Goal: Task Accomplishment & Management: Use online tool/utility

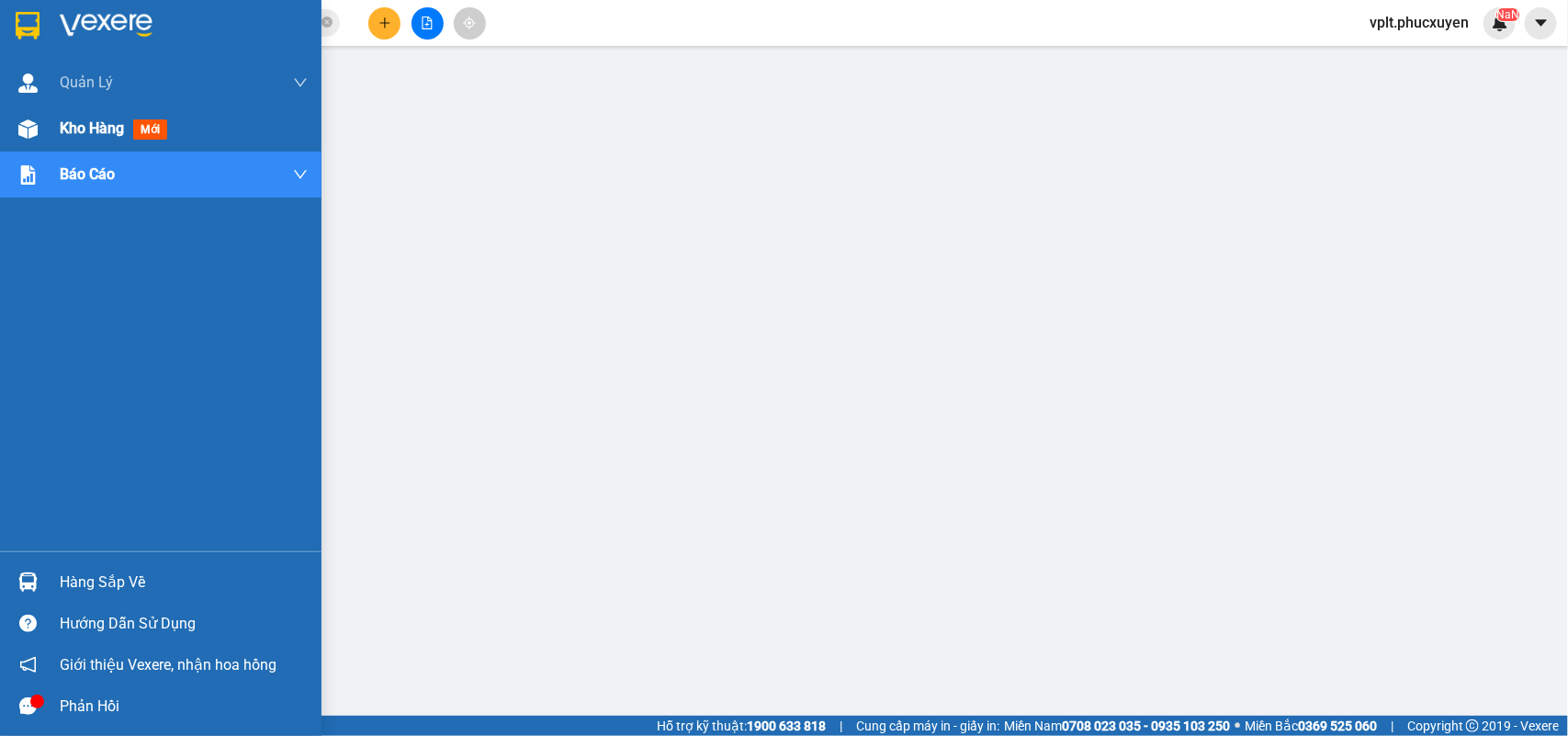
click at [70, 136] on span "Kho hàng" at bounding box center [92, 128] width 64 height 18
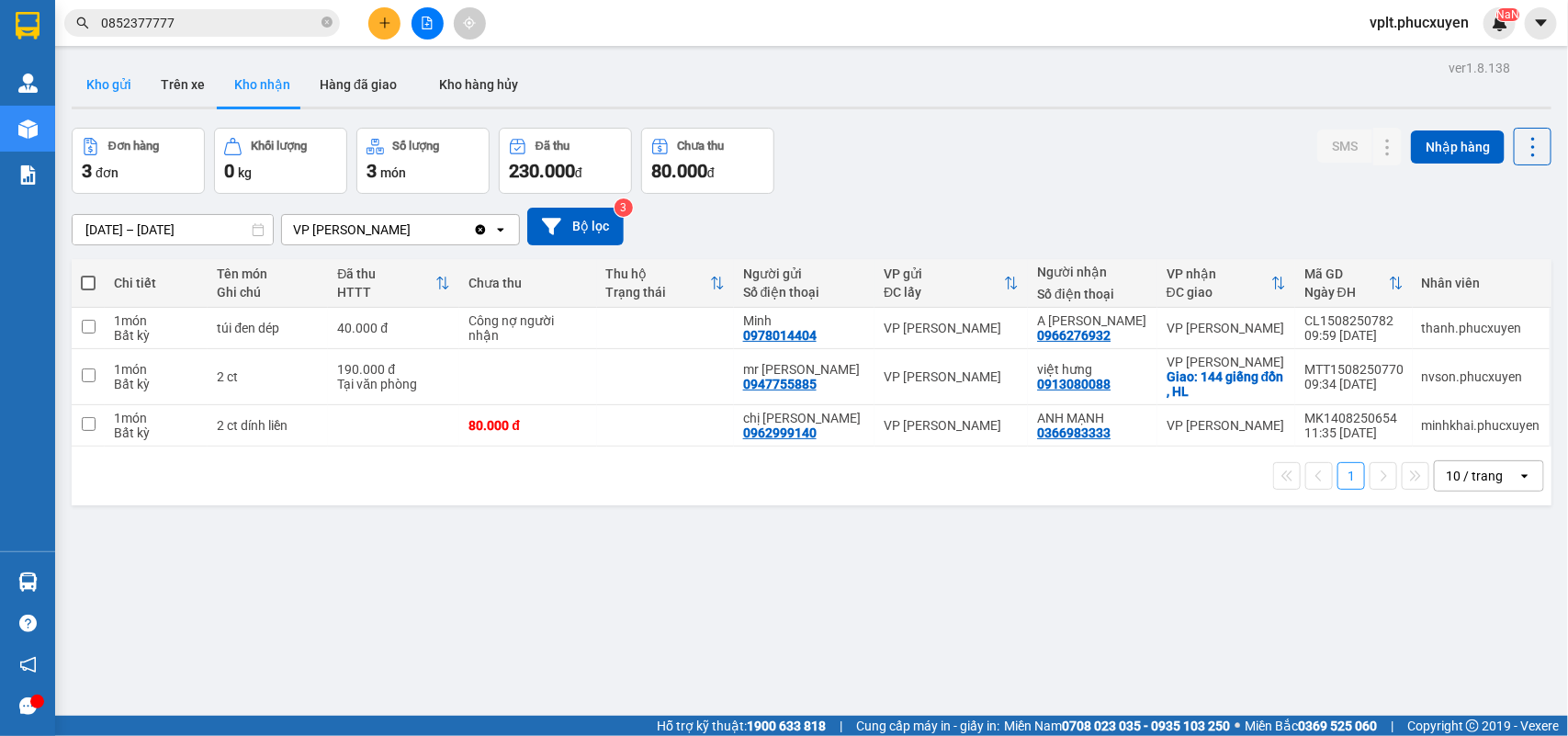
click at [101, 92] on button "Kho gửi" at bounding box center [108, 84] width 74 height 44
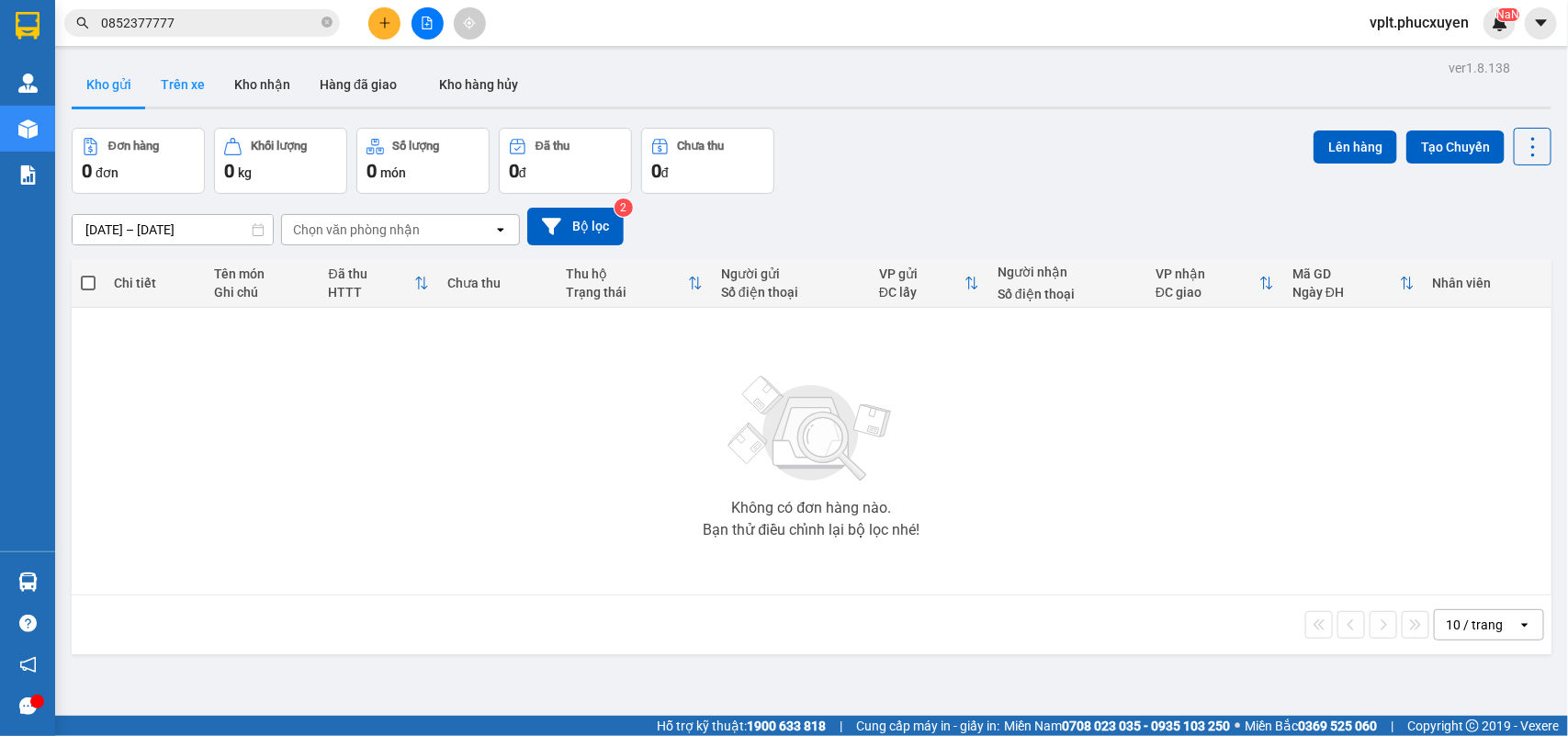
click at [197, 88] on button "Trên xe" at bounding box center [182, 84] width 73 height 44
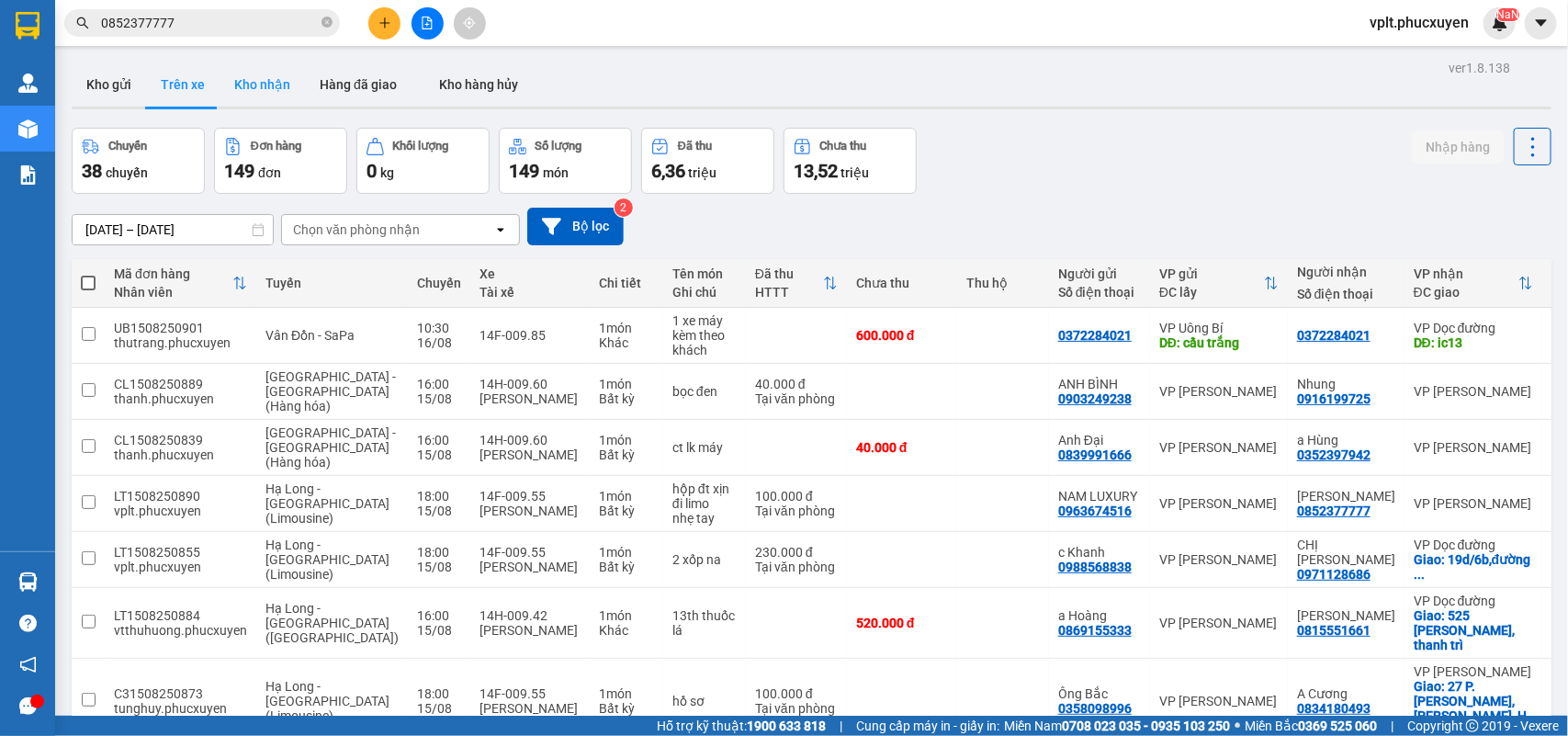
click at [254, 94] on button "Kho nhận" at bounding box center [262, 84] width 86 height 44
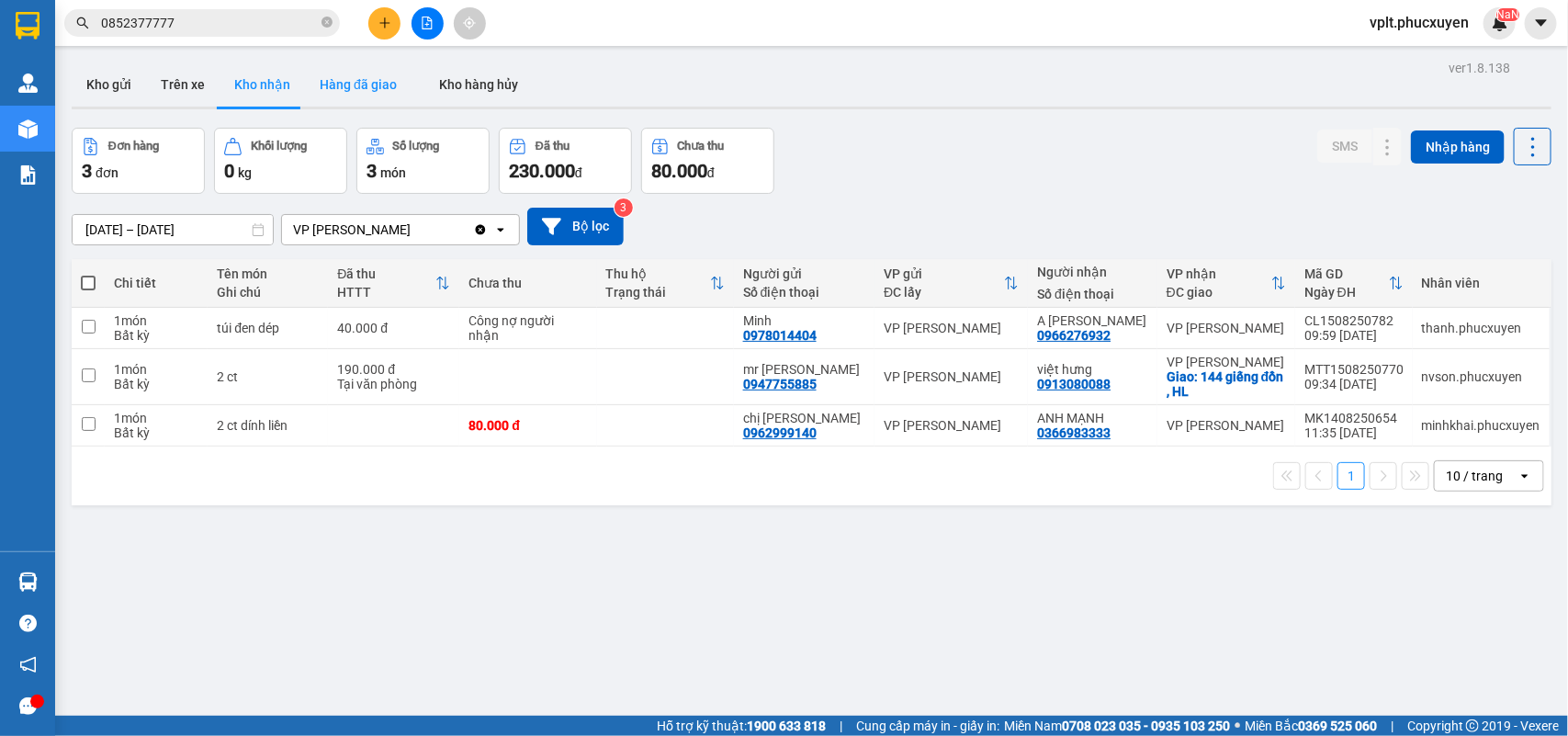
click at [361, 98] on button "Hàng đã giao" at bounding box center [358, 84] width 106 height 44
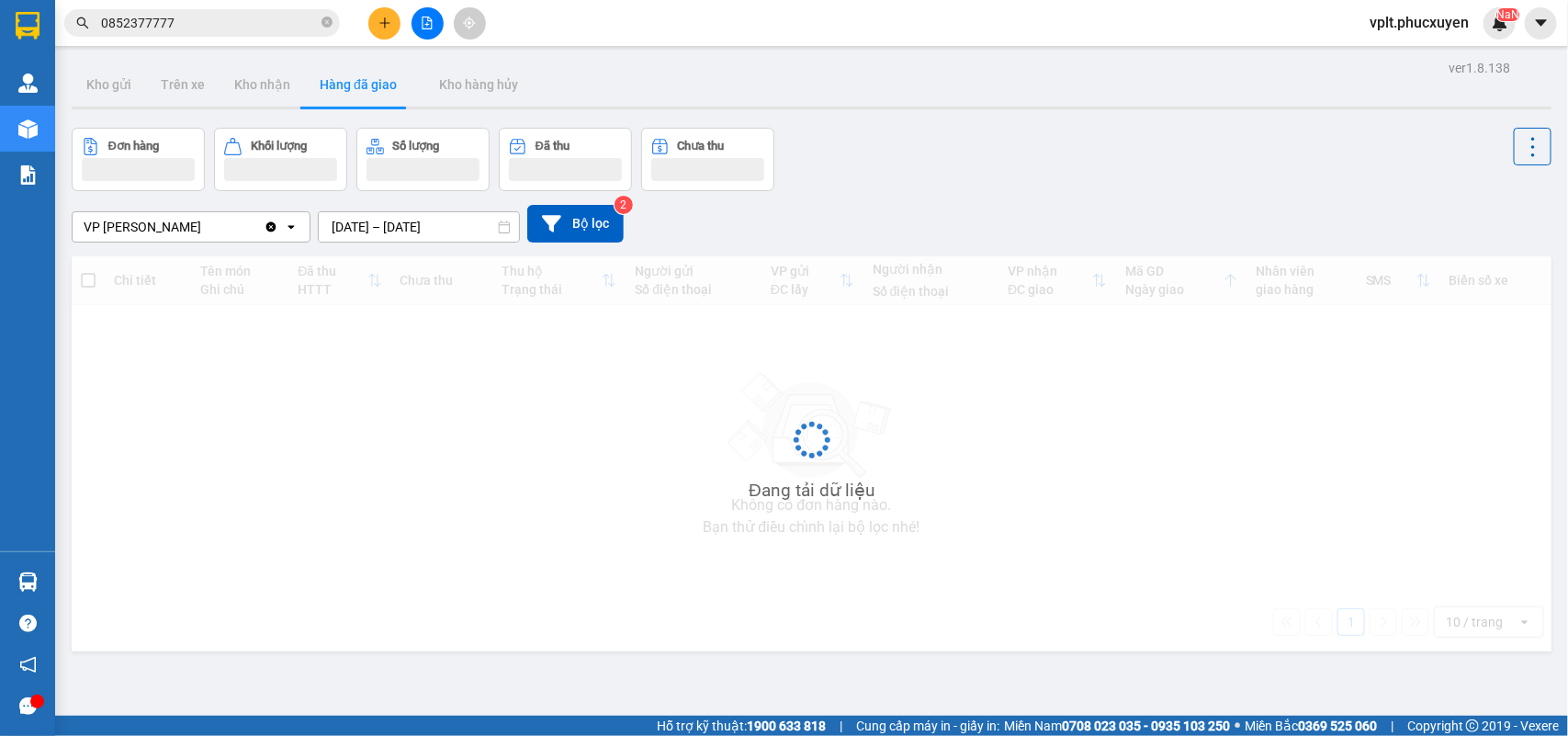
click at [364, 88] on button "Hàng đã giao" at bounding box center [358, 84] width 106 height 44
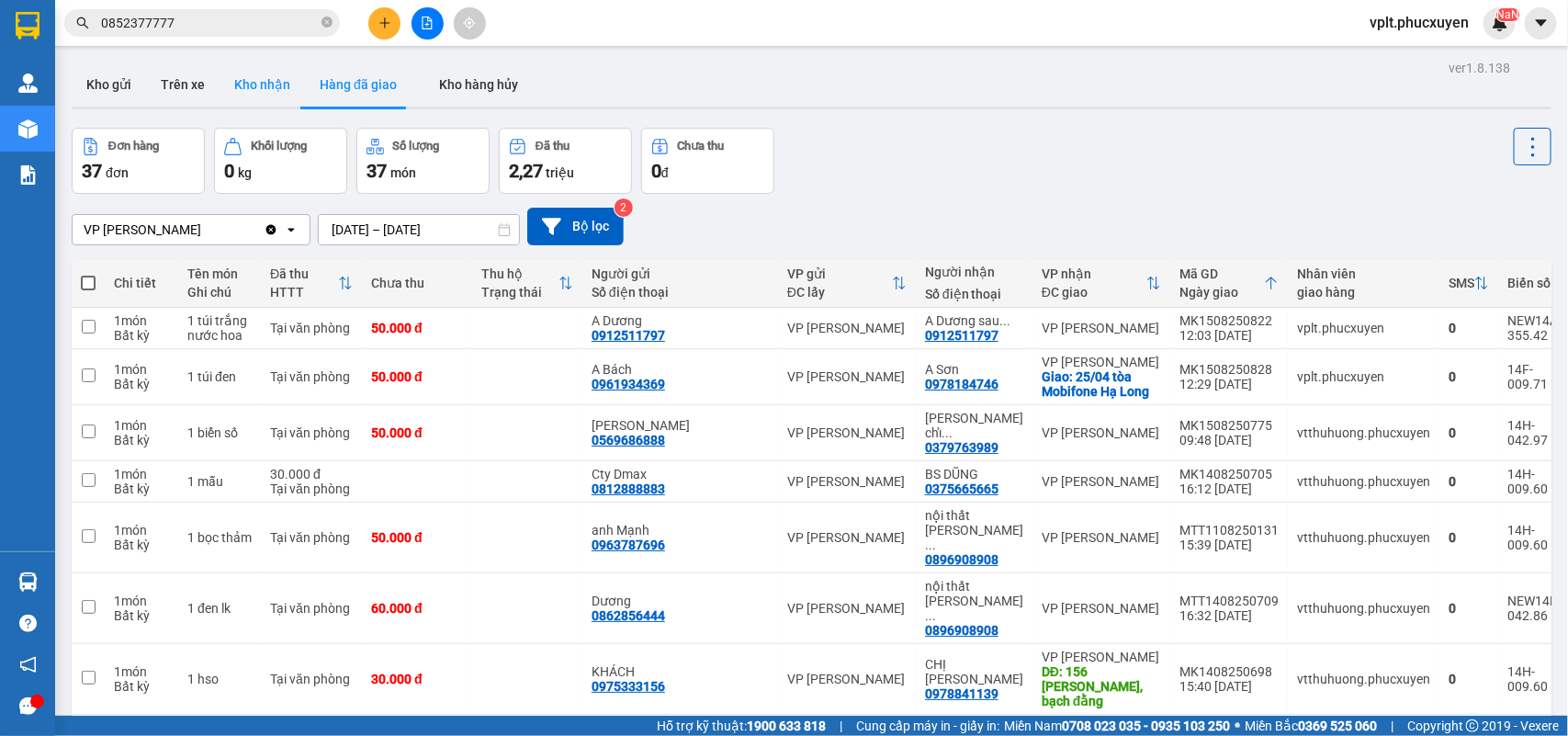
click at [239, 88] on button "Kho nhận" at bounding box center [262, 84] width 86 height 44
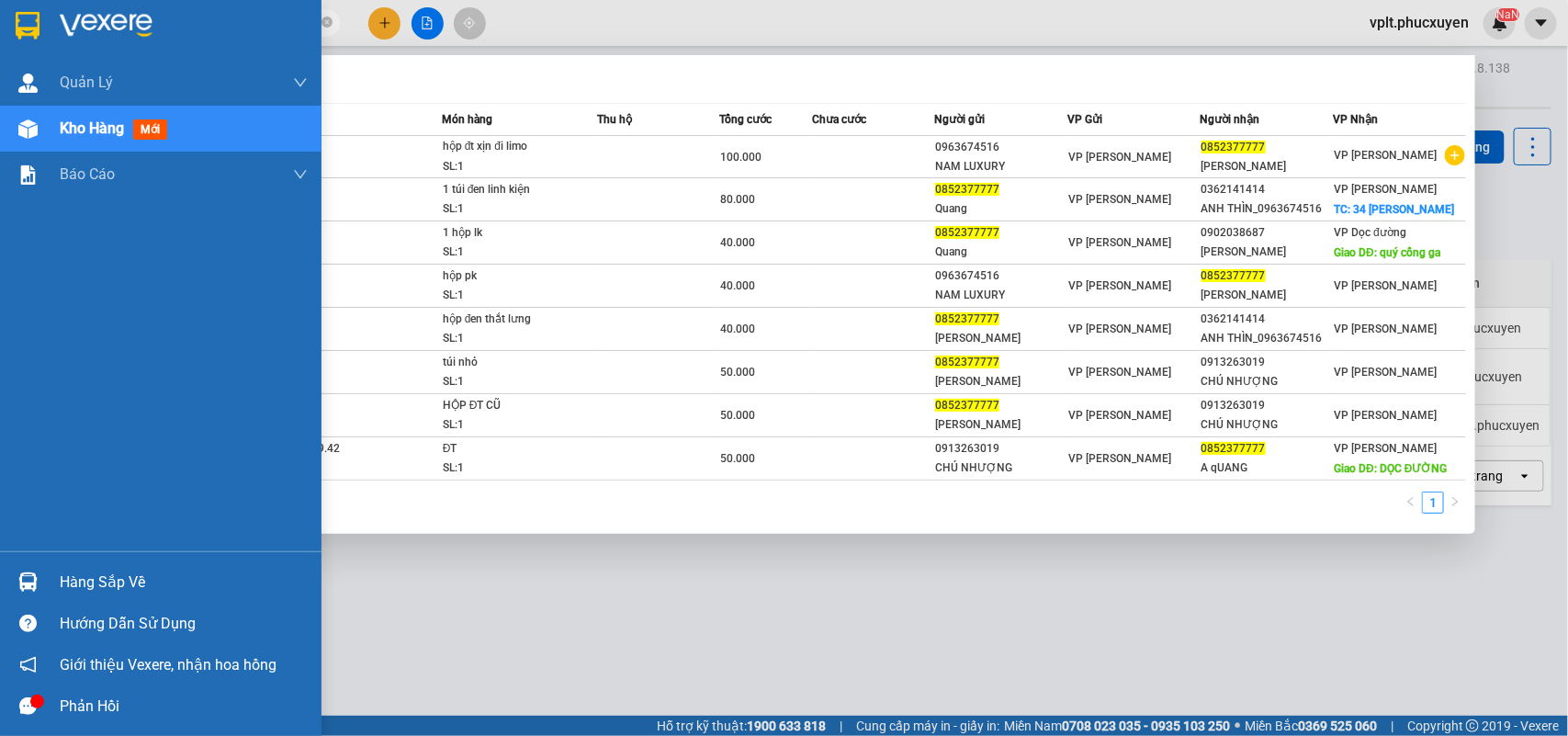
drag, startPoint x: 212, startPoint y: 19, endPoint x: 43, endPoint y: 28, distance: 169.2
click at [43, 28] on section "Kết quả tìm kiếm ( 8 ) Bộ lọc Mã ĐH Trạng thái Món hàng Thu hộ Tổng cước Chưa c…" at bounding box center [784, 368] width 1568 height 736
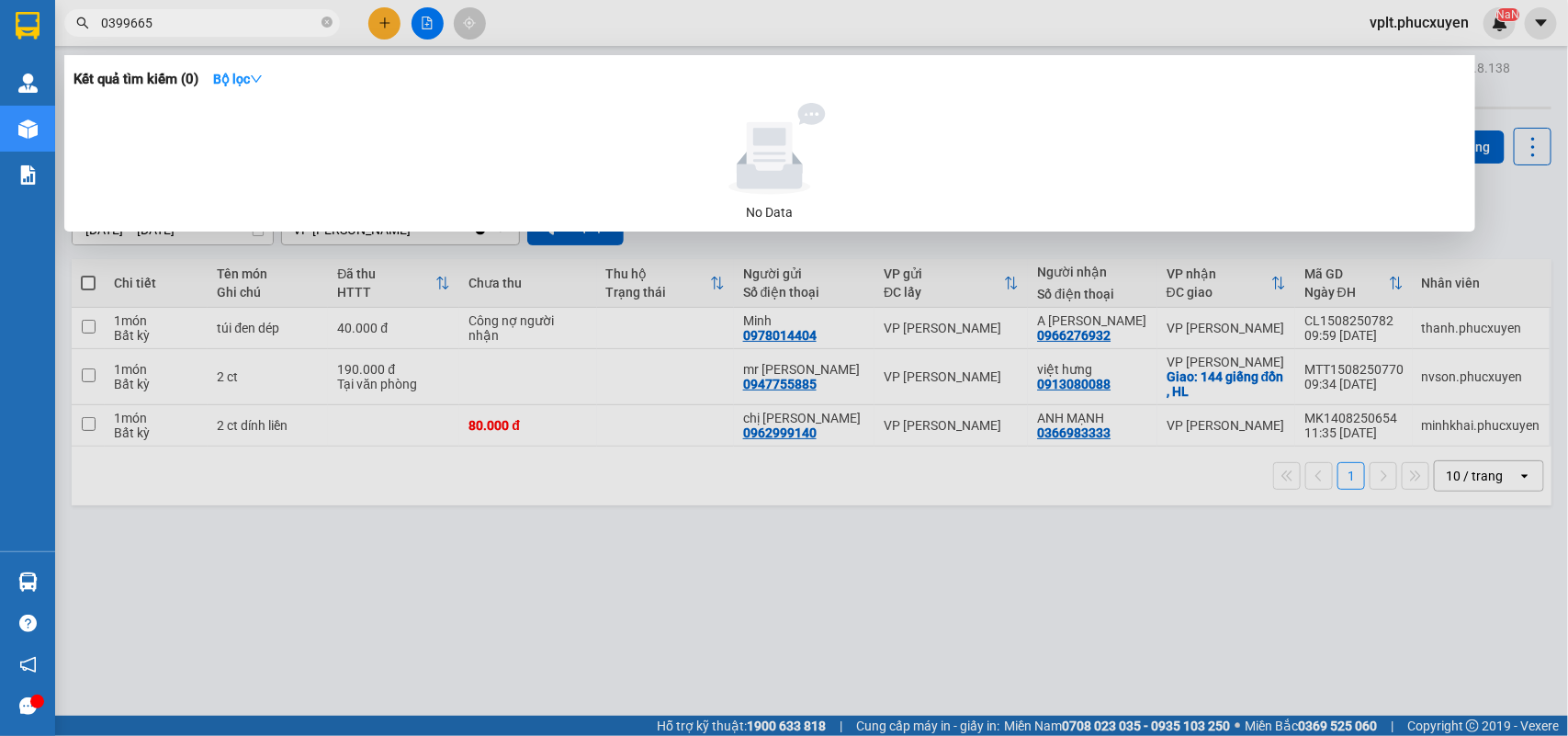
click at [248, 544] on div at bounding box center [784, 368] width 1568 height 736
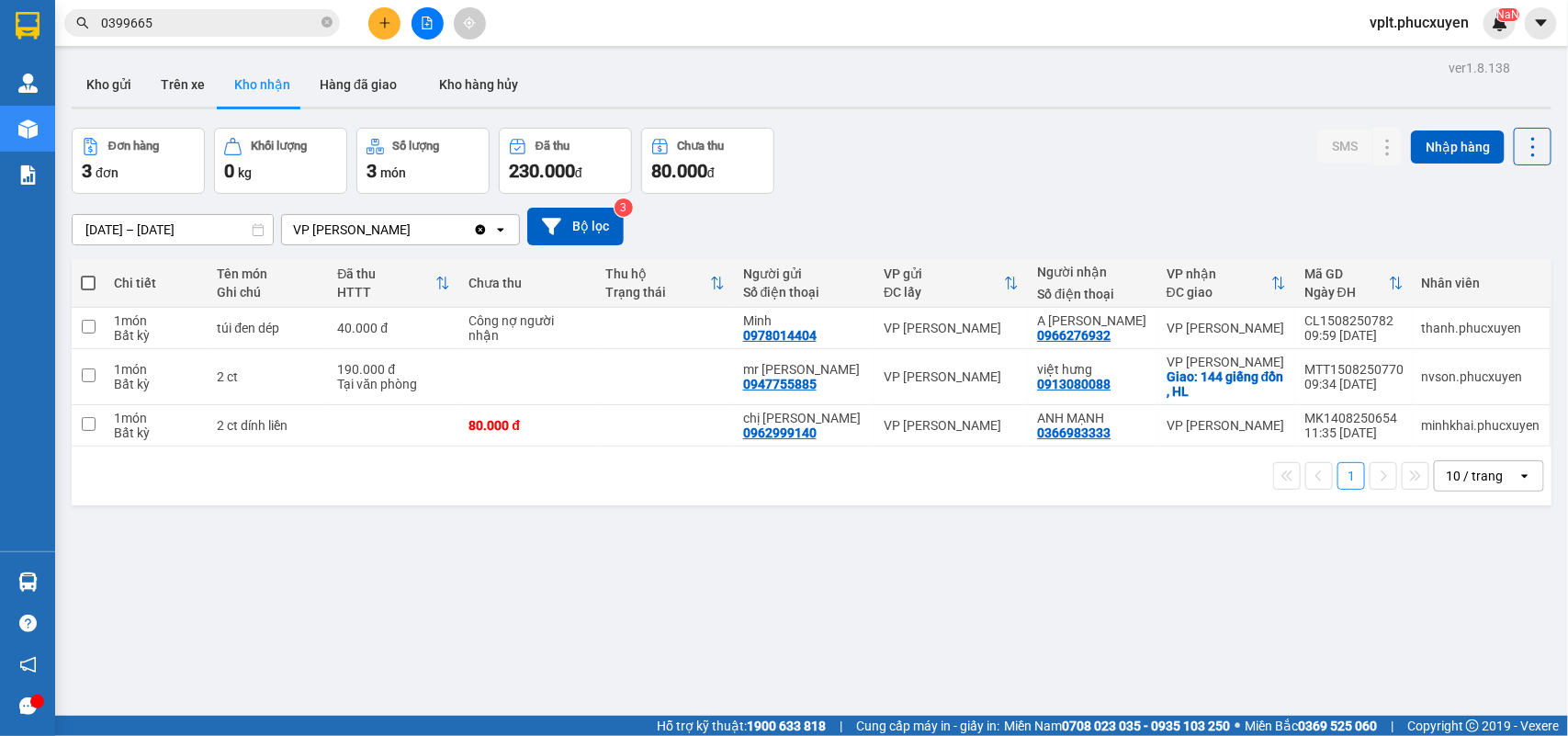
click at [154, 25] on input "0399665" at bounding box center [210, 22] width 217 height 20
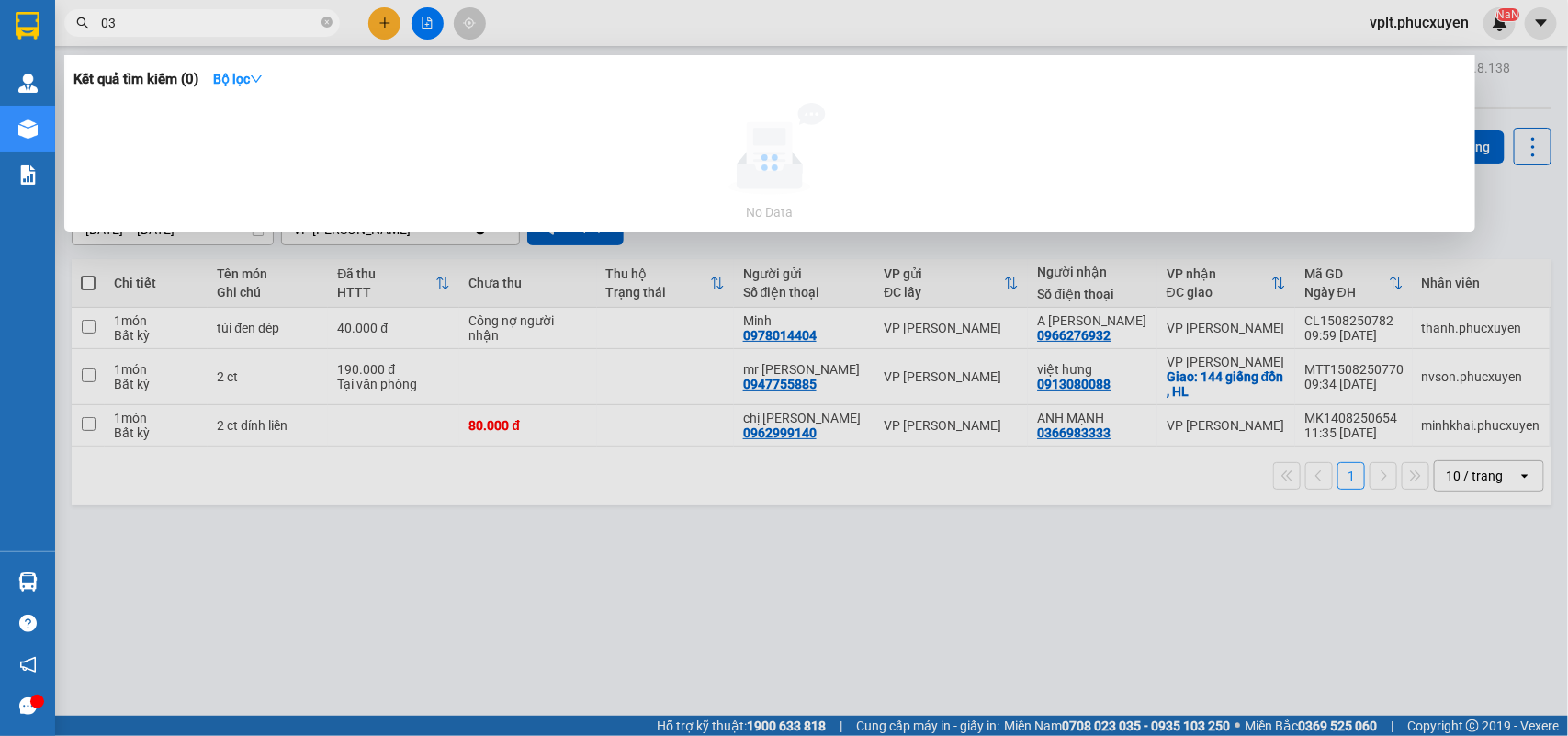
type input "0"
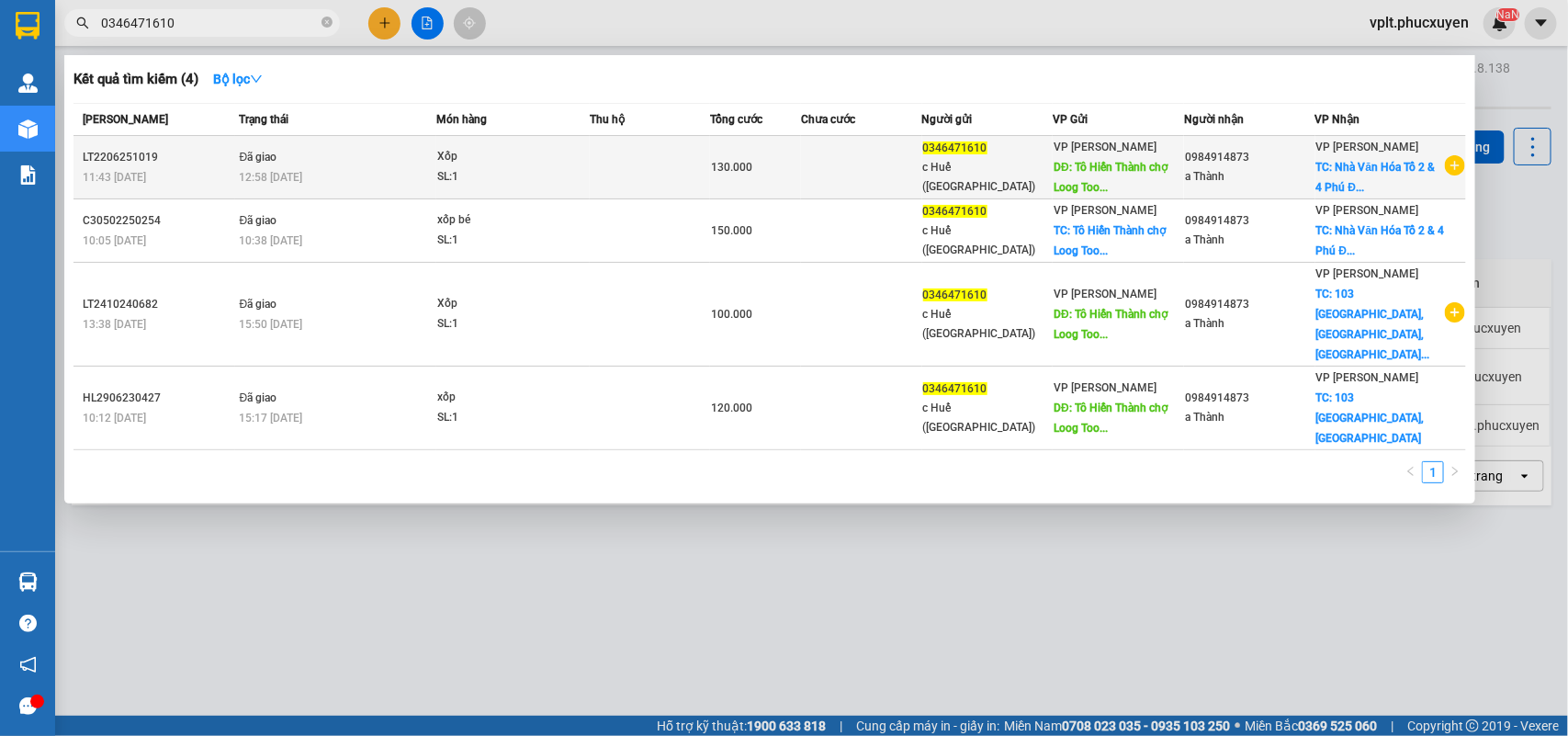
type input "0346471610"
click at [829, 159] on td at bounding box center [862, 167] width 121 height 63
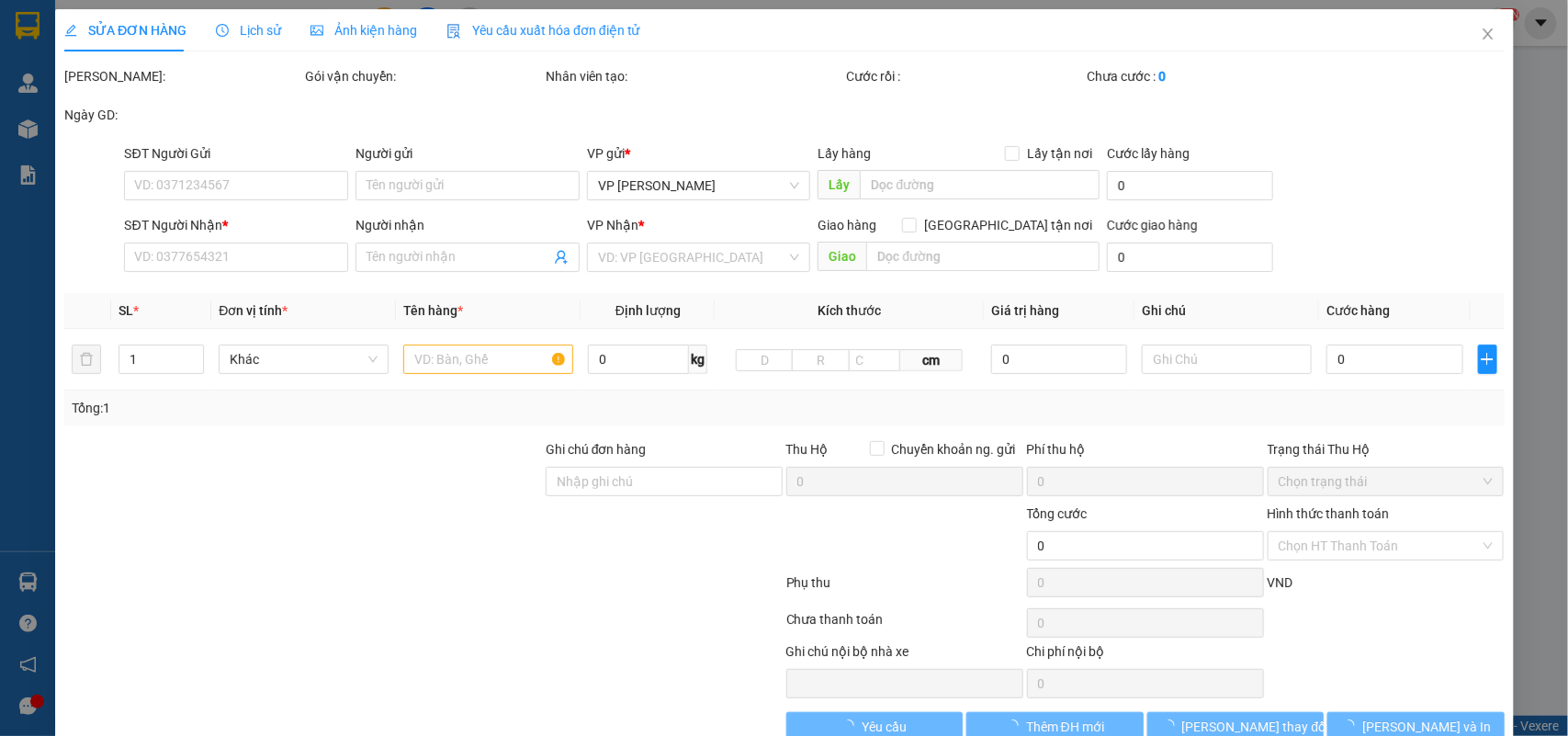
type input "0346471610"
type input "c Huế ([GEOGRAPHIC_DATA])"
type input "Tô Hiến Thành chợ Loog Toong"
type input "0984914873"
type input "a Thành"
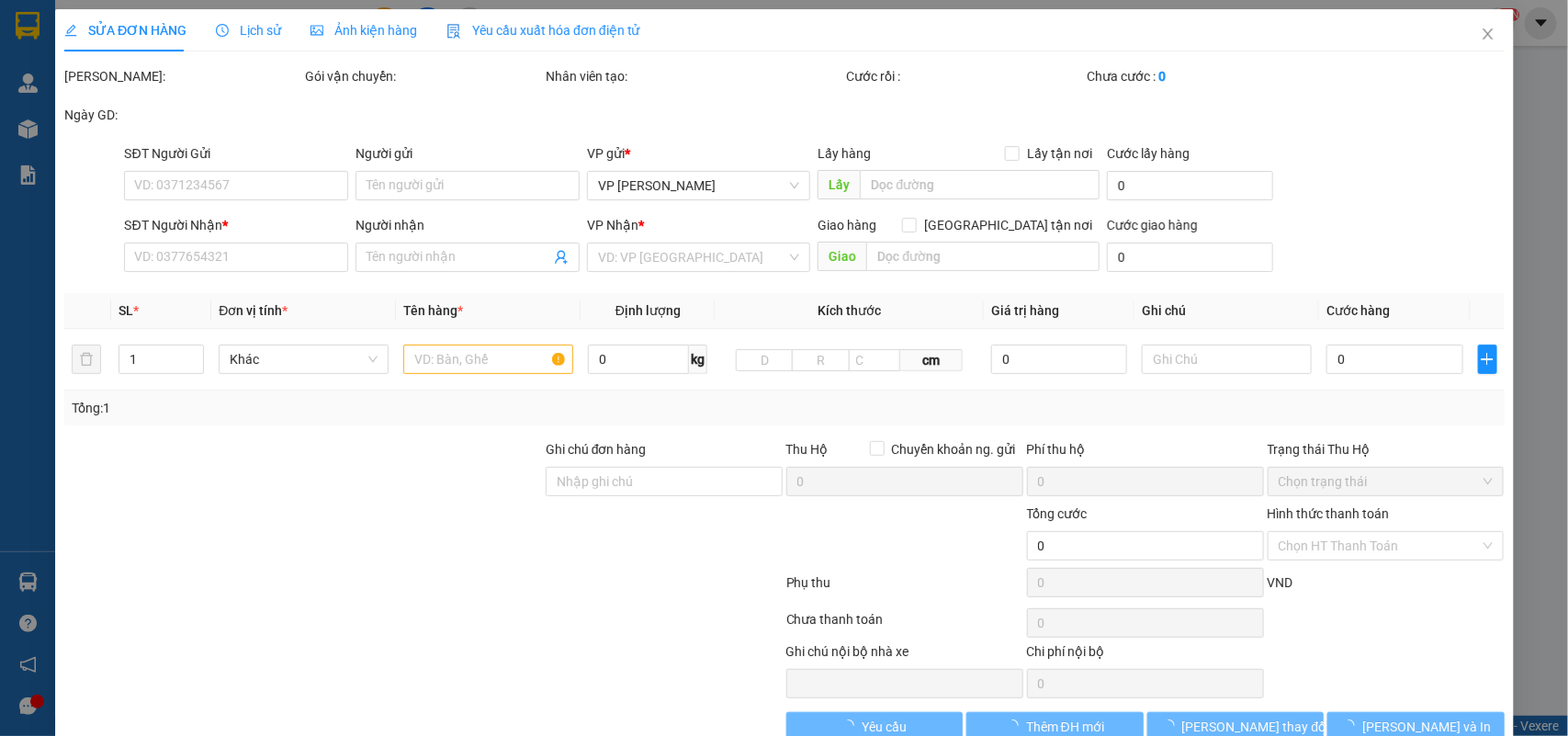
checkbox input "true"
type input "Nhà Văn Hóa Tổ 2 & 4 [GEOGRAPHIC_DATA], [GEOGRAPHIC_DATA], [GEOGRAPHIC_DATA], […"
type input "40.000"
type input "130.000"
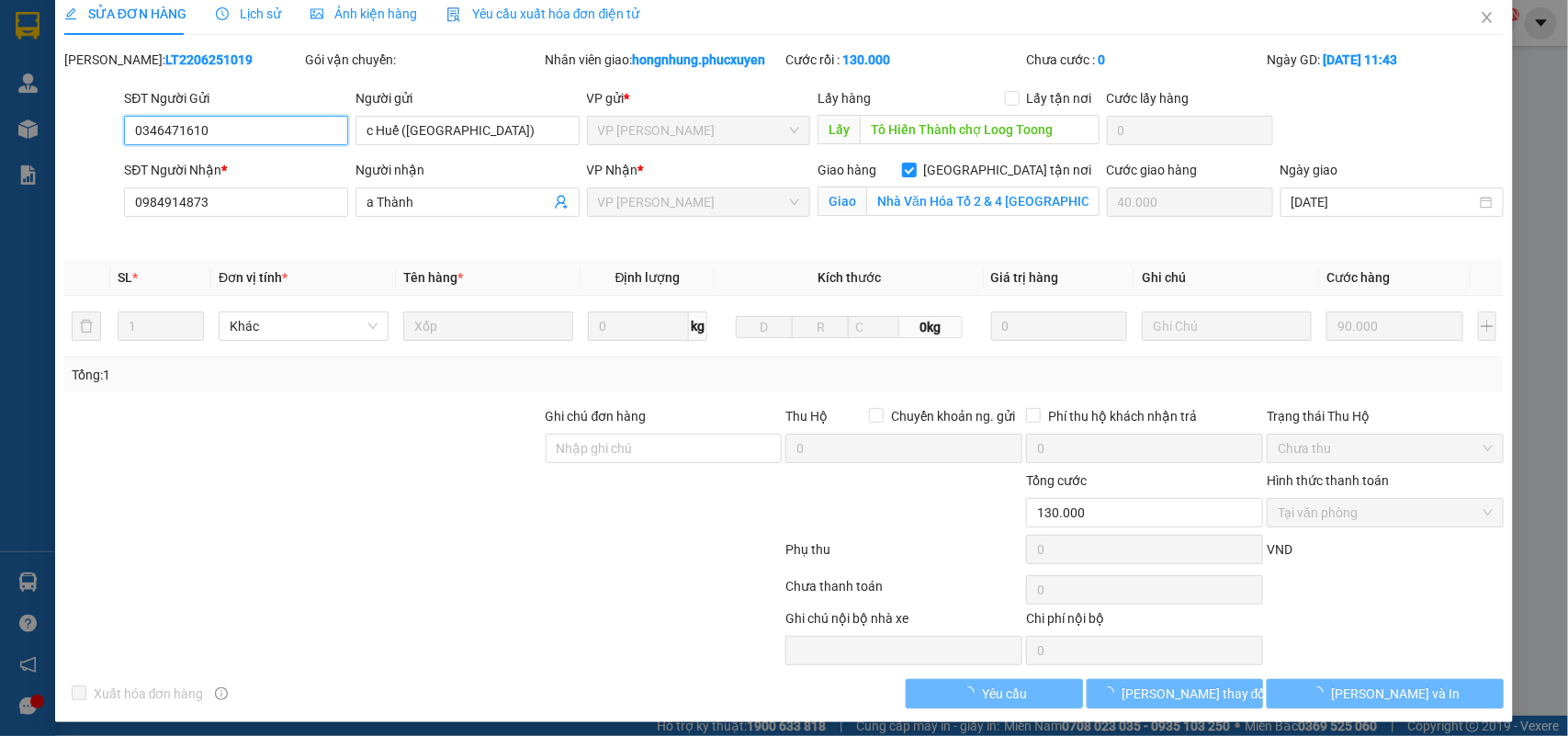
scroll to position [25, 0]
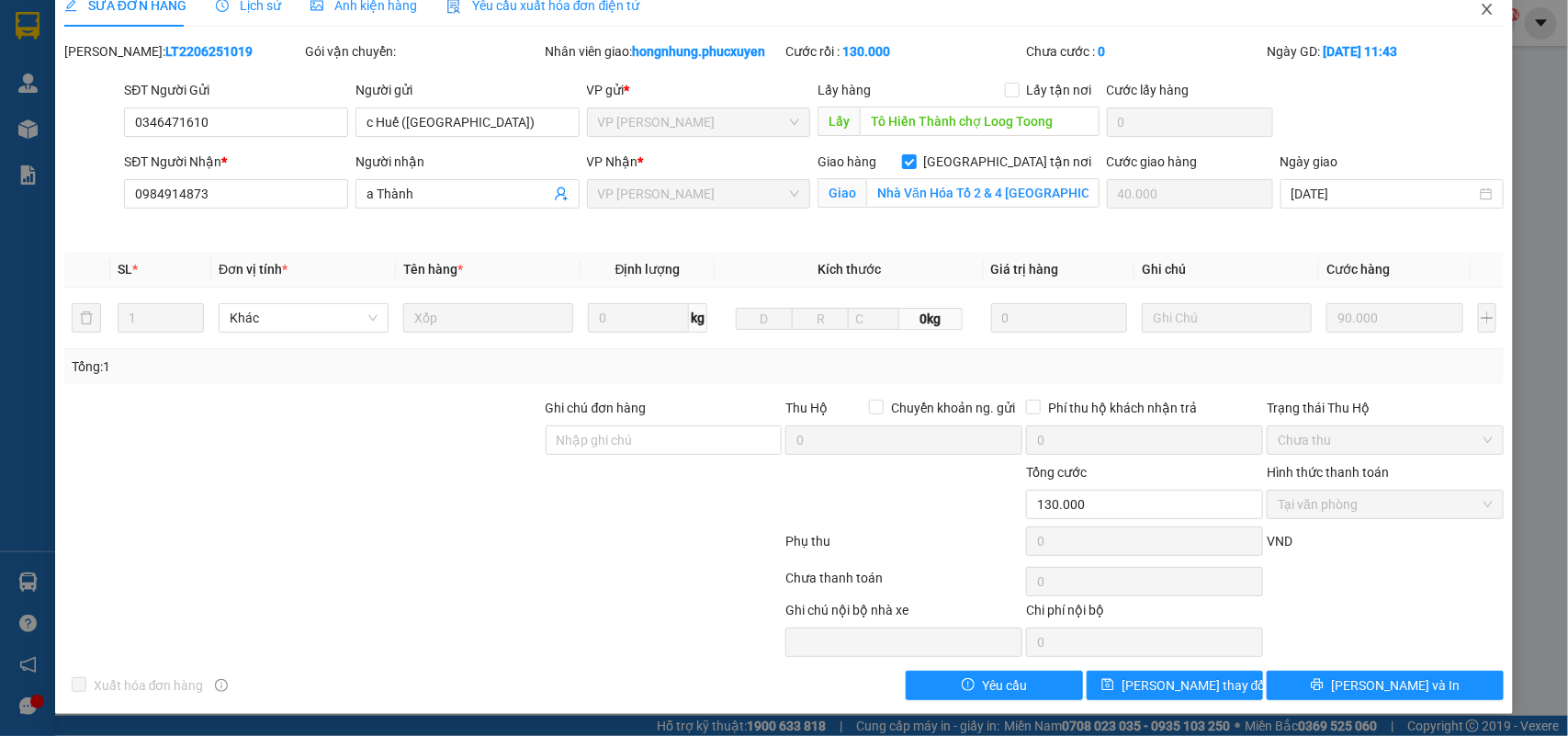
click at [1479, 10] on icon "close" at bounding box center [1486, 9] width 15 height 15
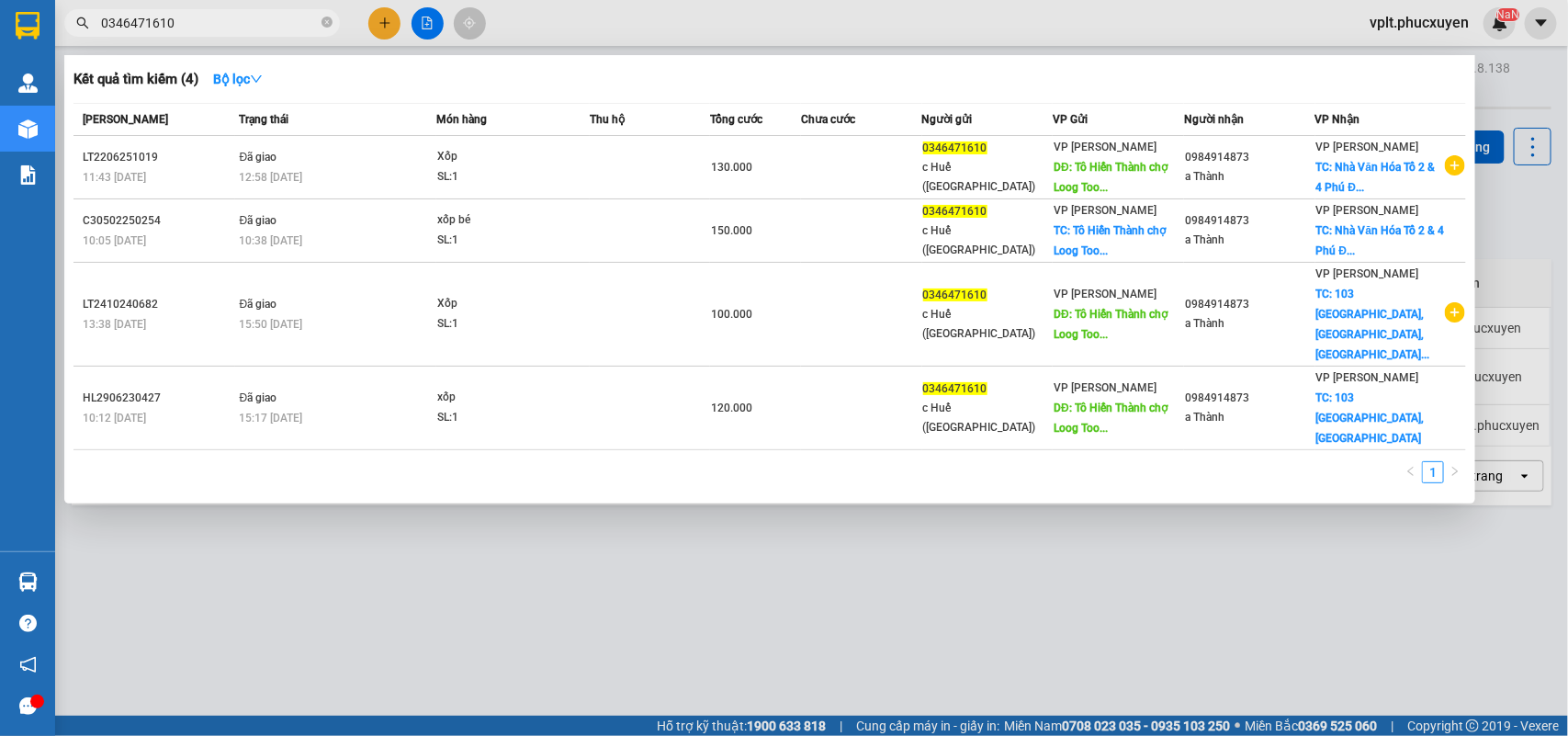
click at [191, 20] on input "0346471610" at bounding box center [210, 22] width 217 height 20
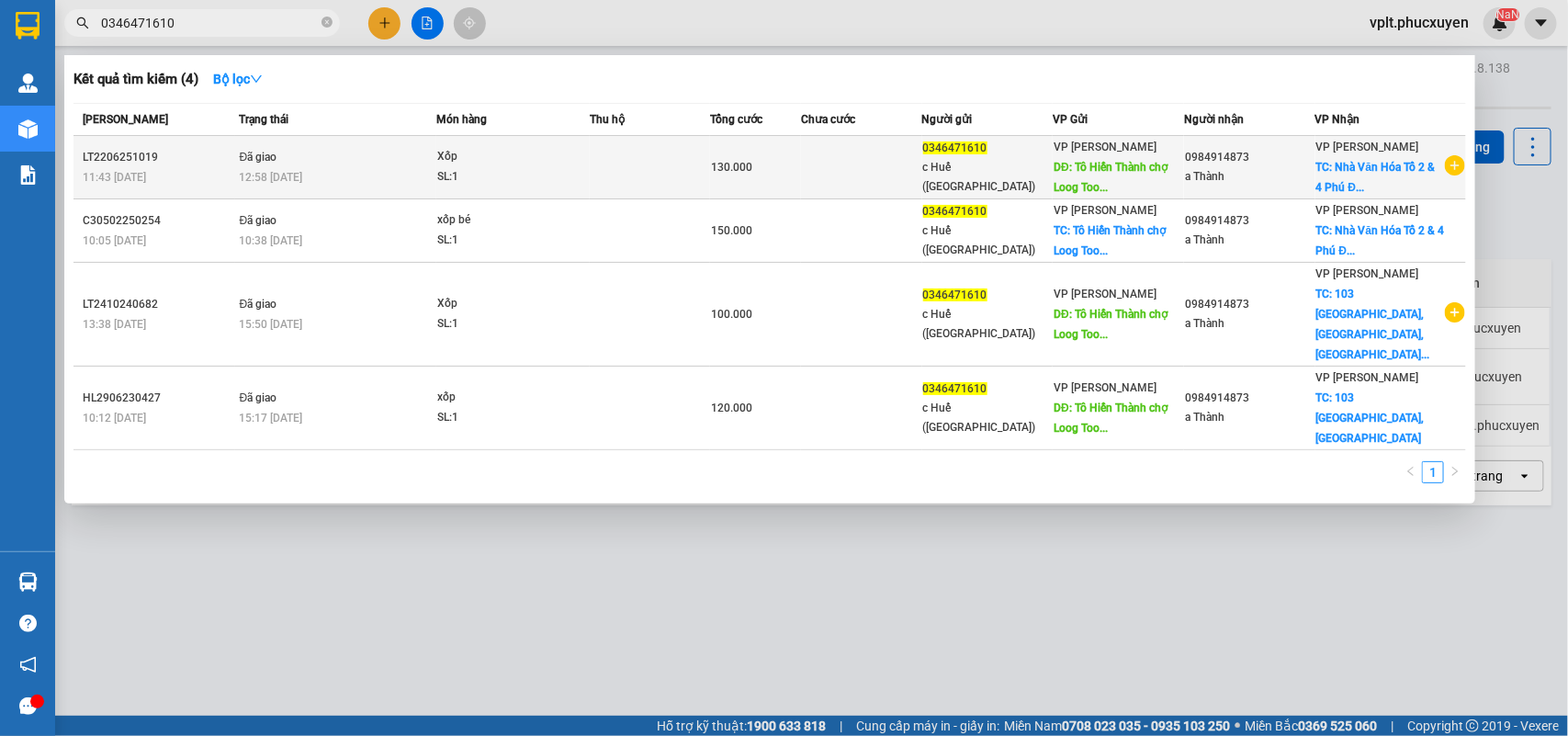
click at [828, 175] on td at bounding box center [862, 167] width 121 height 63
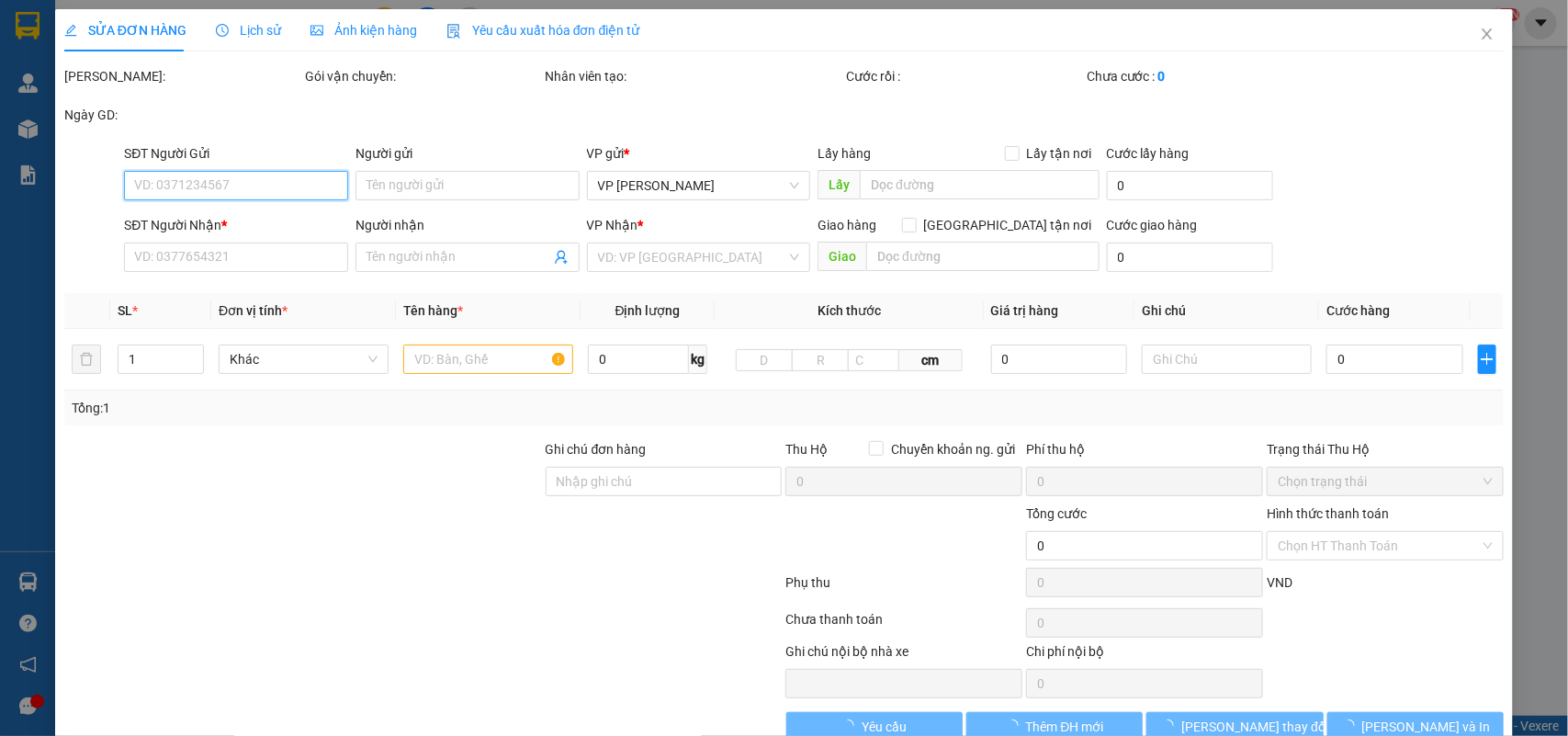
type input "0346471610"
type input "c Huế ([GEOGRAPHIC_DATA])"
type input "Tô Hiến Thành chợ Loog Toong"
type input "0984914873"
type input "a Thành"
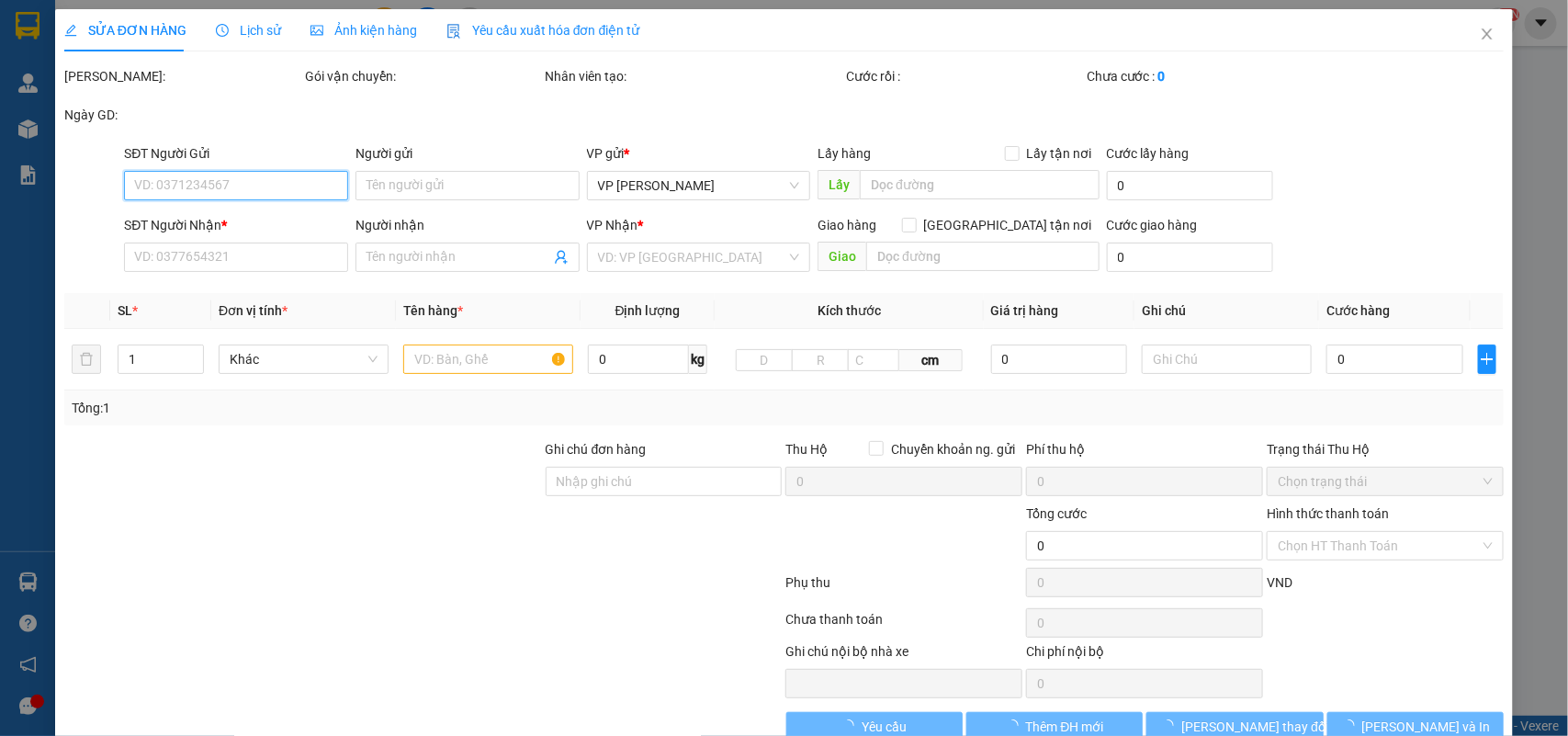
checkbox input "true"
type input "Nhà Văn Hóa Tổ 2 & 4 [GEOGRAPHIC_DATA], [GEOGRAPHIC_DATA], [GEOGRAPHIC_DATA], […"
type input "40.000"
type input "130.000"
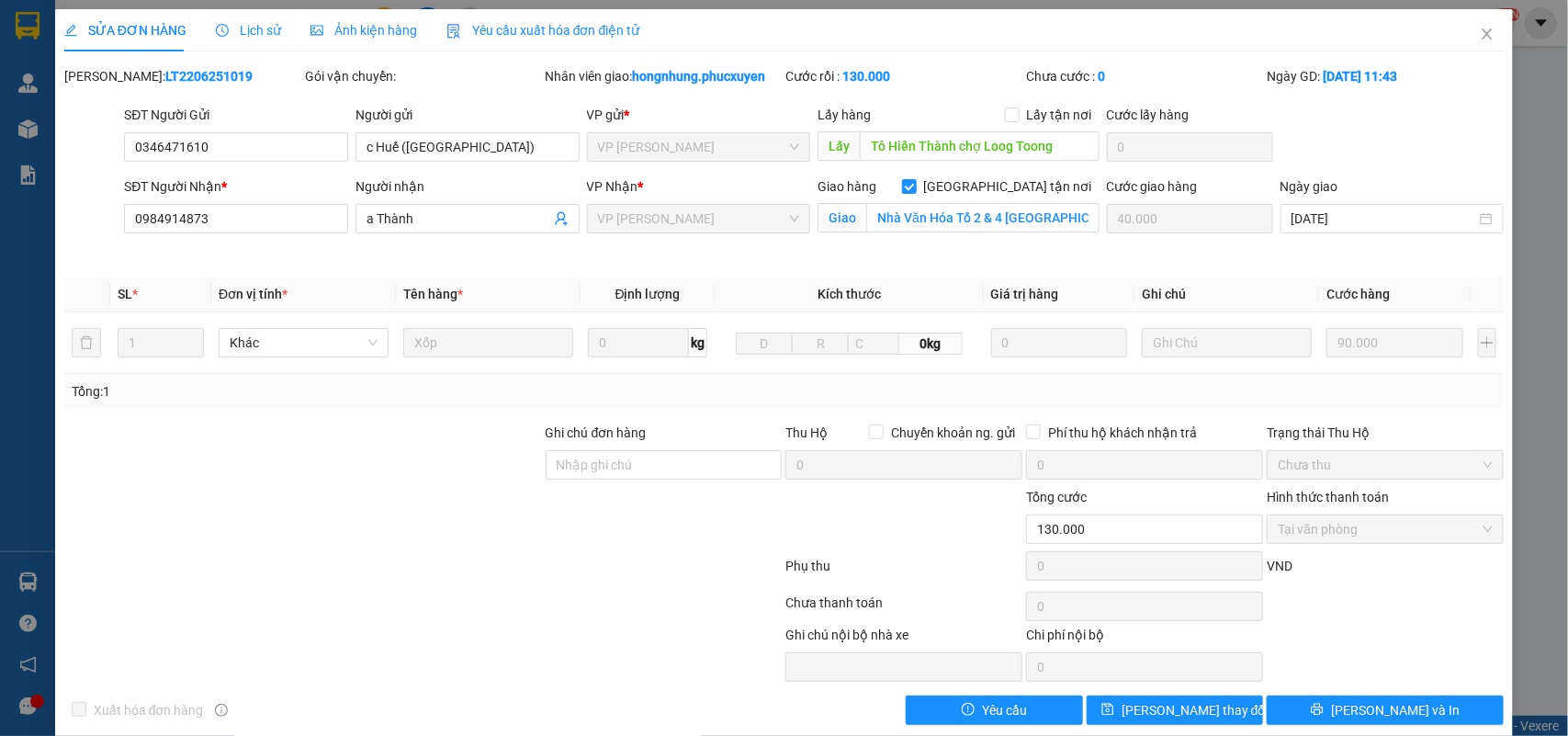
click at [276, 29] on div "SỬA ĐƠN HÀNG Lịch sử Ảnh kiện hàng Yêu cầu xuất hóa đơn điện tử" at bounding box center [352, 29] width 576 height 42
click at [264, 29] on span "Lịch sử" at bounding box center [248, 30] width 65 height 15
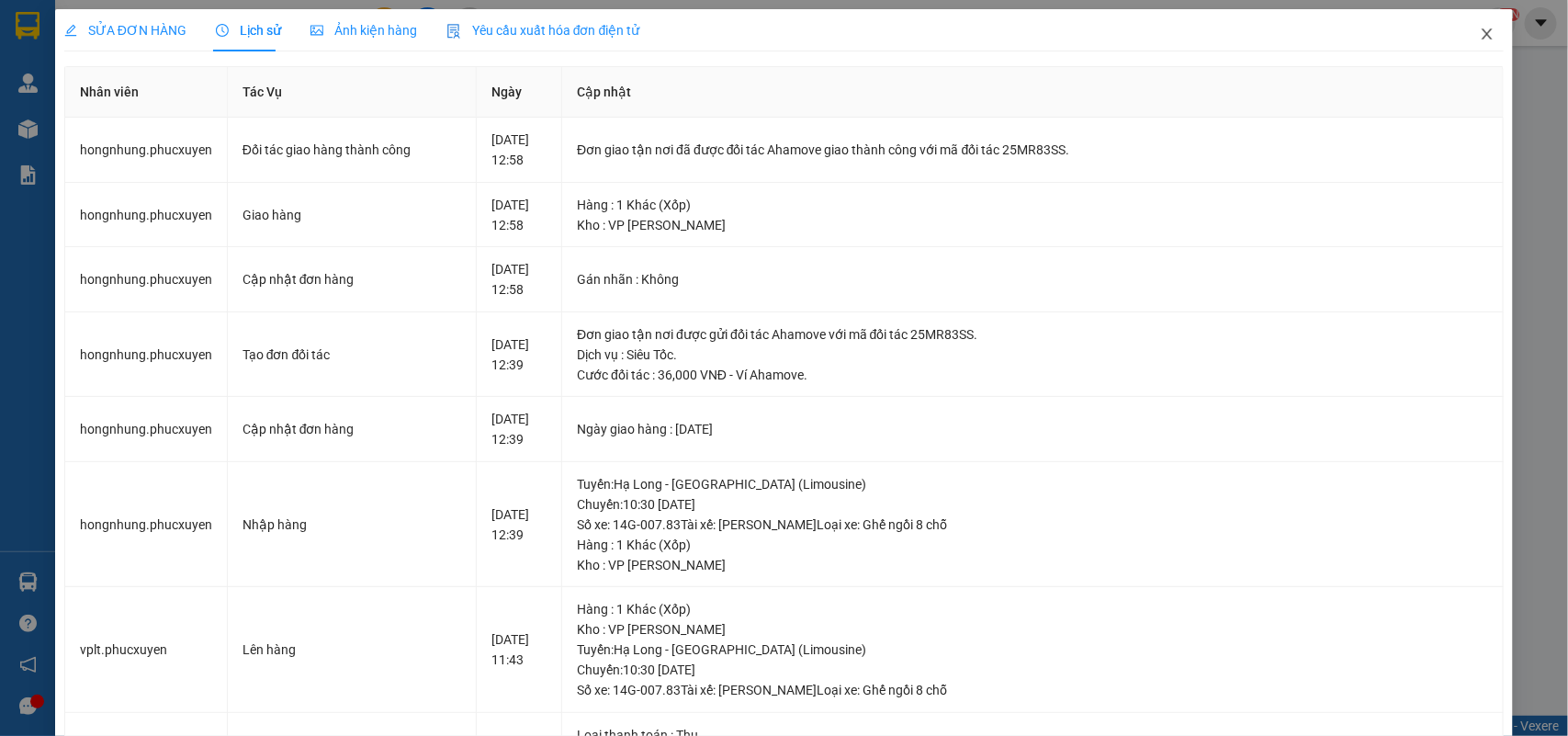
click at [1479, 30] on icon "close" at bounding box center [1486, 33] width 15 height 15
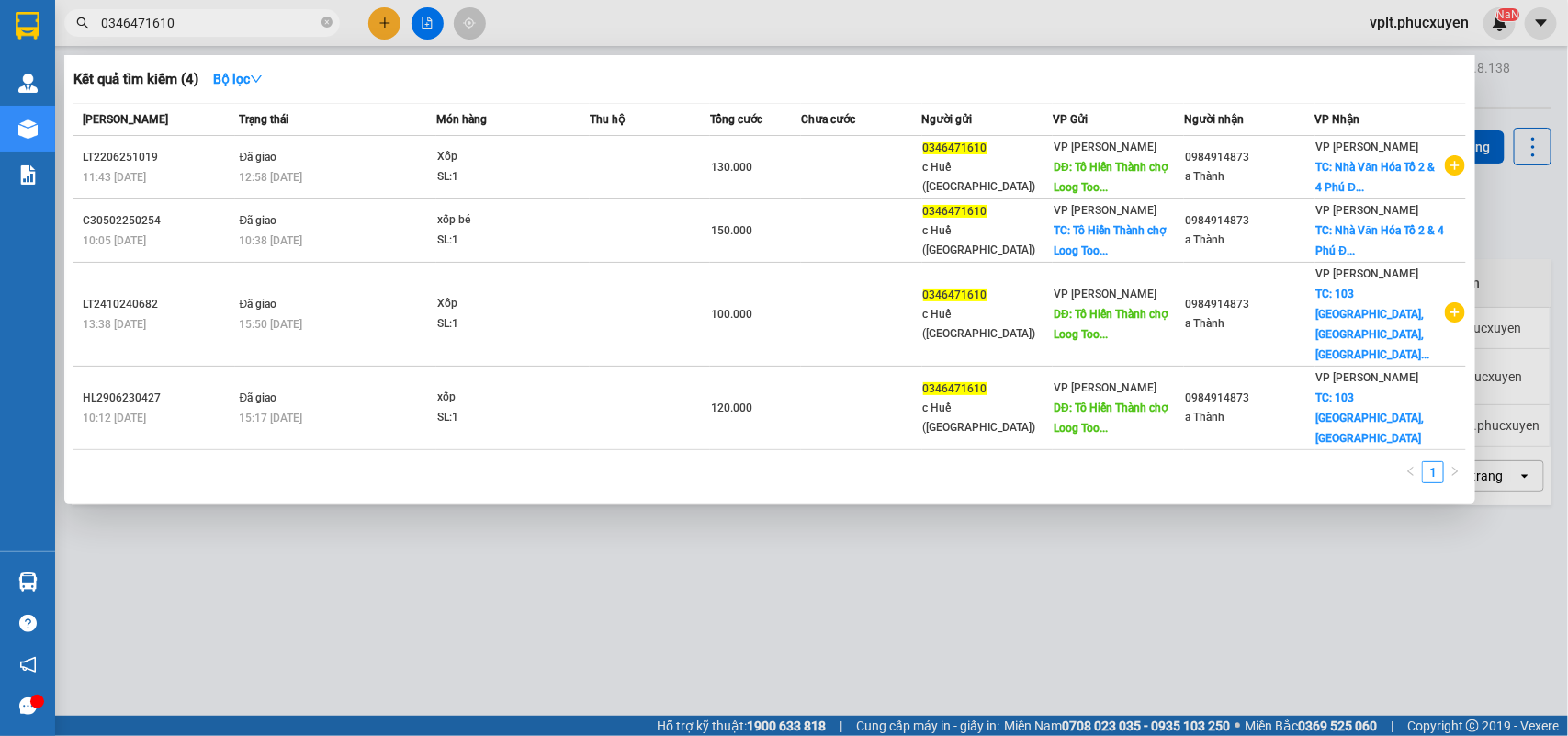
click at [177, 20] on input "0346471610" at bounding box center [210, 22] width 217 height 20
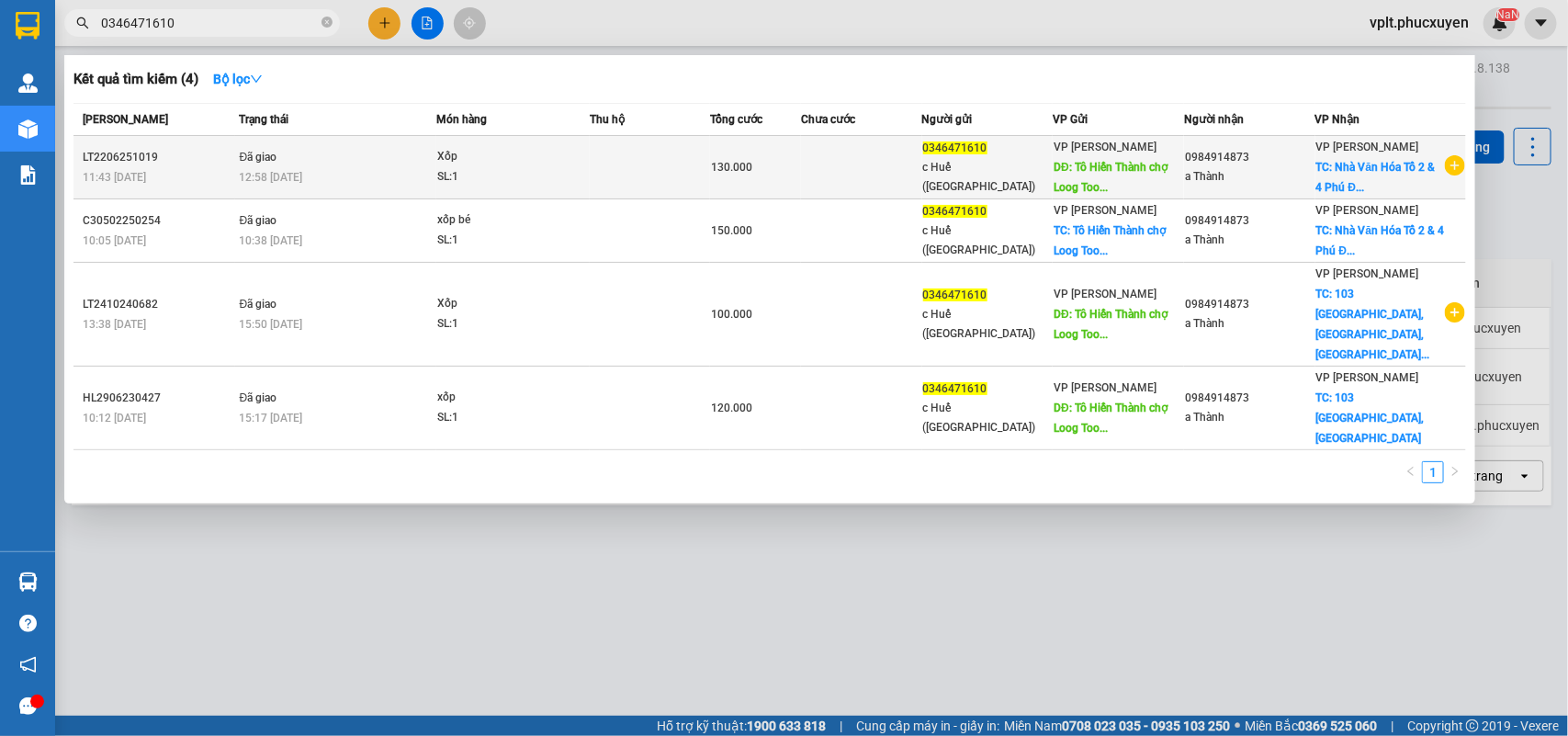
click at [852, 191] on td at bounding box center [862, 167] width 121 height 63
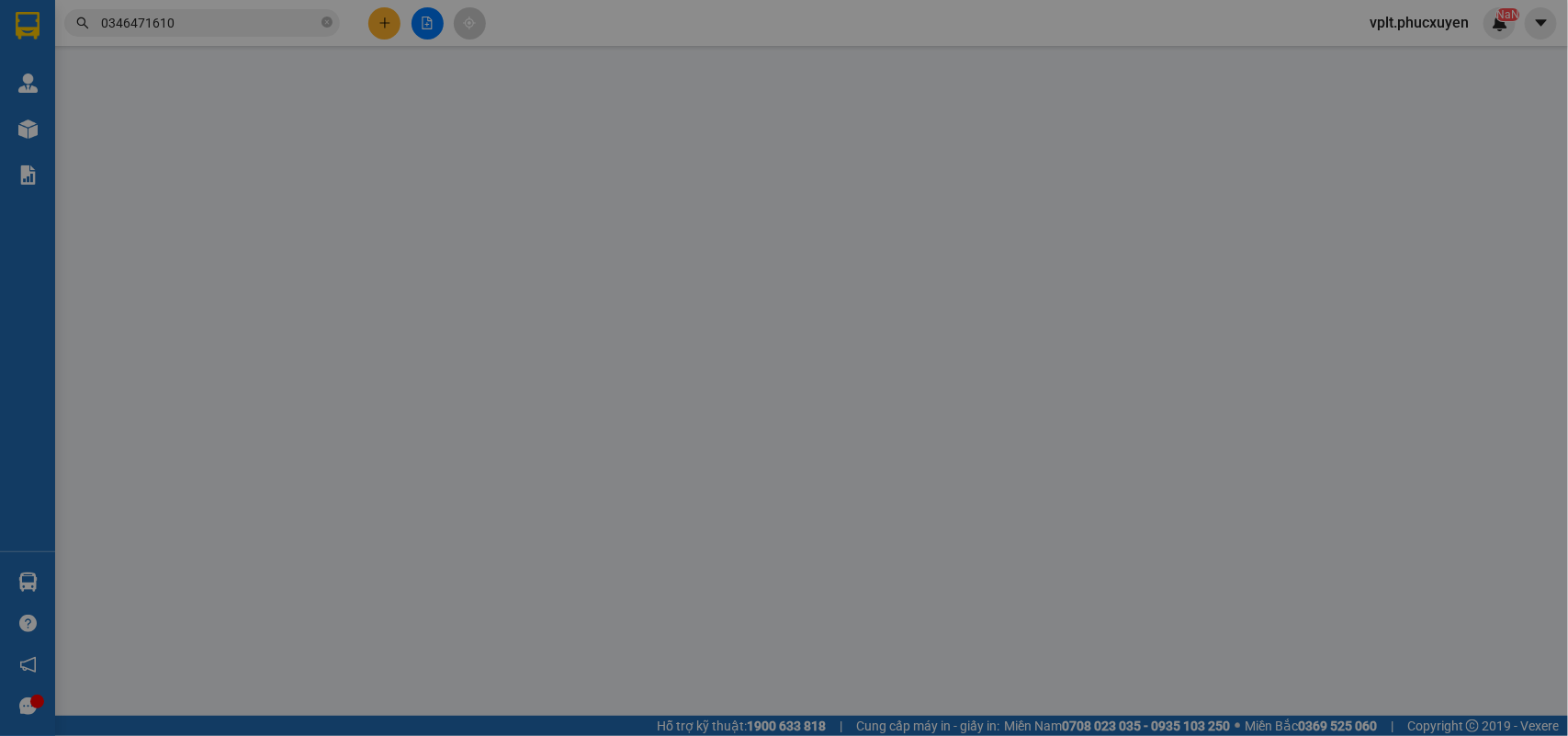
type input "0346471610"
type input "c Huế ([GEOGRAPHIC_DATA])"
type input "Tô Hiến Thành chợ Loog Toong"
type input "0984914873"
type input "a Thành"
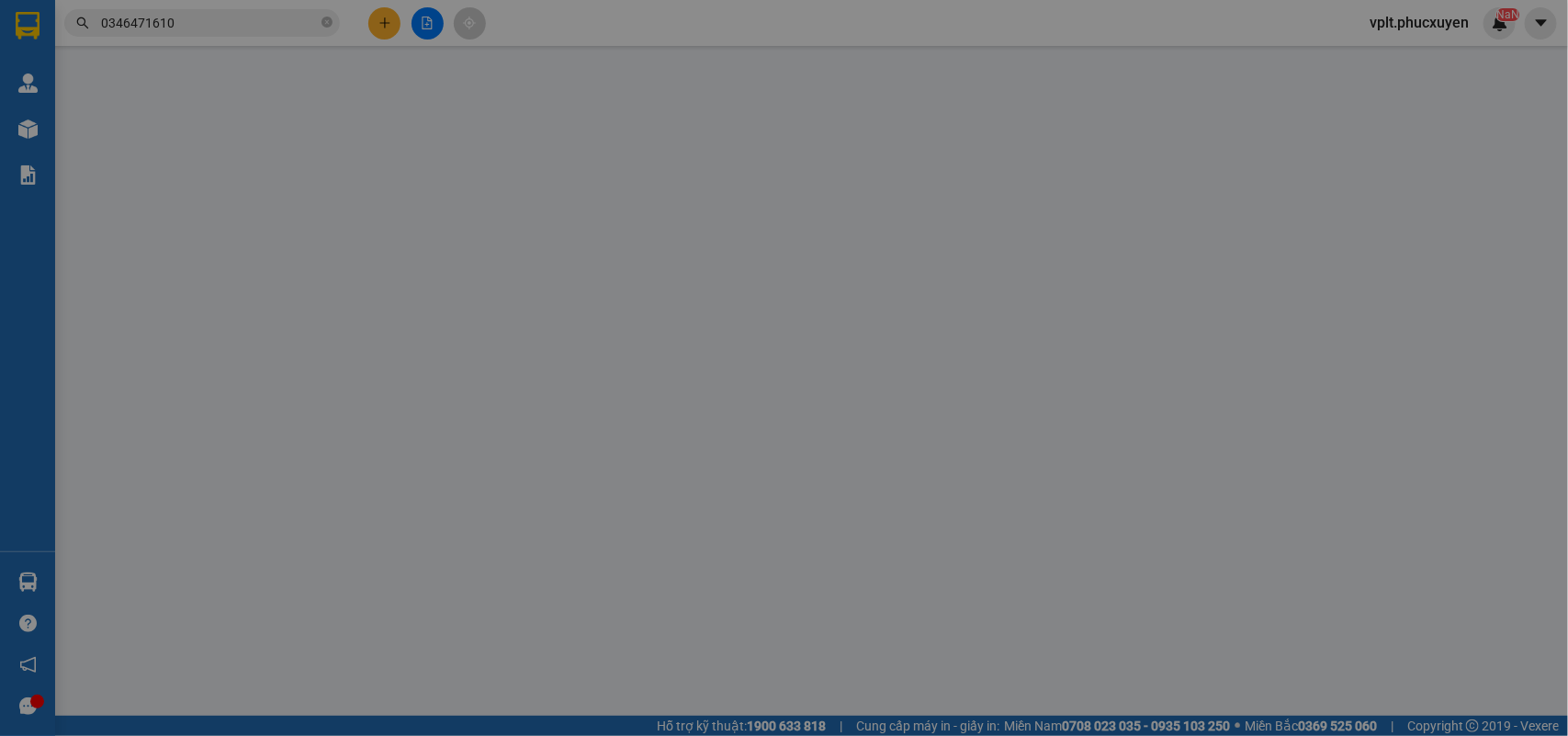
checkbox input "true"
type input "Nhà Văn Hóa Tổ 2 & 4 [GEOGRAPHIC_DATA], [GEOGRAPHIC_DATA], [GEOGRAPHIC_DATA], […"
type input "40.000"
type input "130.000"
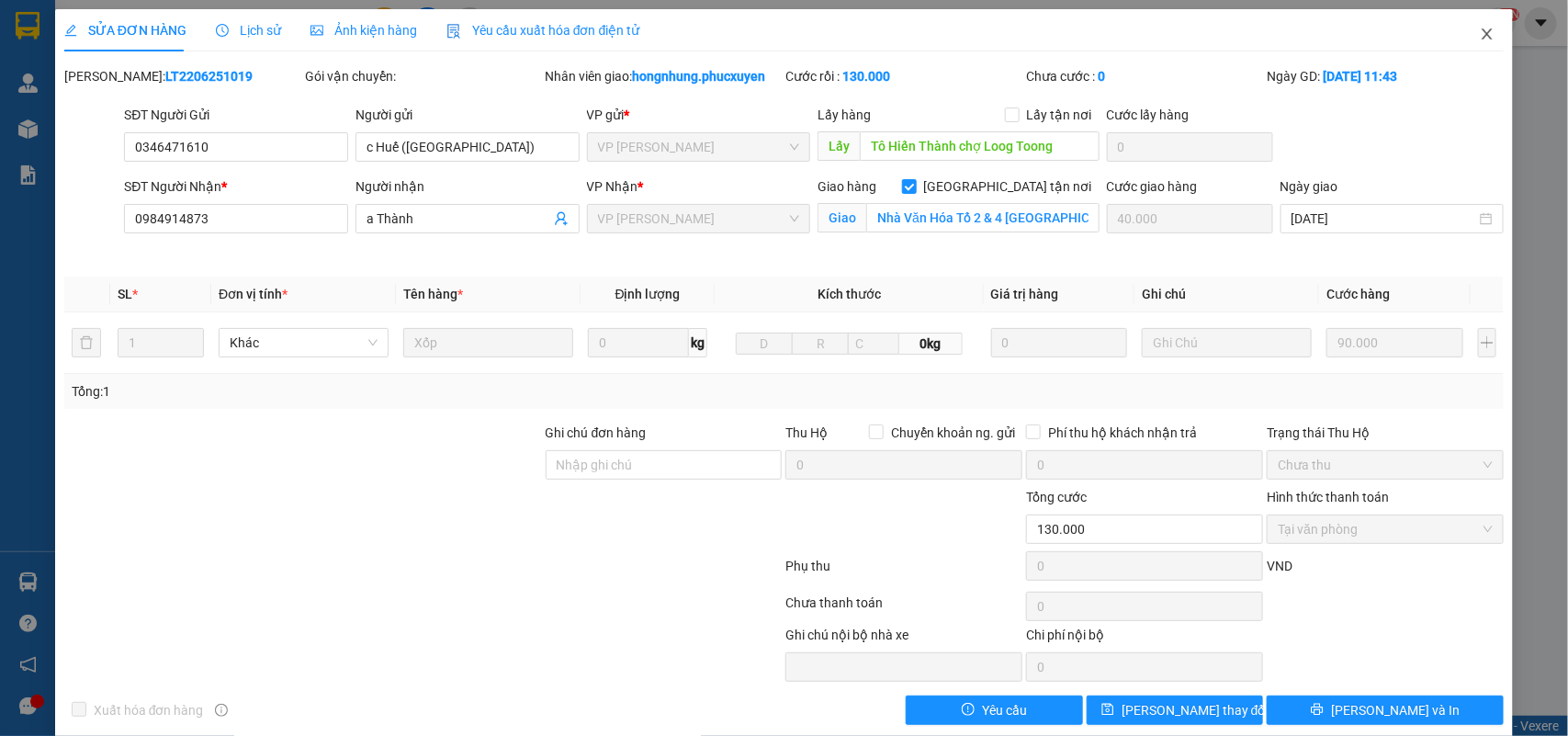
click at [1479, 34] on icon "close" at bounding box center [1486, 33] width 15 height 15
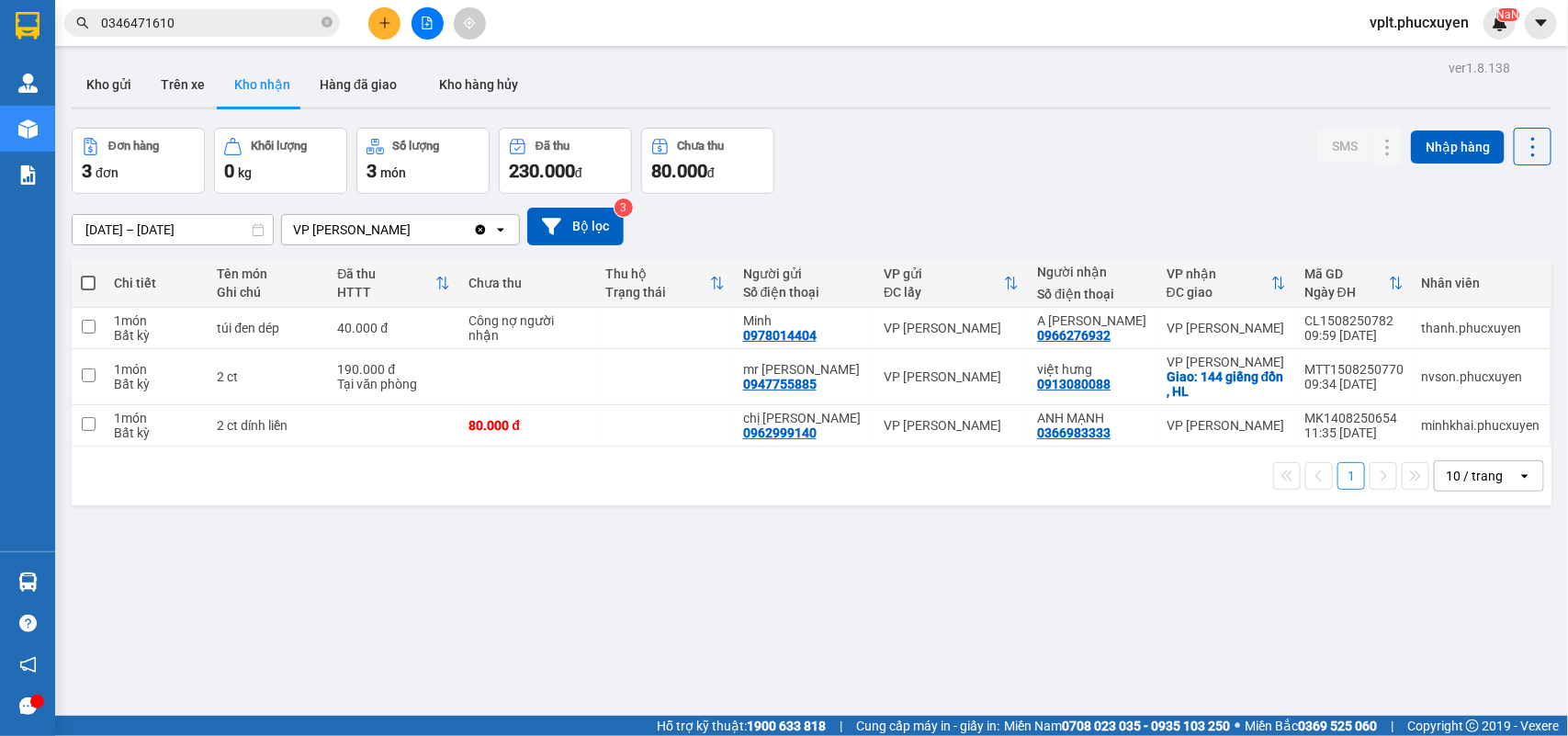
click at [283, 24] on input "0346471610" at bounding box center [210, 22] width 217 height 20
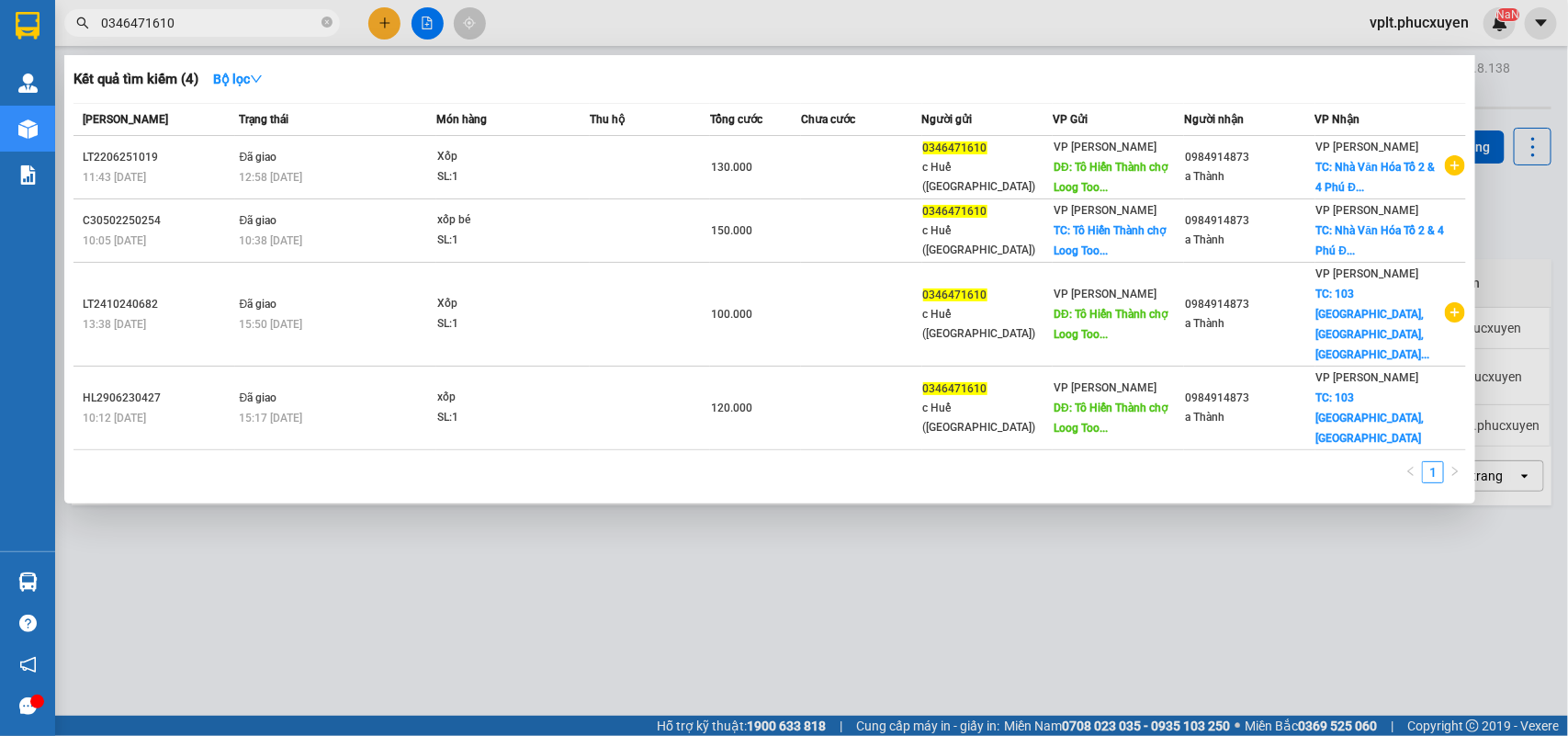
click at [685, 556] on div at bounding box center [784, 368] width 1568 height 736
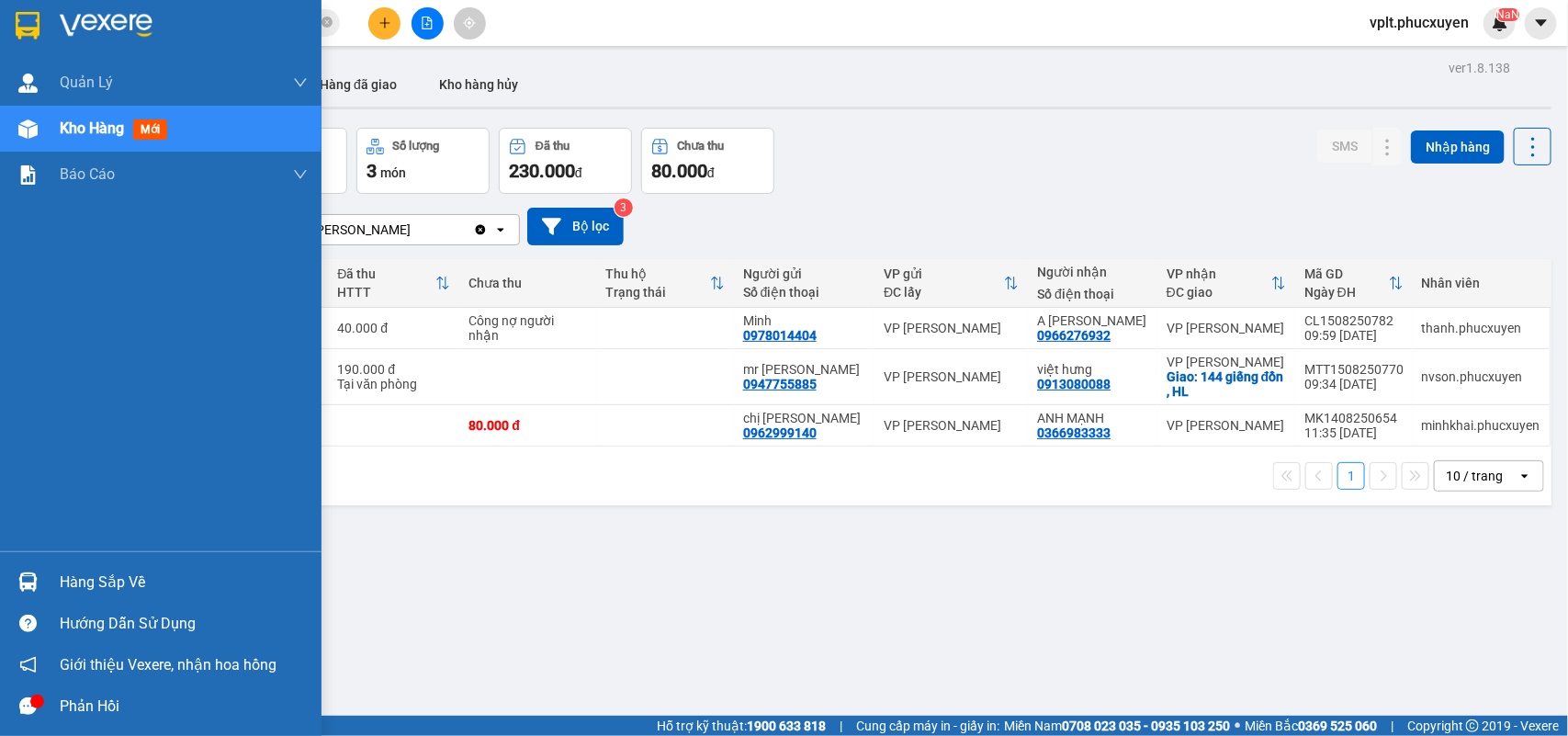
click at [70, 577] on div "Hàng sắp về" at bounding box center [183, 583] width 248 height 27
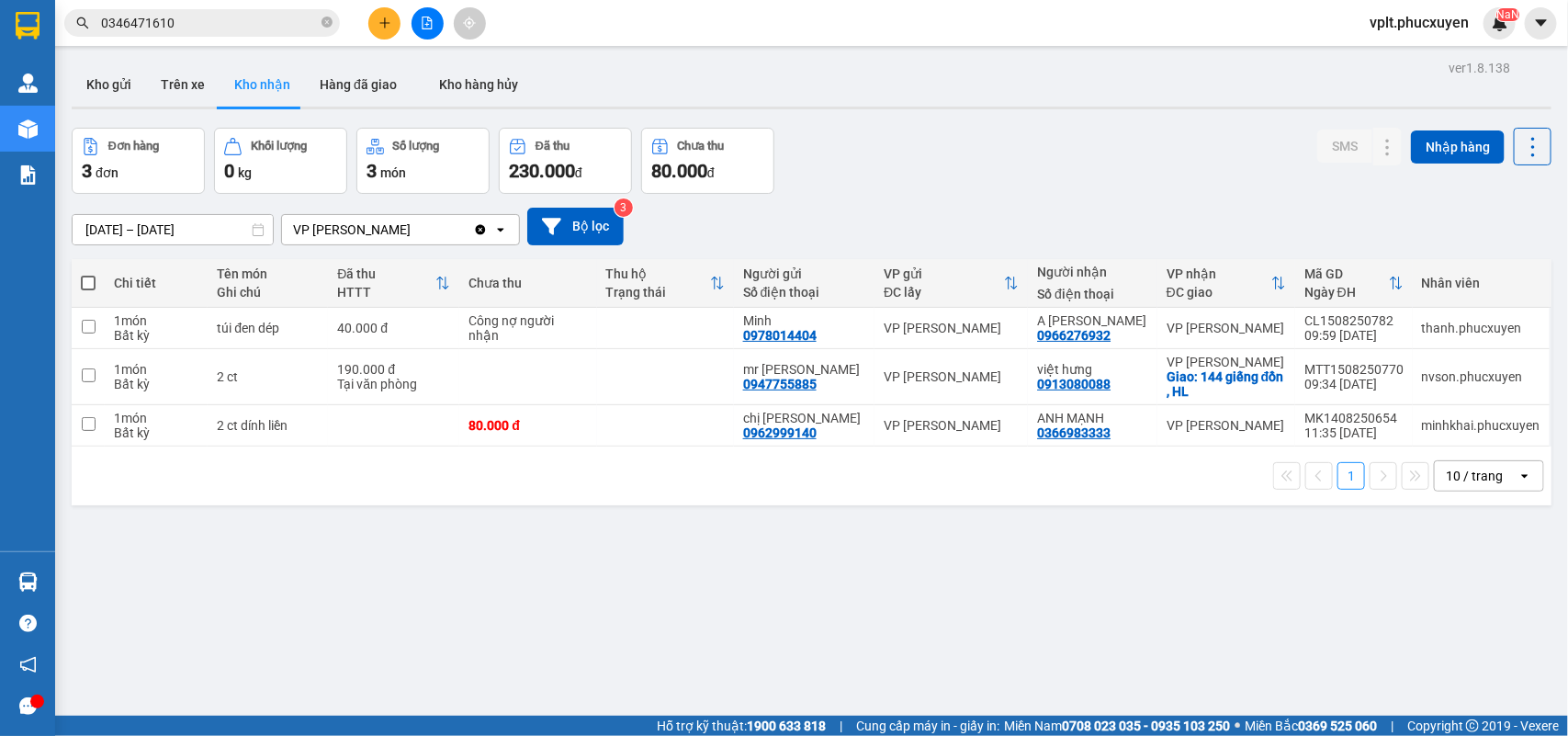
click at [976, 570] on section "Kết quả tìm kiếm ( 4 ) Bộ lọc Mã ĐH Trạng thái Món hàng Thu hộ Tổng cước Chưa c…" at bounding box center [784, 368] width 1568 height 736
click at [139, 235] on input "[DATE] – [DATE]" at bounding box center [172, 229] width 200 height 29
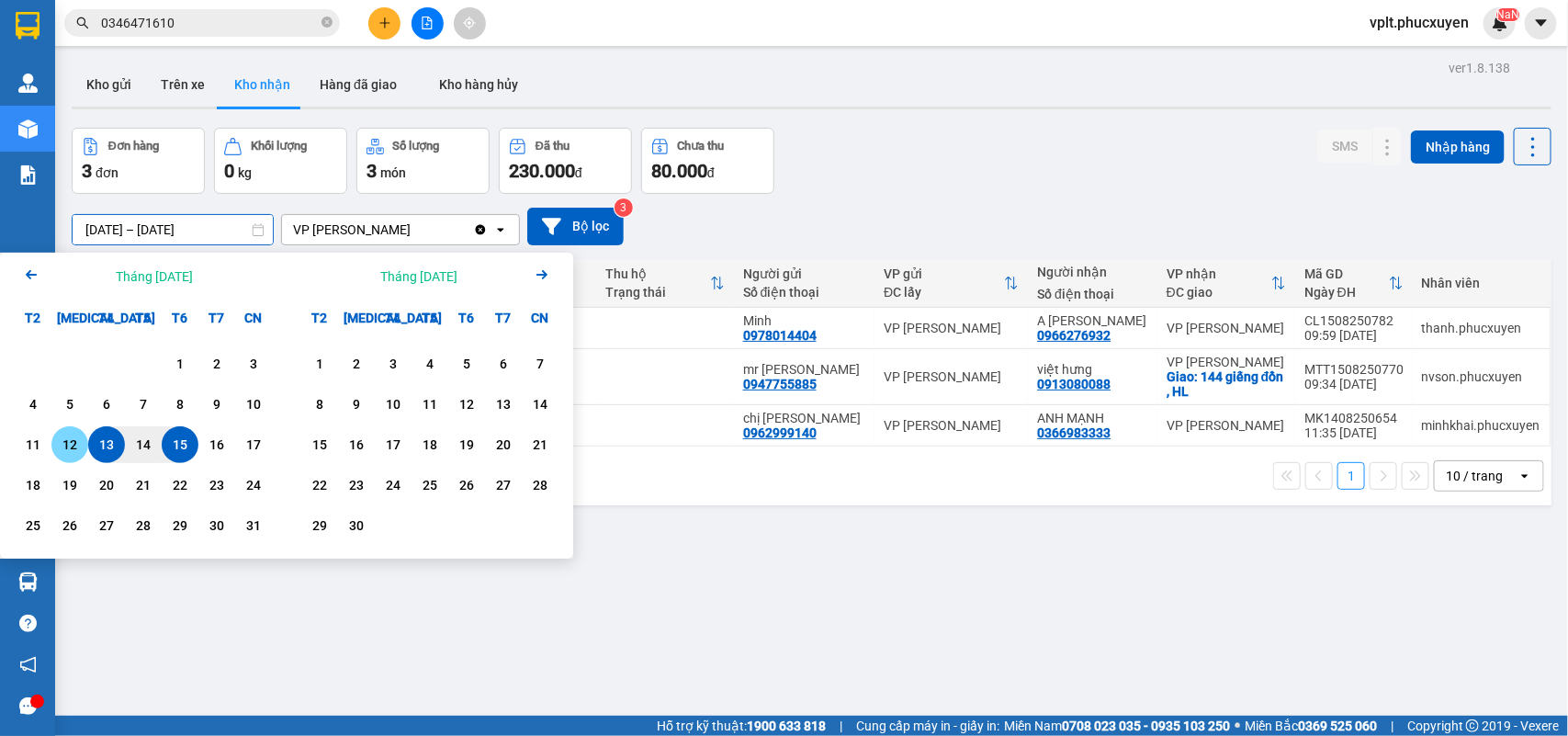
click at [33, 402] on div "4" at bounding box center [33, 404] width 25 height 22
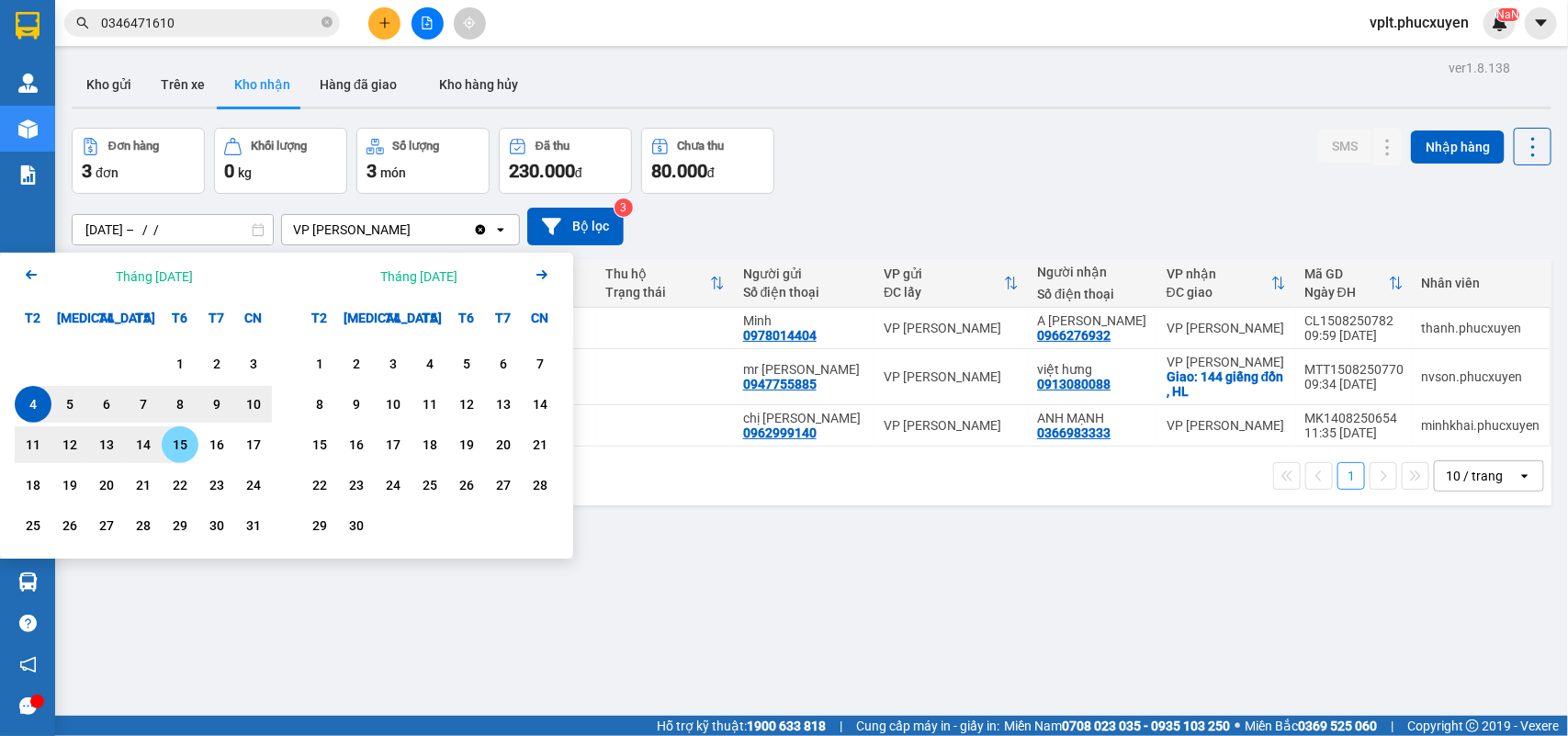
click at [181, 451] on div "15" at bounding box center [180, 444] width 25 height 22
type input "[DATE] – [DATE]"
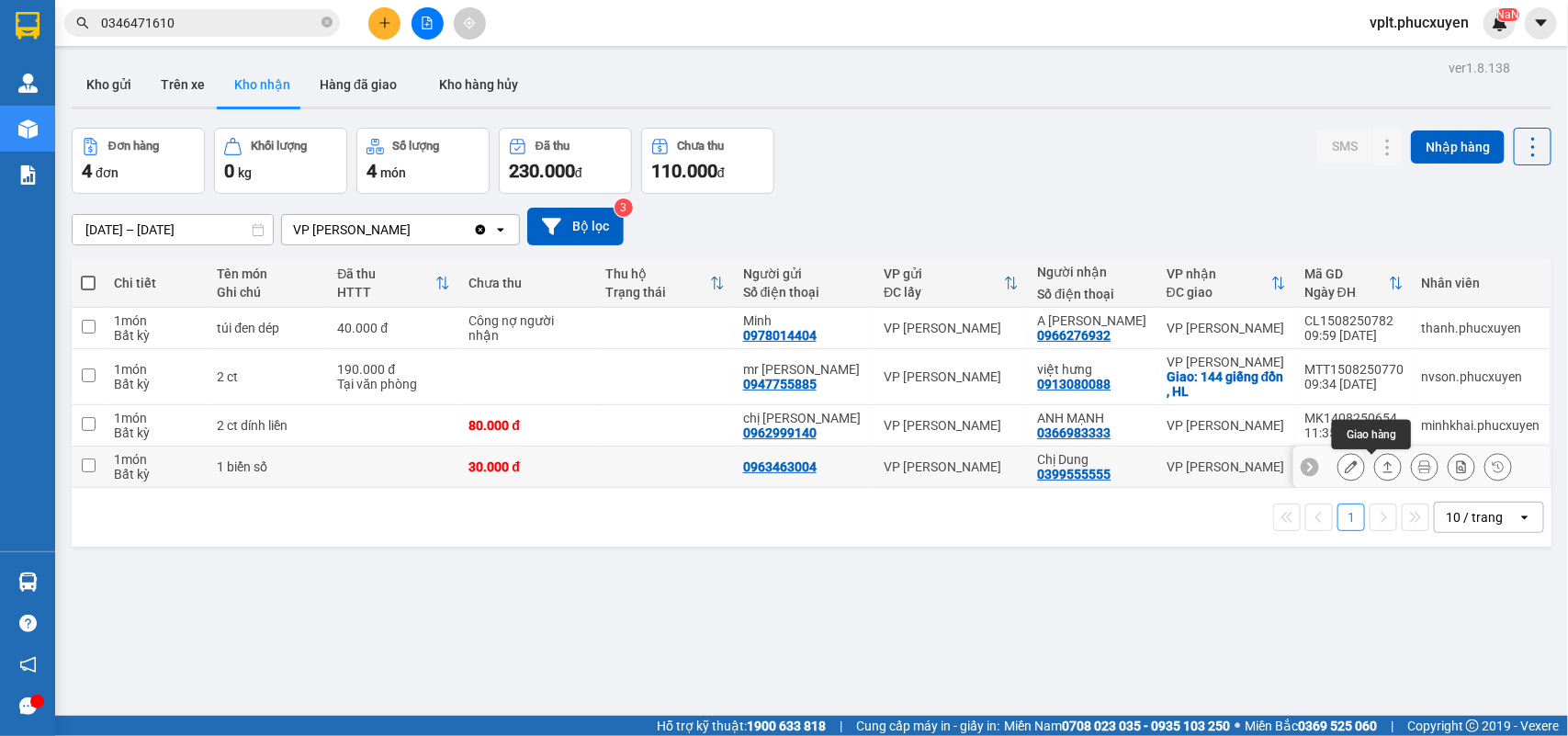
click at [1375, 470] on button at bounding box center [1387, 467] width 25 height 32
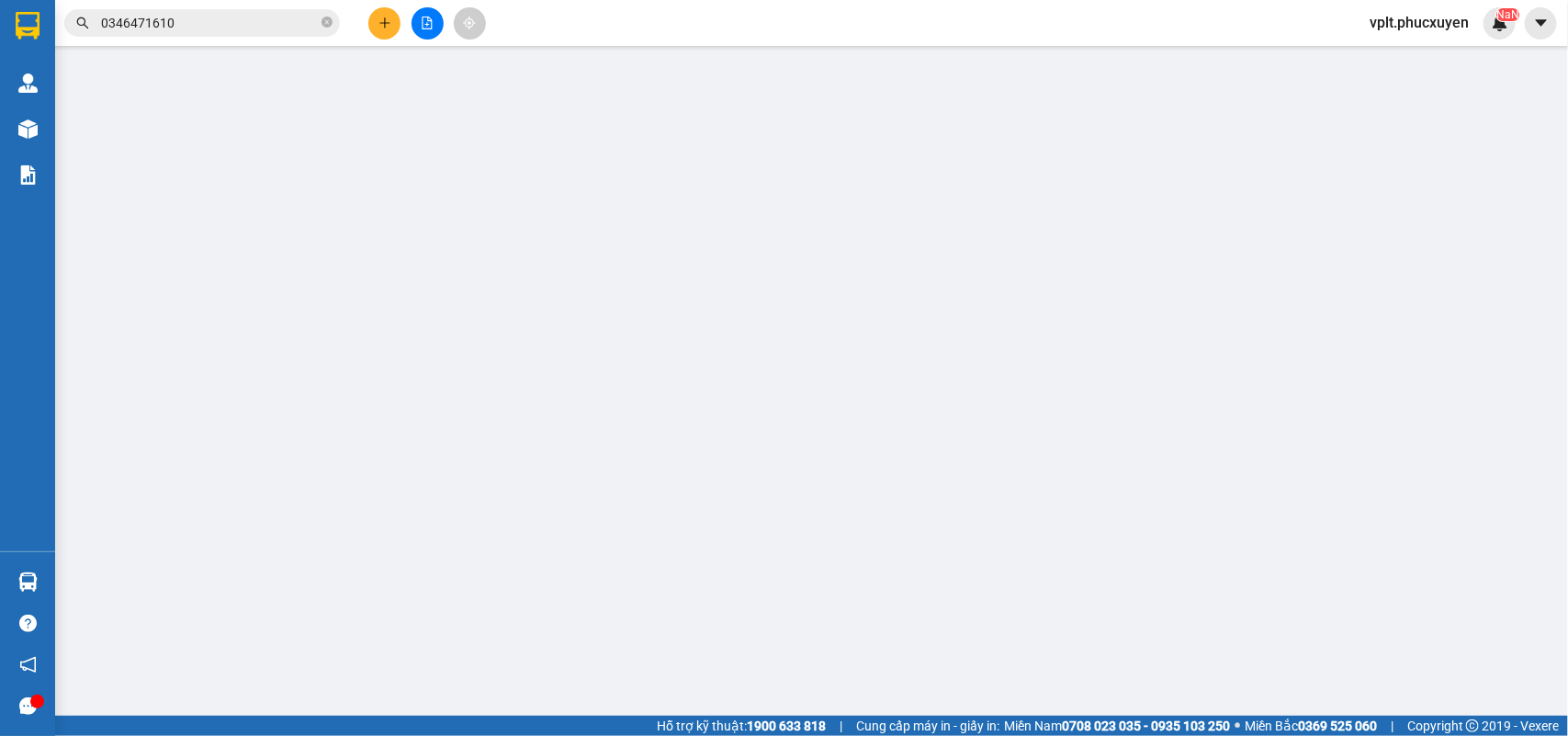
type input "0963463004"
type input "0399555555"
type input "Chị Dung"
type input "30.000"
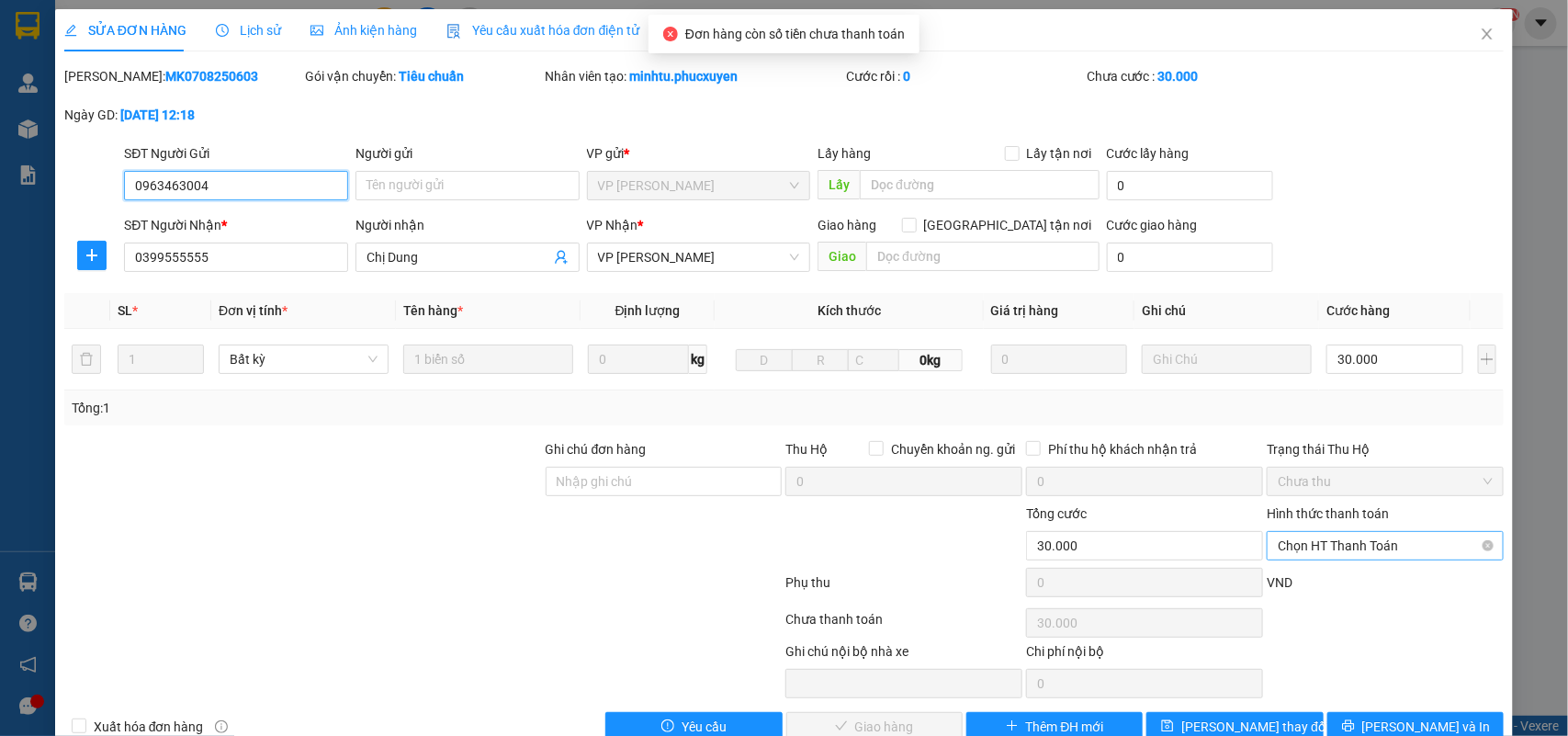
scroll to position [43, 0]
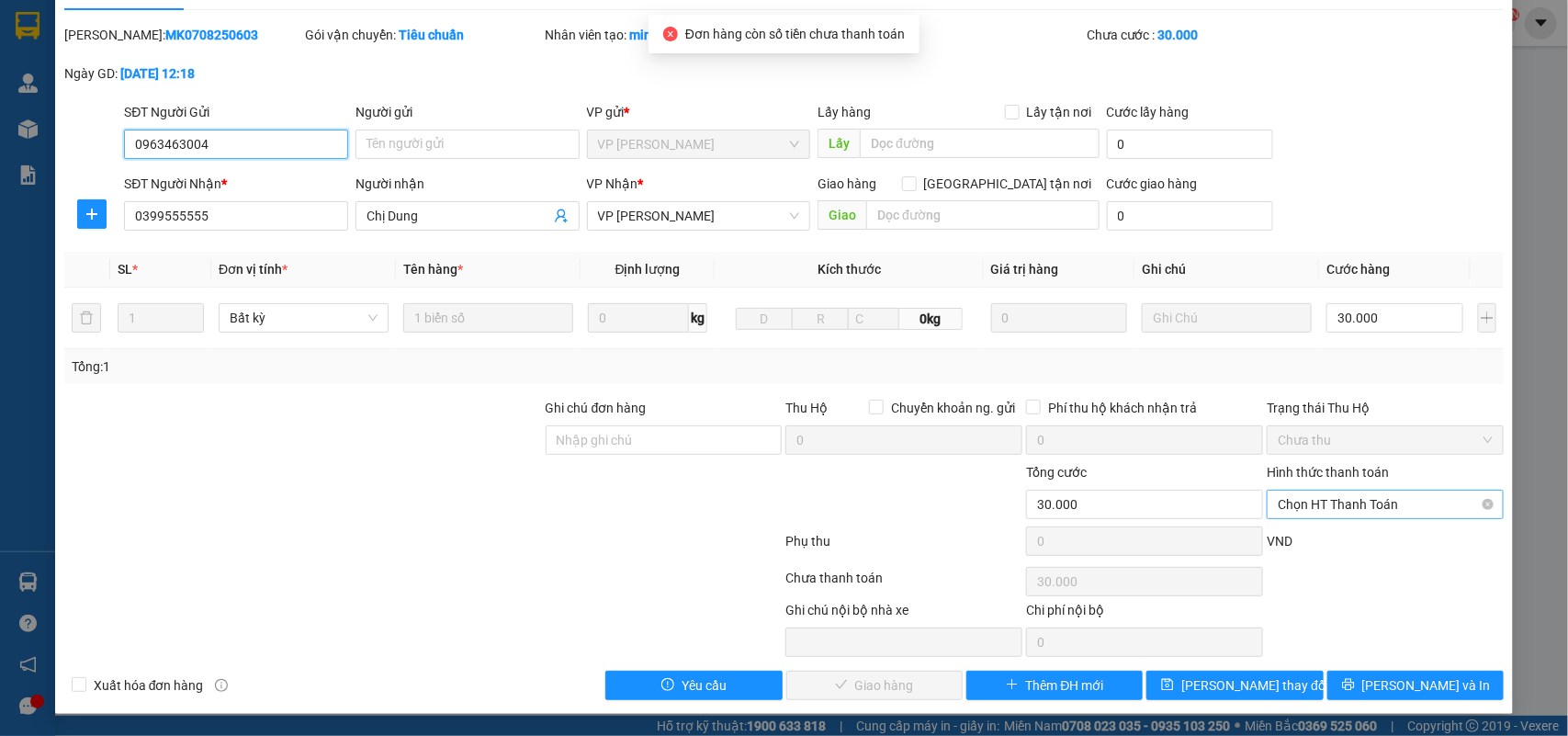
click at [1310, 511] on span "Chọn HT Thanh Toán" at bounding box center [1385, 505] width 215 height 27
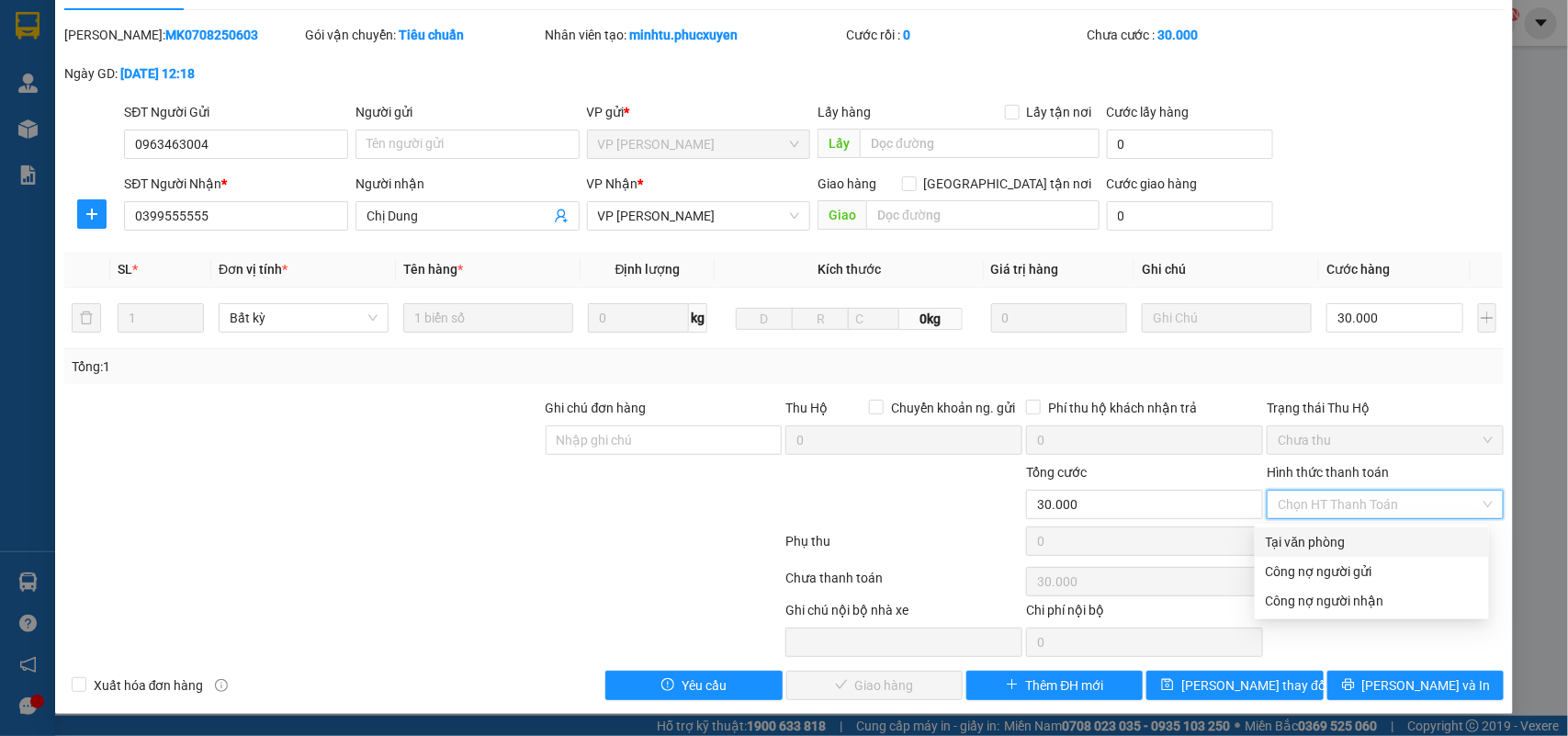
drag, startPoint x: 1301, startPoint y: 539, endPoint x: 1043, endPoint y: 634, distance: 274.9
click at [1298, 539] on div "Tại văn phòng" at bounding box center [1371, 542] width 212 height 20
type input "0"
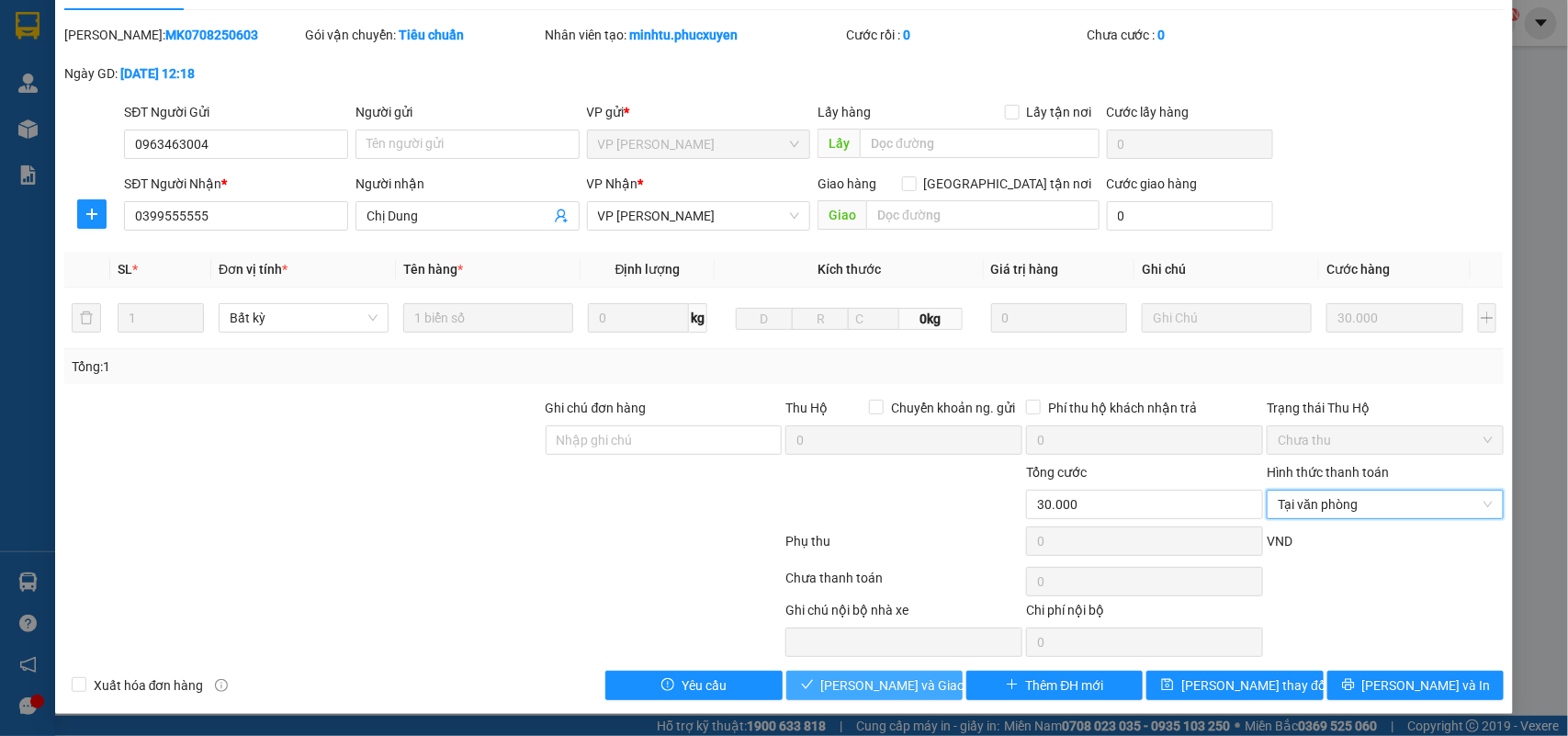
click at [855, 690] on span "[PERSON_NAME] và Giao hàng" at bounding box center [909, 685] width 177 height 20
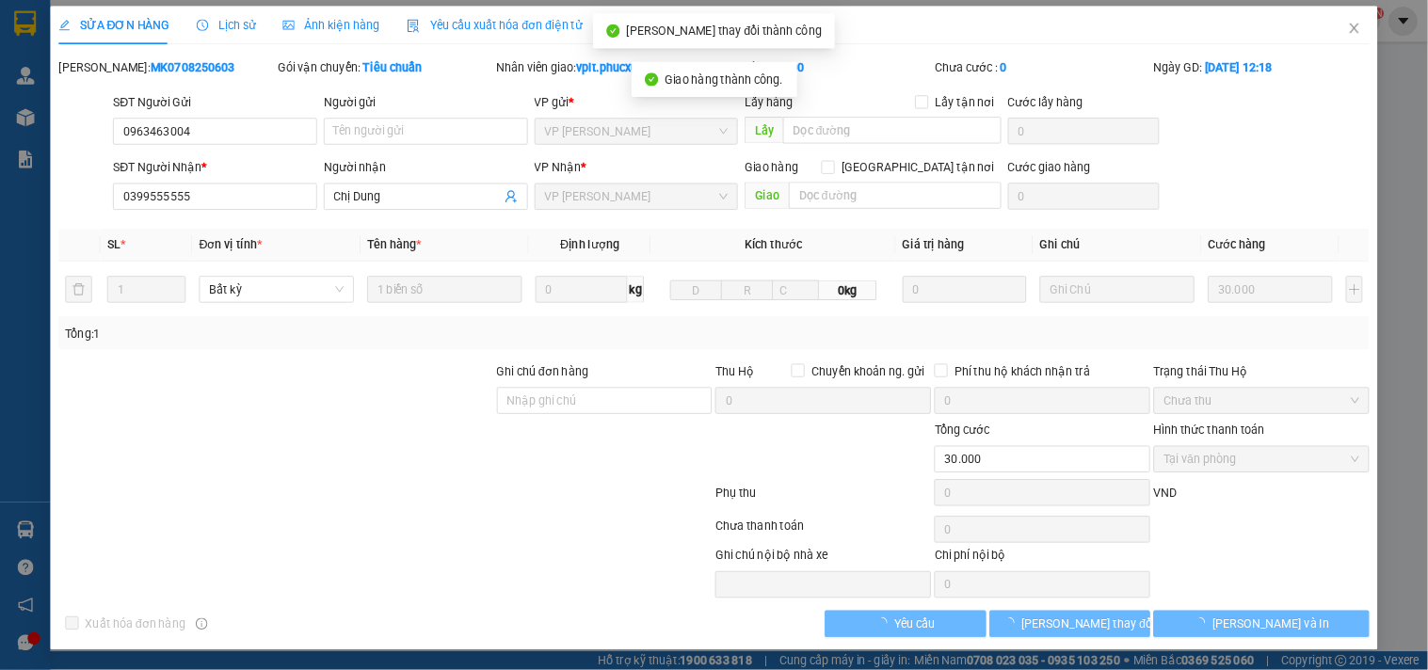
scroll to position [5, 0]
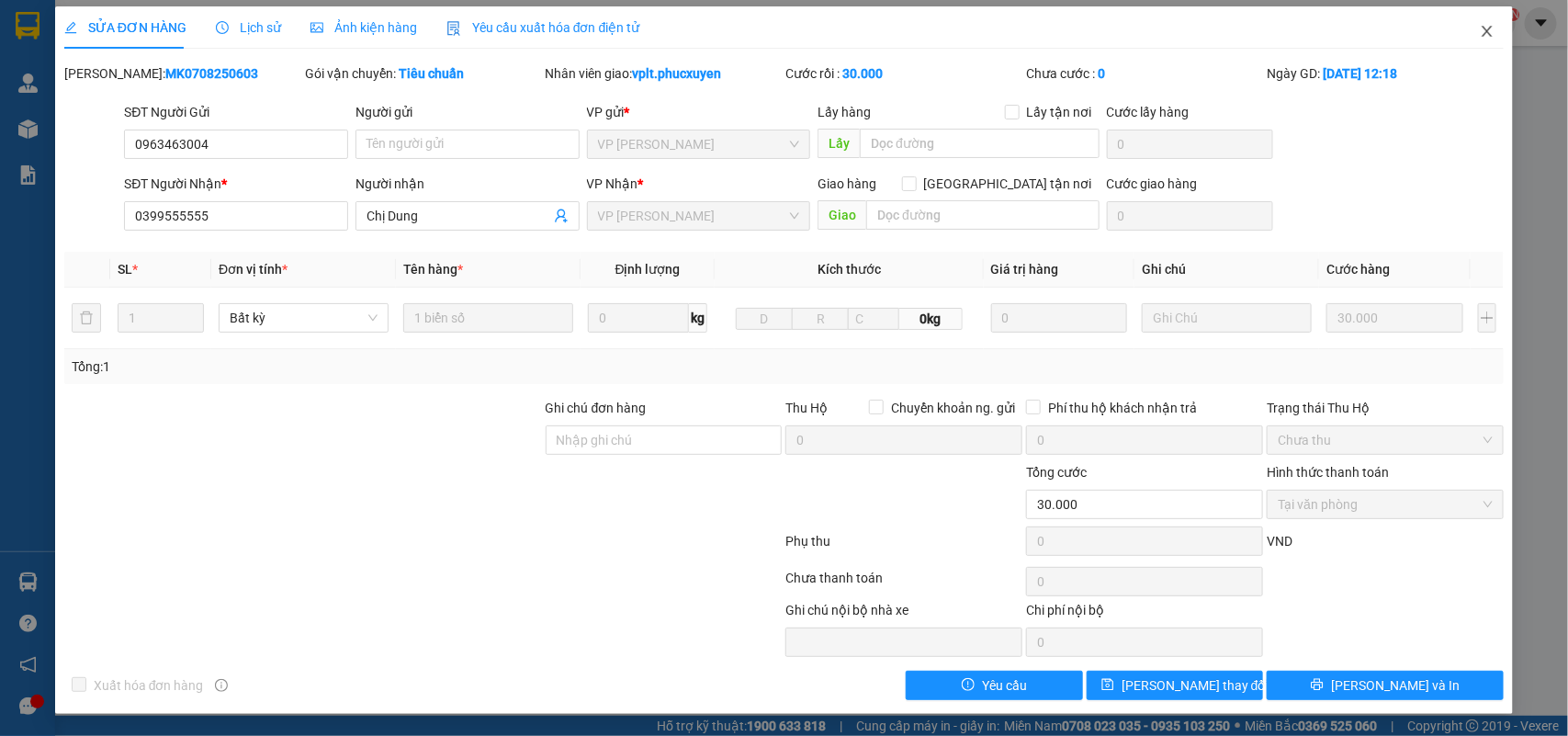
click at [1479, 23] on icon "close" at bounding box center [1486, 30] width 15 height 15
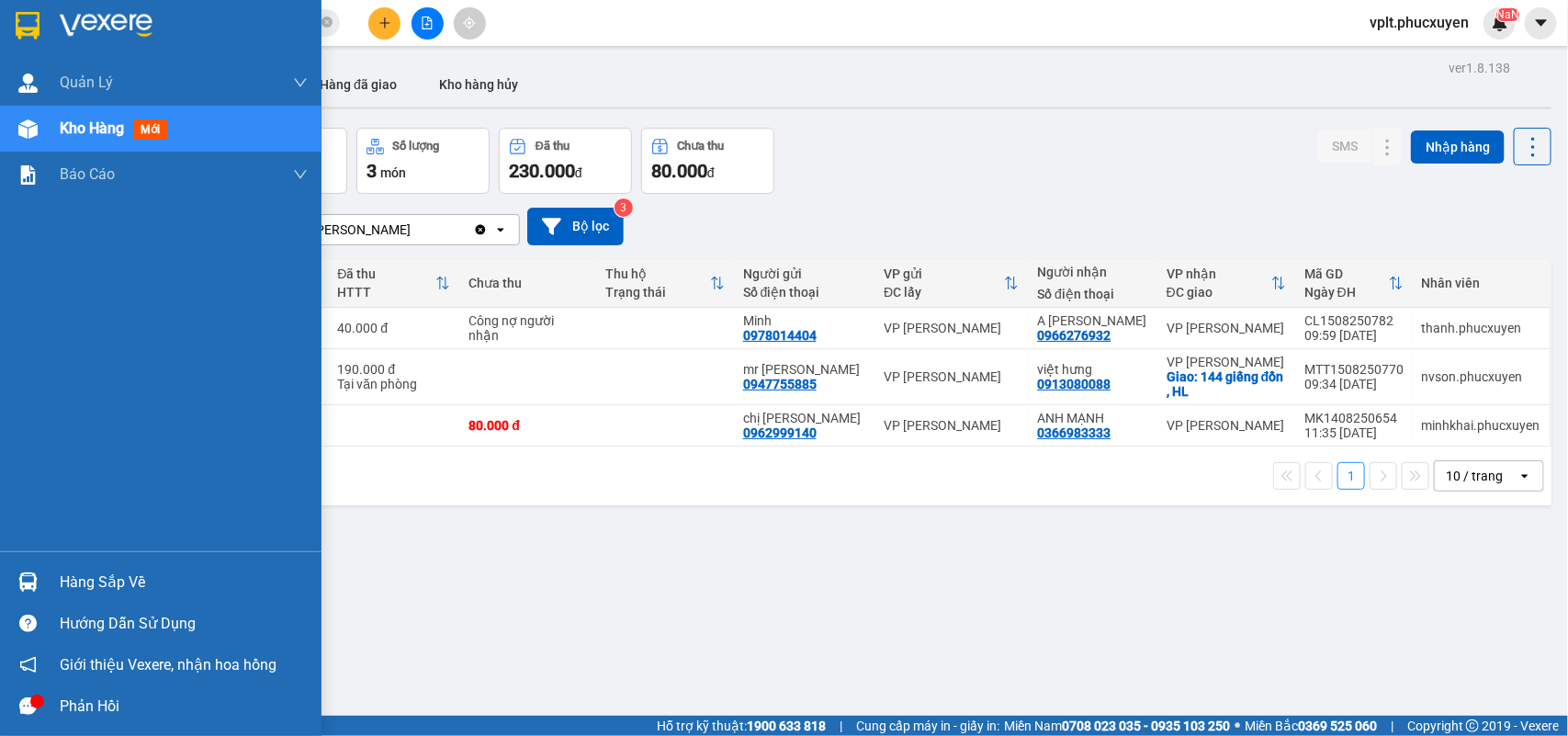
click at [61, 134] on span "Kho hàng" at bounding box center [92, 128] width 64 height 18
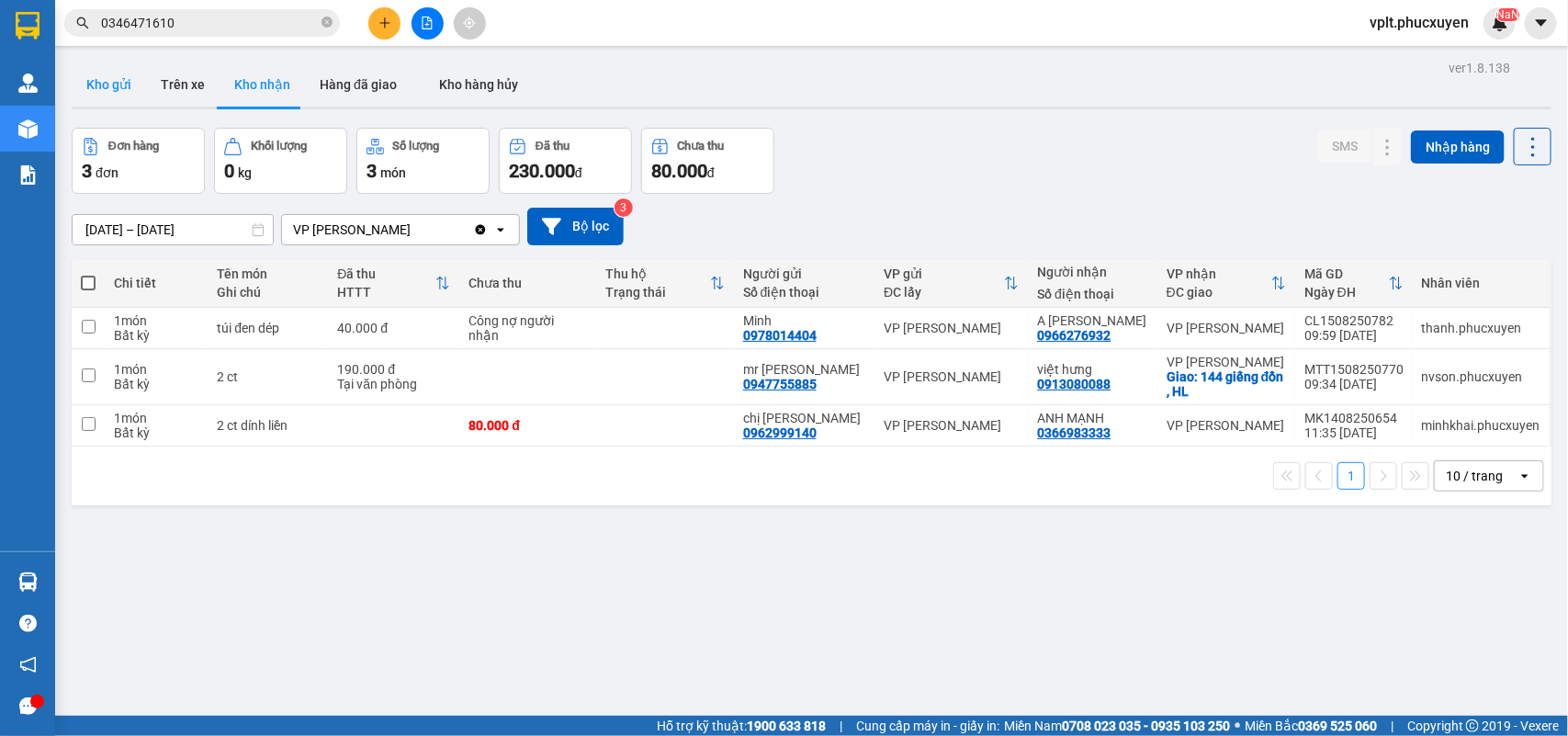
click at [121, 79] on button "Kho gửi" at bounding box center [108, 84] width 74 height 44
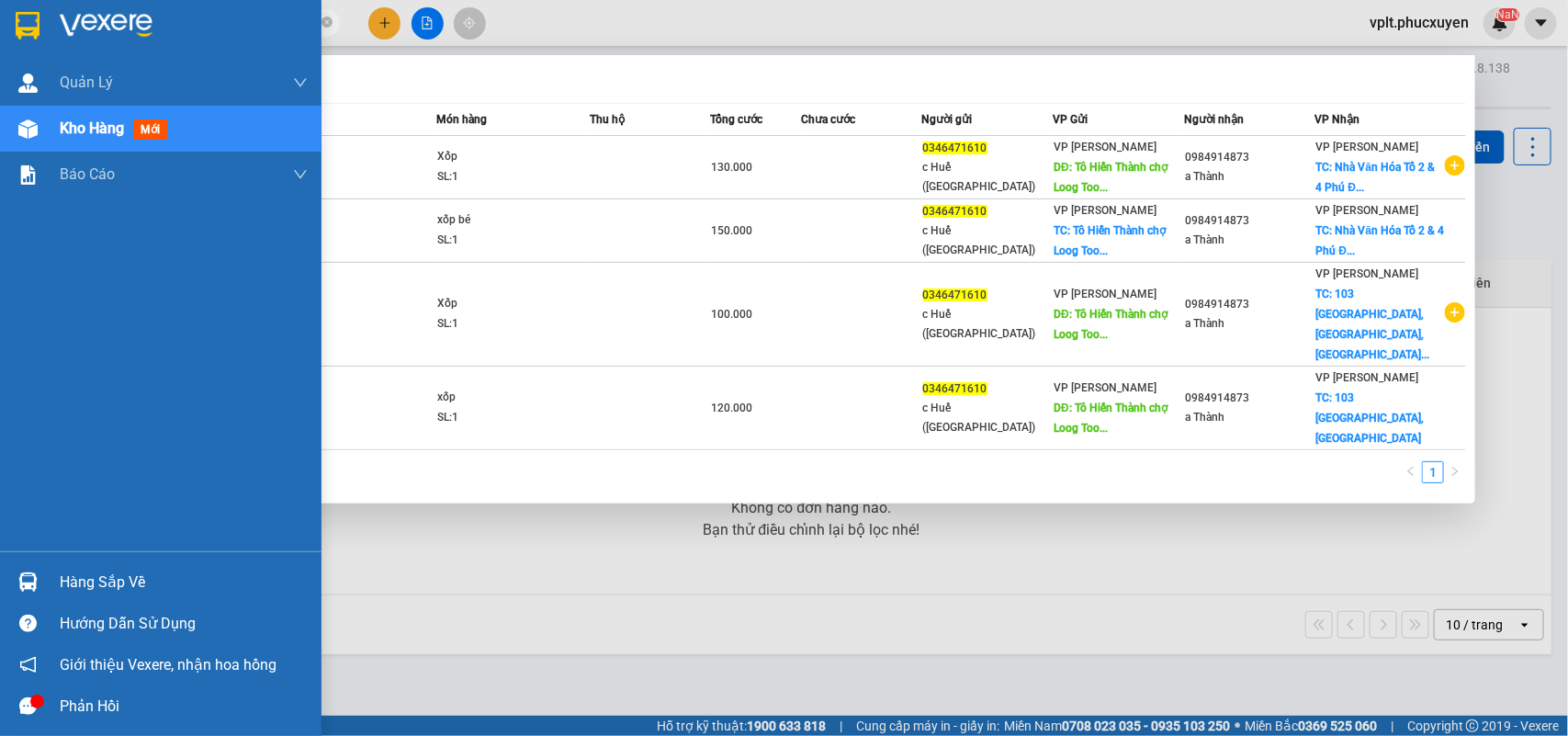
drag, startPoint x: 180, startPoint y: 23, endPoint x: 33, endPoint y: 27, distance: 147.1
click at [33, 27] on section "Kết quả tìm kiếm ( 4 ) Bộ lọc Mã ĐH Trạng thái Món hàng Thu hộ Tổng cước Chưa c…" at bounding box center [784, 368] width 1568 height 736
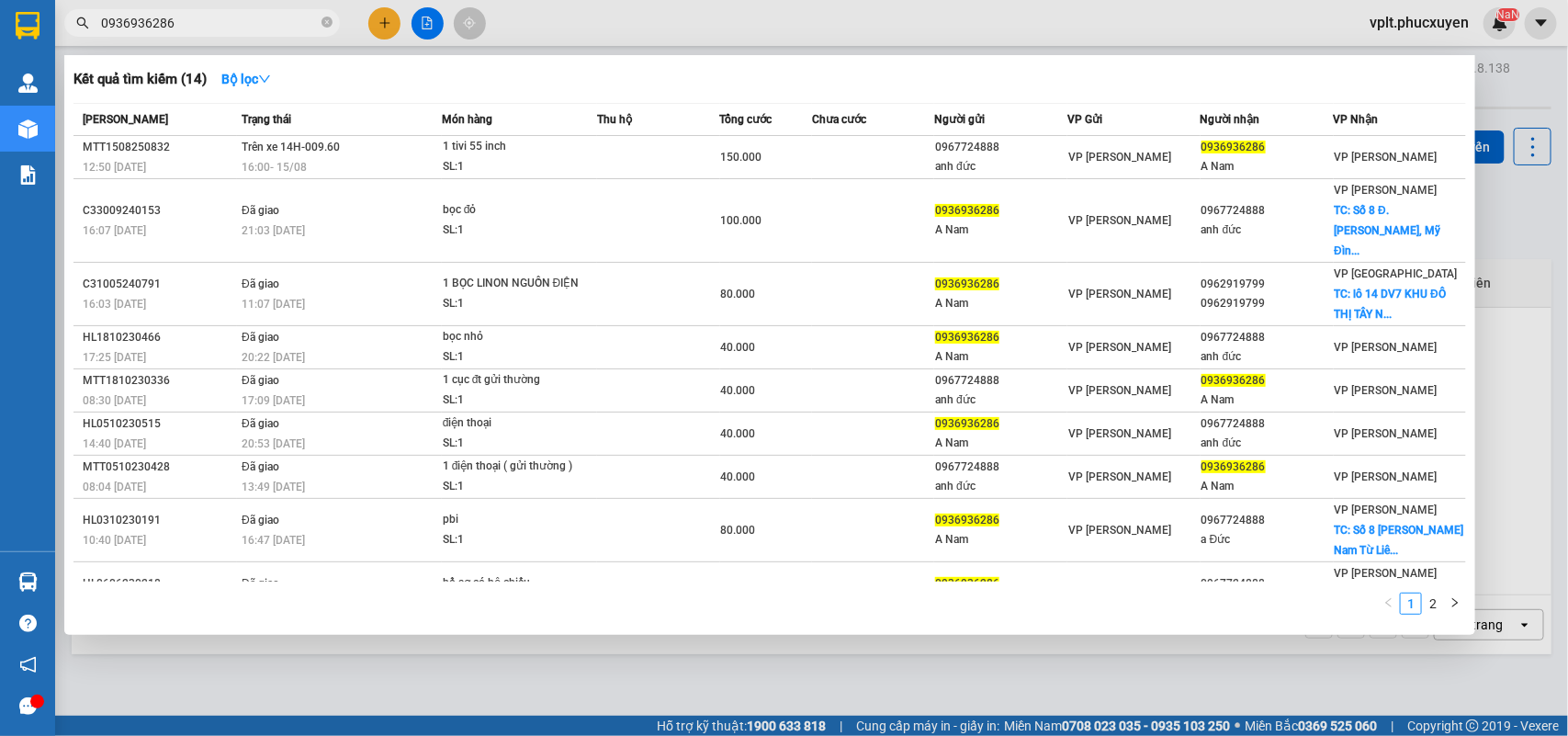
type input "0936936286"
click at [422, 666] on div at bounding box center [784, 368] width 1568 height 736
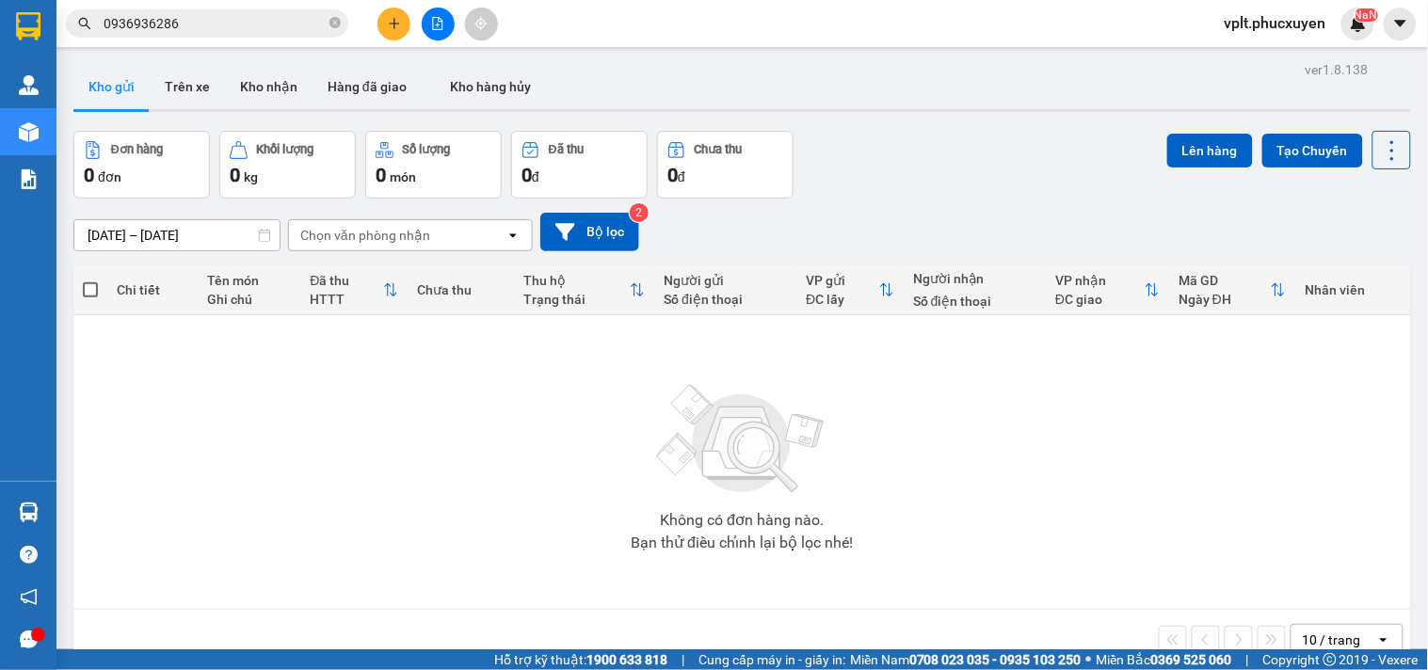
drag, startPoint x: 570, startPoint y: 505, endPoint x: 505, endPoint y: 448, distance: 85.4
click at [505, 448] on div "Không có đơn hàng nào. Bạn thử điều chỉnh lại bộ lọc nhé!" at bounding box center [742, 462] width 1319 height 282
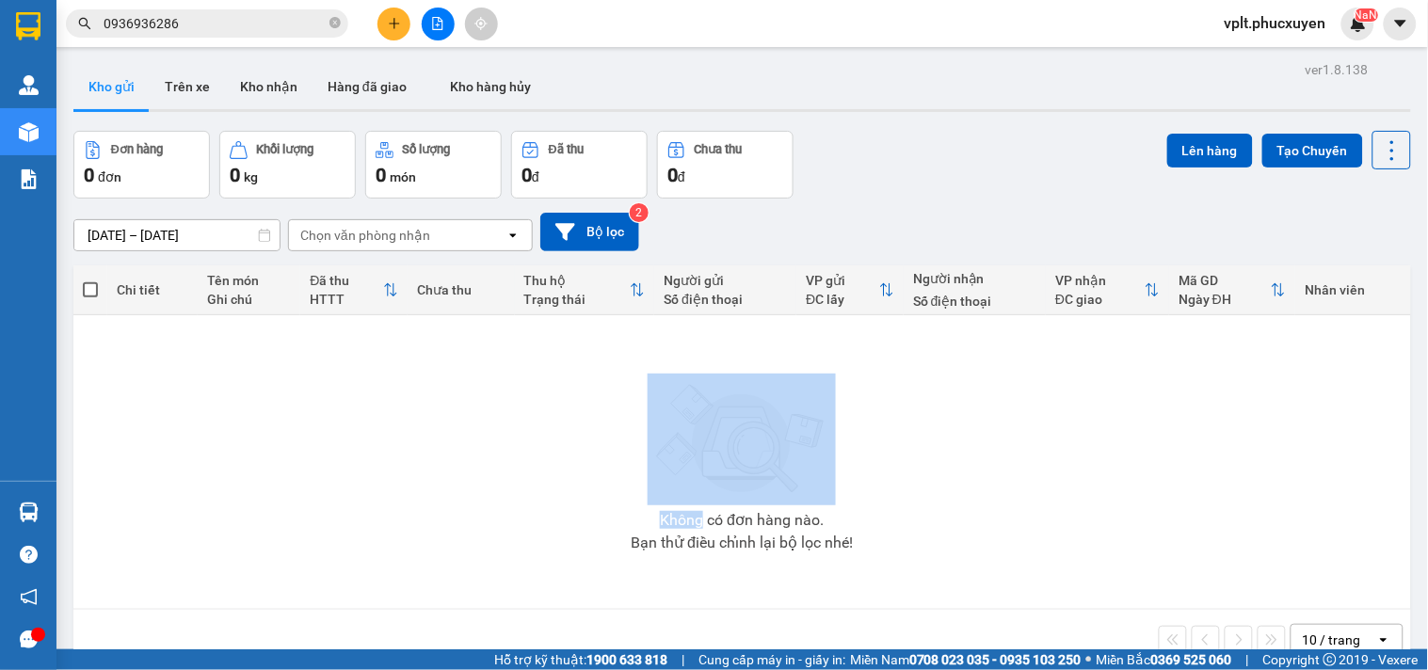
click at [505, 448] on div "Không có đơn hàng nào. Bạn thử điều chỉnh lại bộ lọc nhé!" at bounding box center [742, 462] width 1319 height 282
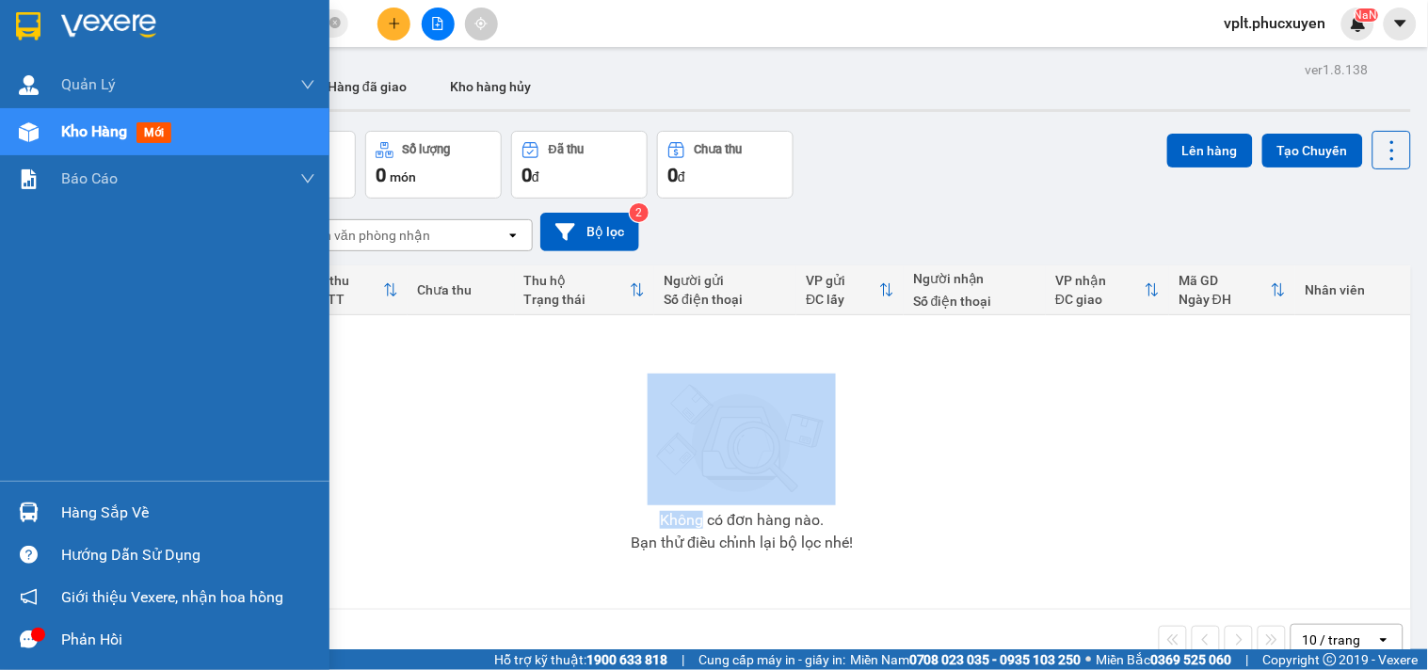
click at [110, 504] on div "Hàng sắp về" at bounding box center [188, 513] width 254 height 28
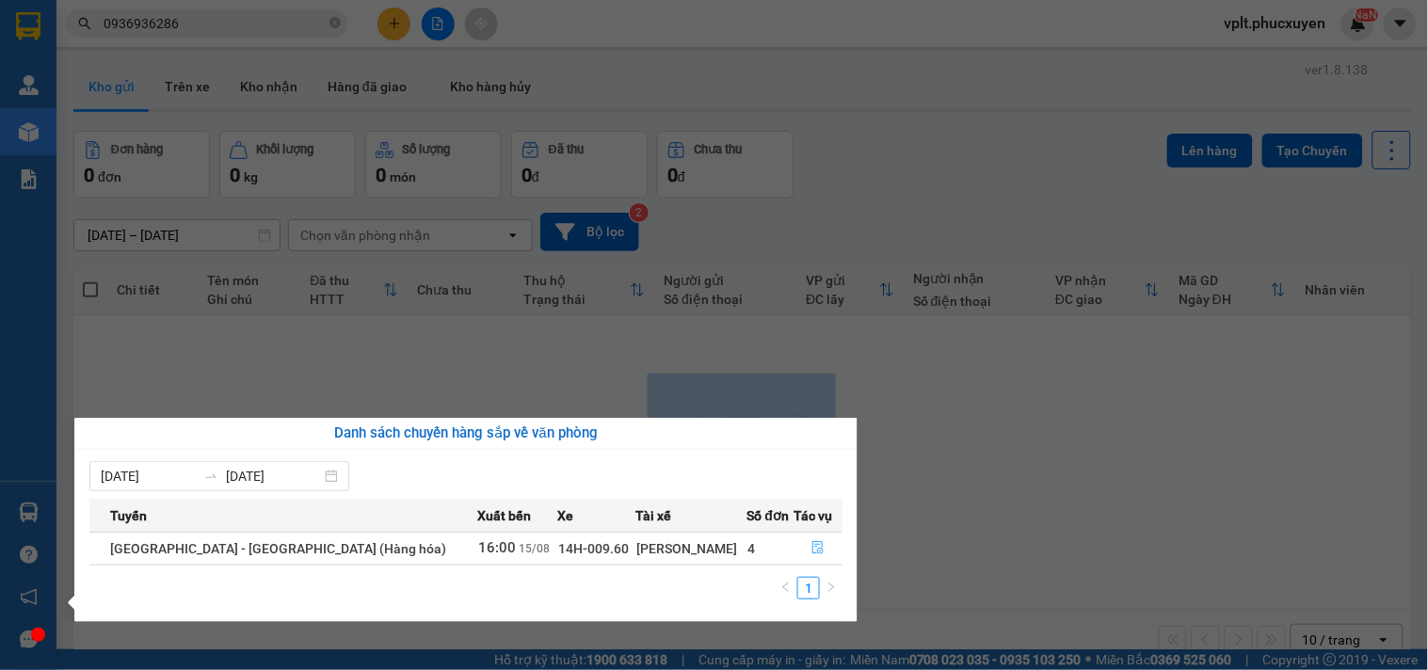
click at [812, 551] on icon "file-done" at bounding box center [817, 547] width 11 height 13
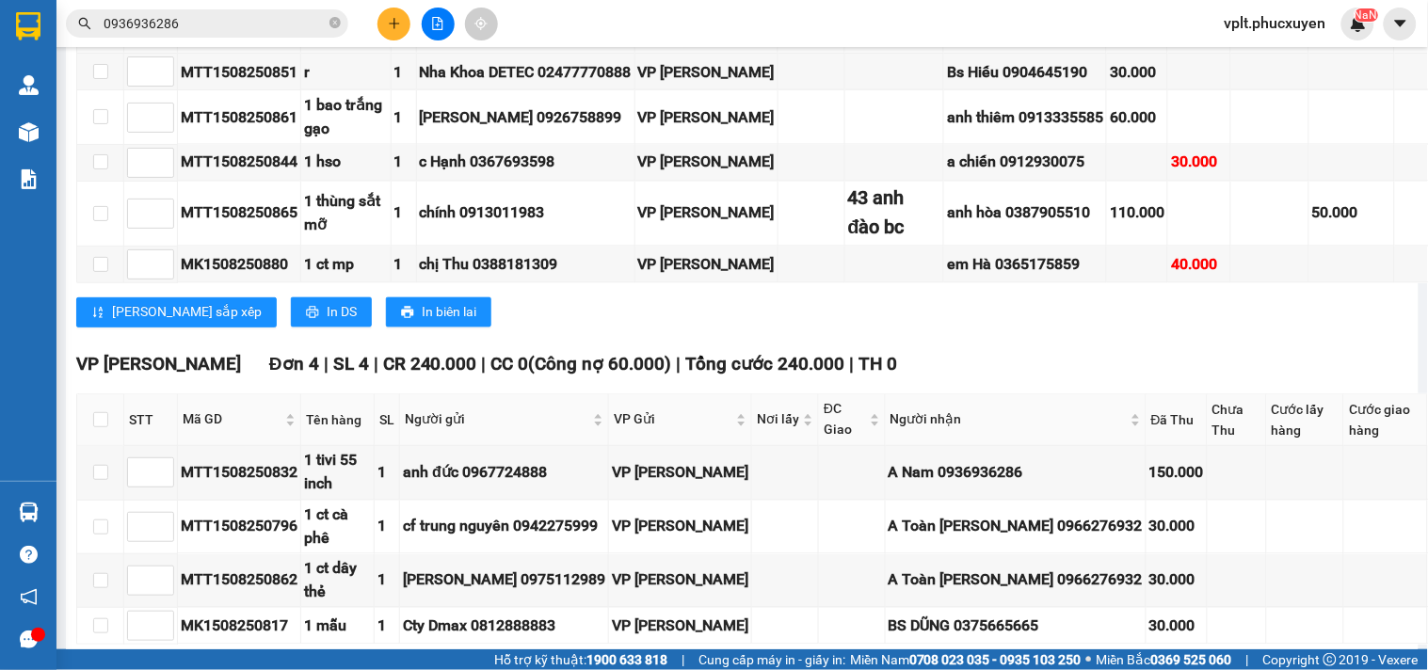
scroll to position [2416, 0]
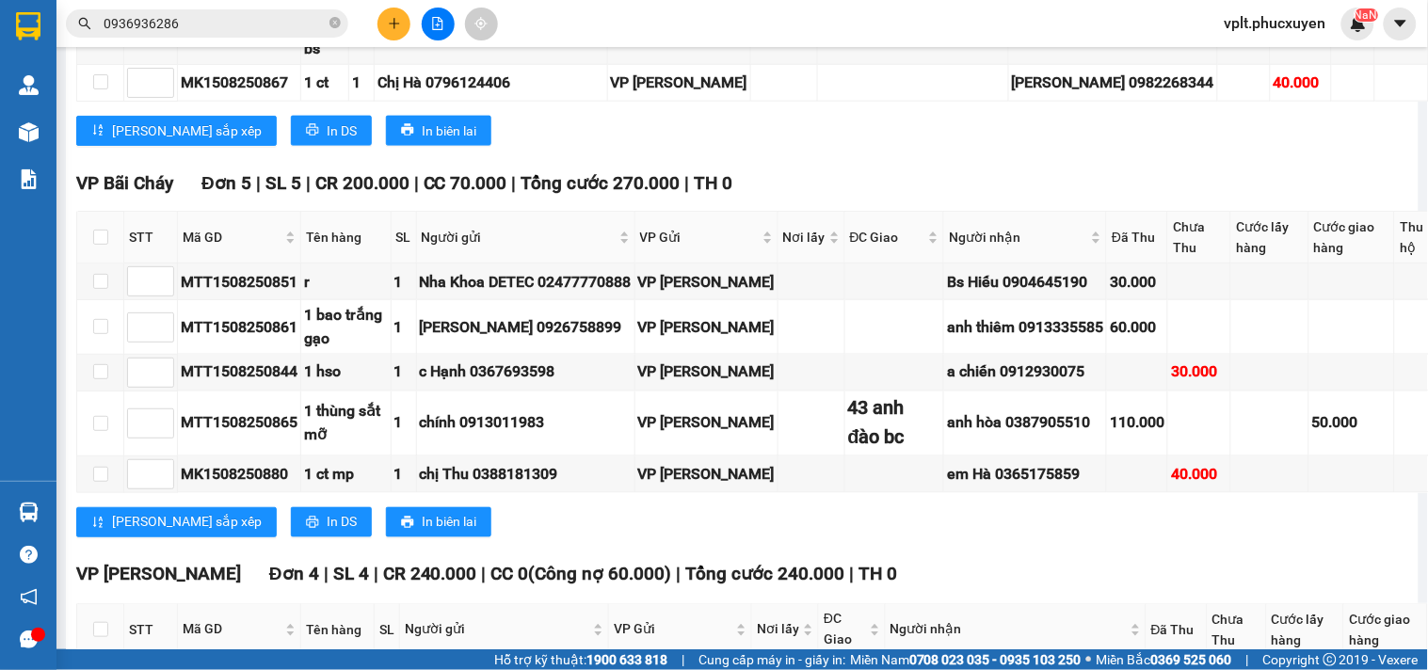
copy div "0375665665"
click at [100, 622] on input "checkbox" at bounding box center [100, 629] width 15 height 15
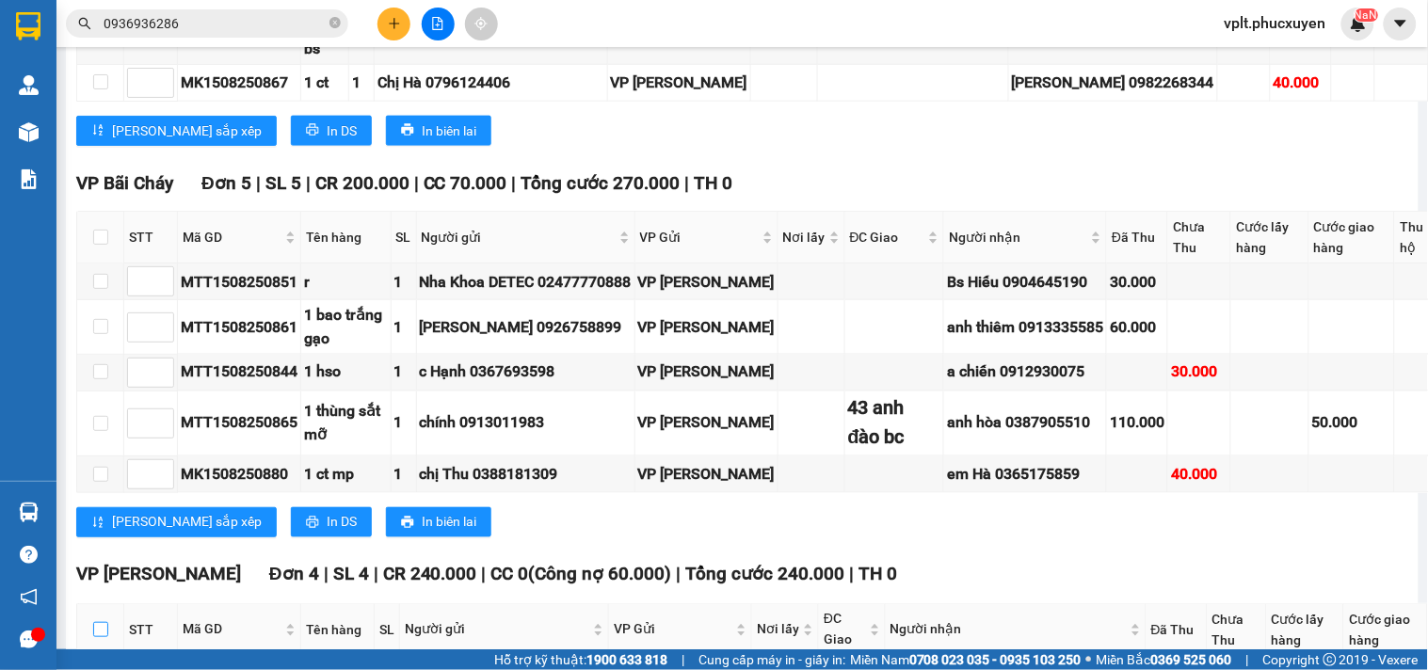
checkbox input "true"
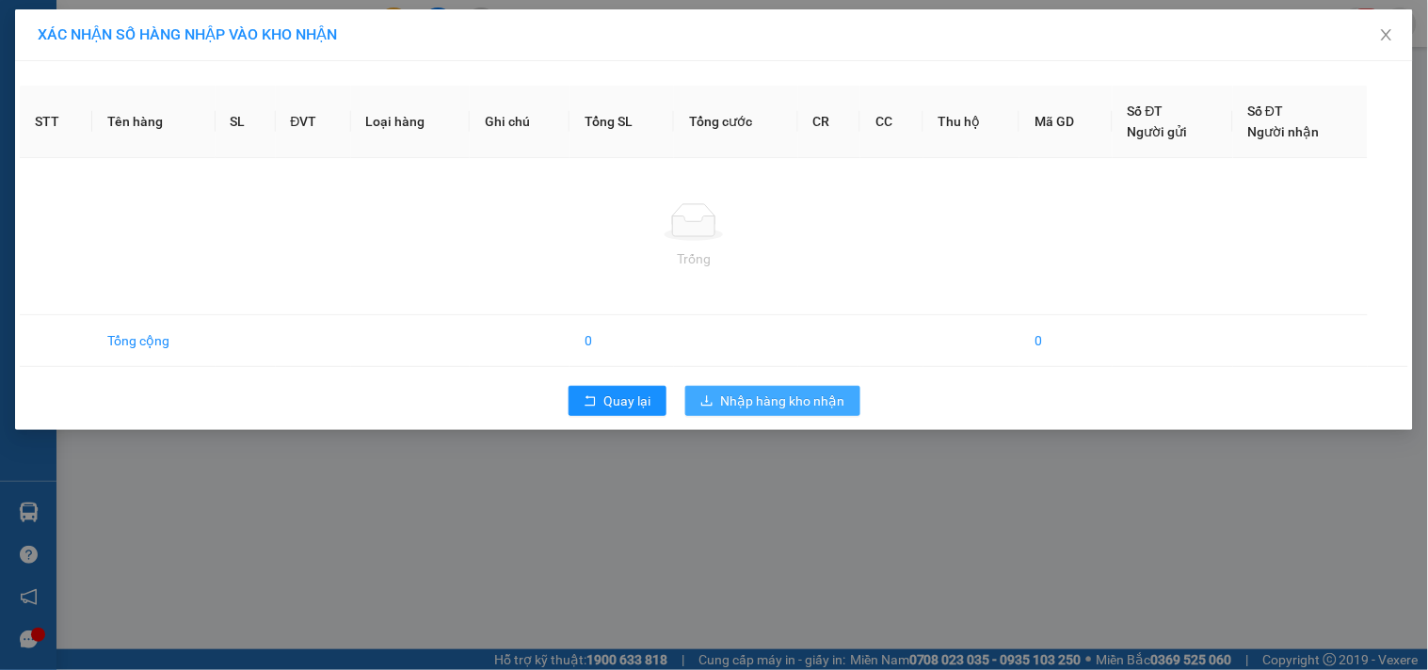
click at [811, 395] on span "Nhập hàng kho nhận" at bounding box center [783, 401] width 124 height 21
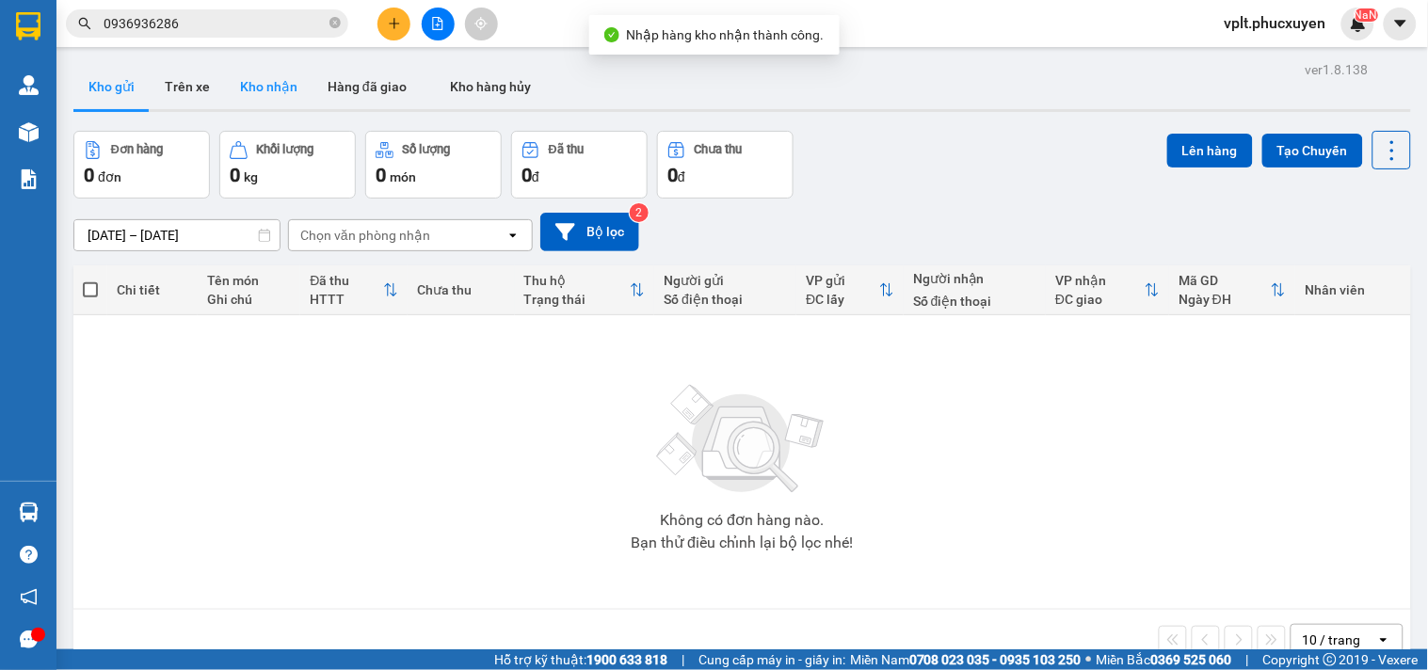
click at [254, 88] on button "Kho nhận" at bounding box center [269, 86] width 88 height 45
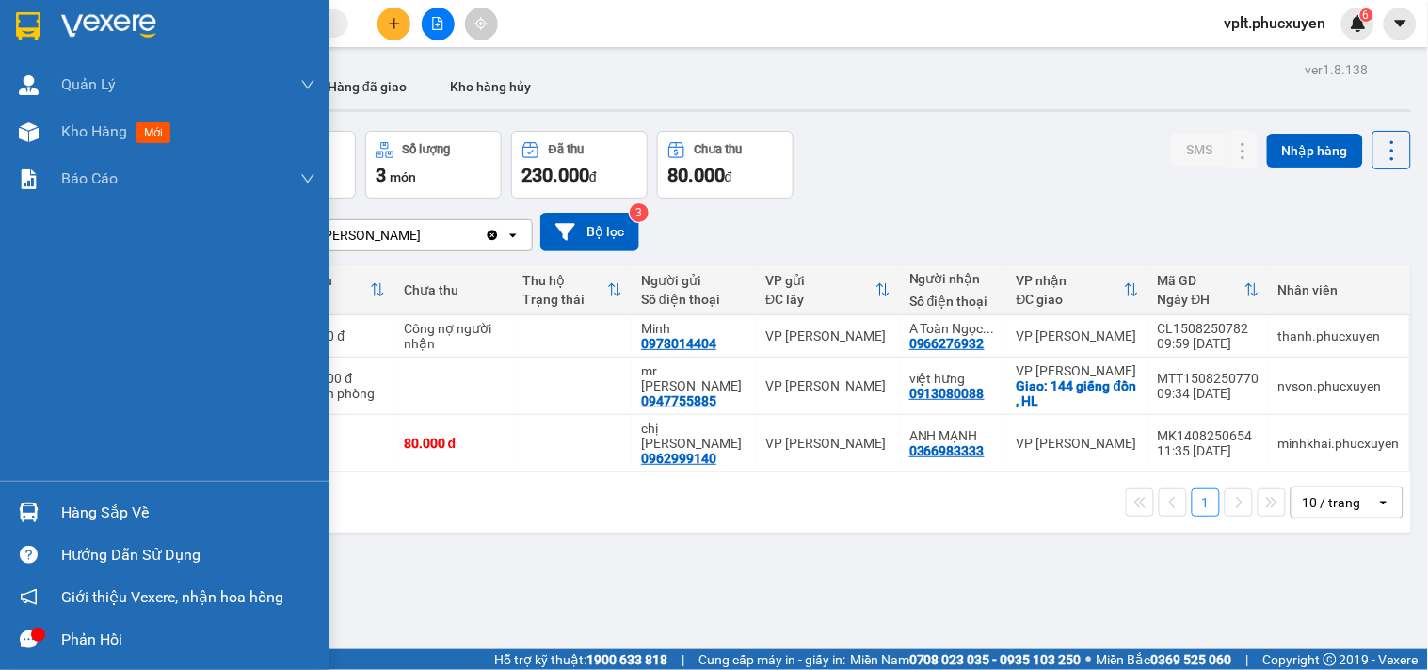
click at [147, 501] on div "Hàng sắp về" at bounding box center [188, 513] width 254 height 28
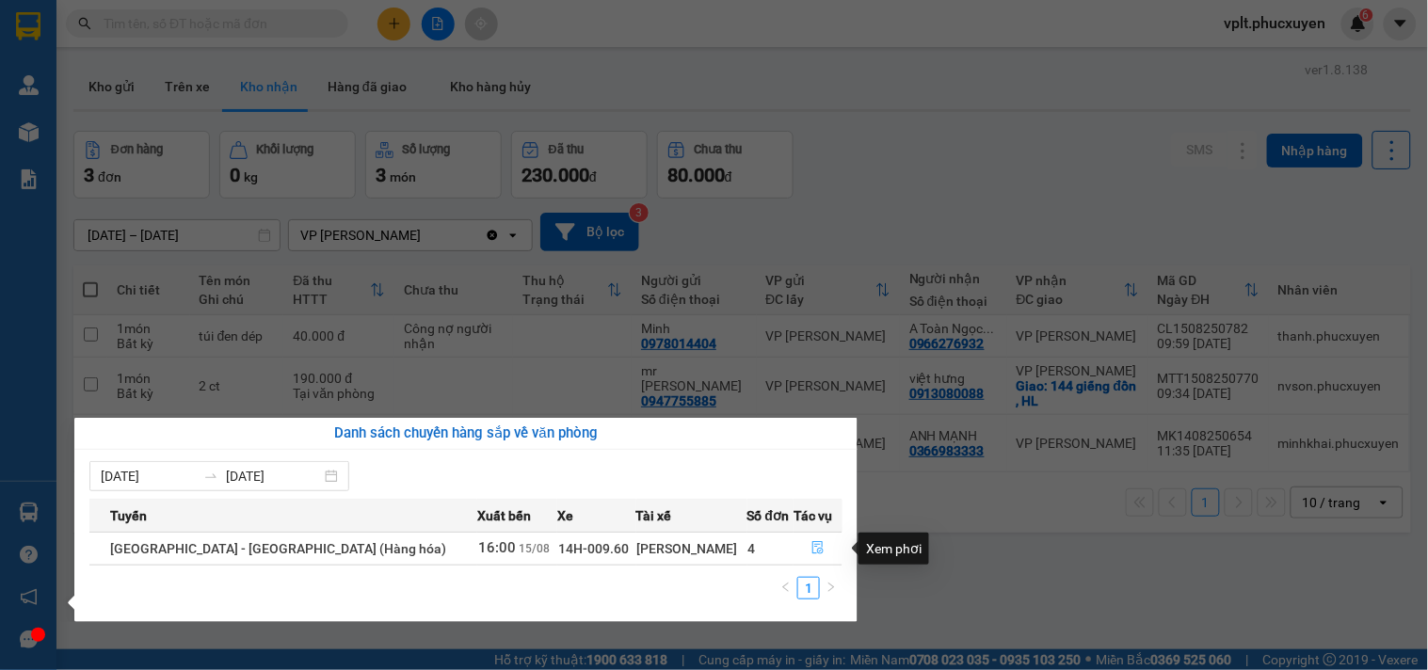
click at [812, 551] on icon "file-done" at bounding box center [817, 547] width 13 height 13
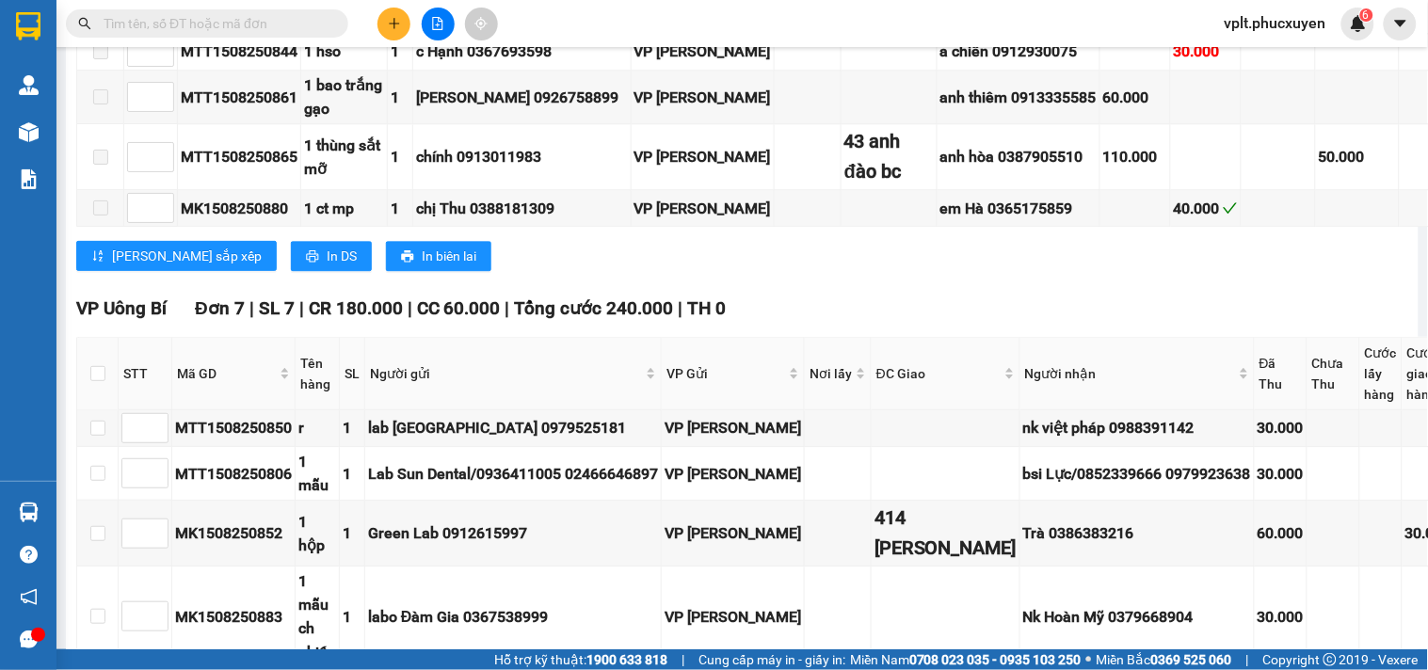
scroll to position [2207, 0]
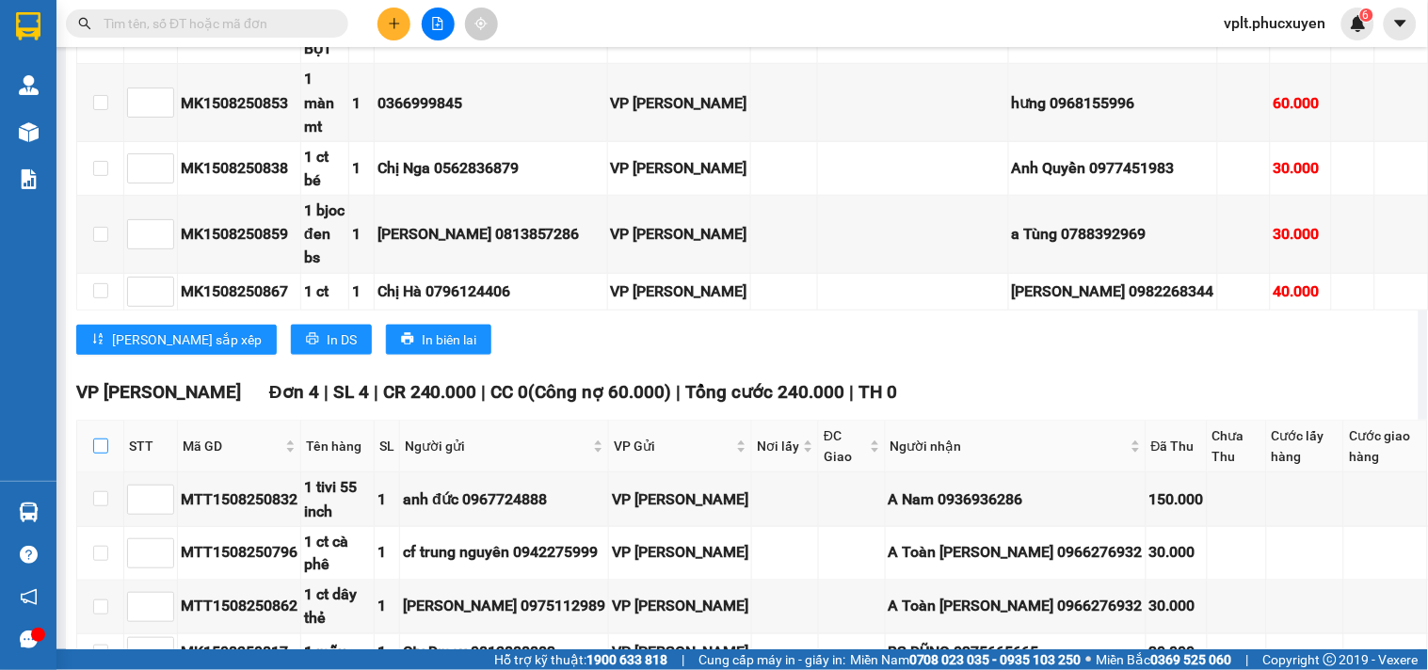
click at [99, 439] on input "checkbox" at bounding box center [100, 446] width 15 height 15
checkbox input "true"
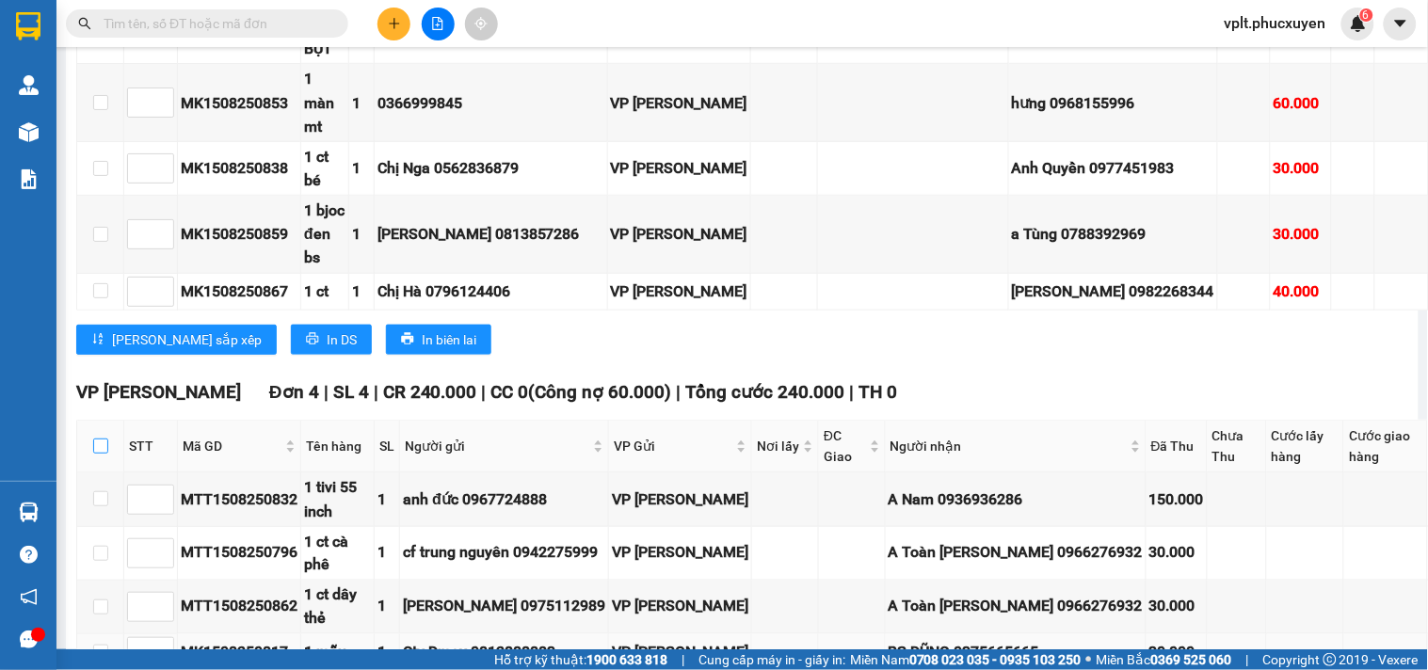
checkbox input "true"
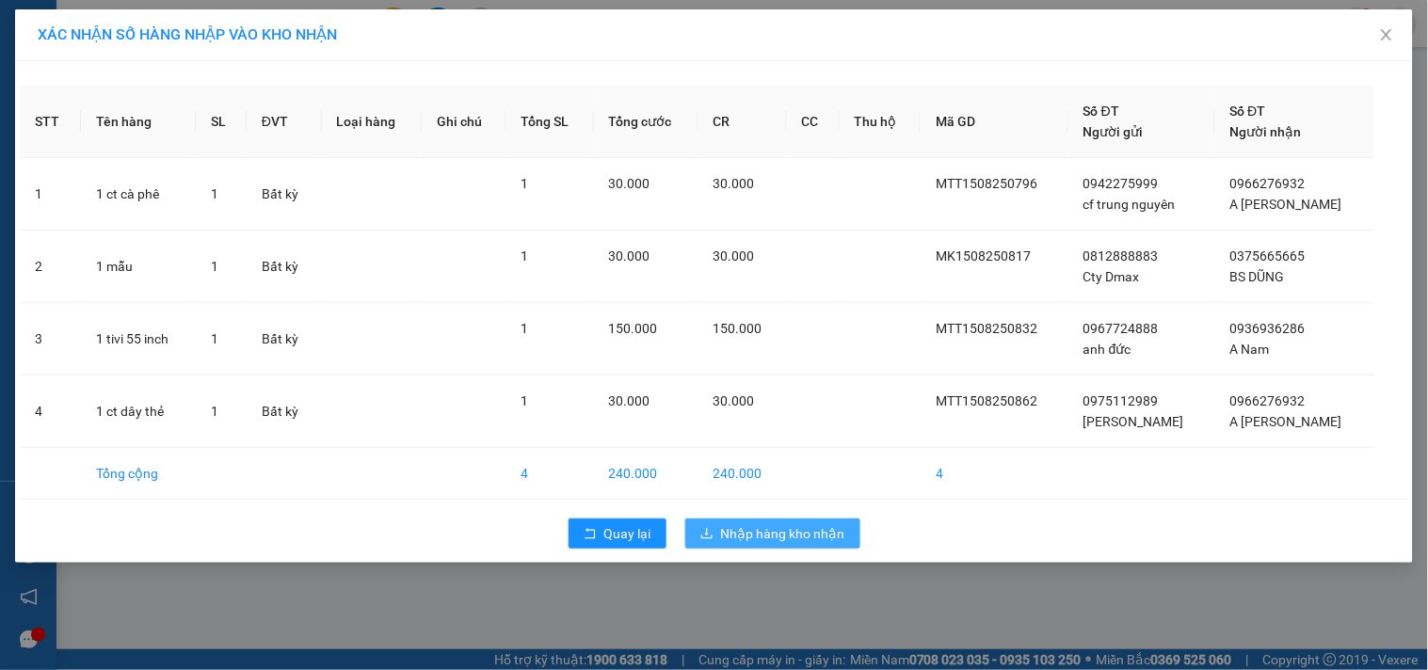
click at [761, 535] on span "Nhập hàng kho nhận" at bounding box center [783, 533] width 124 height 21
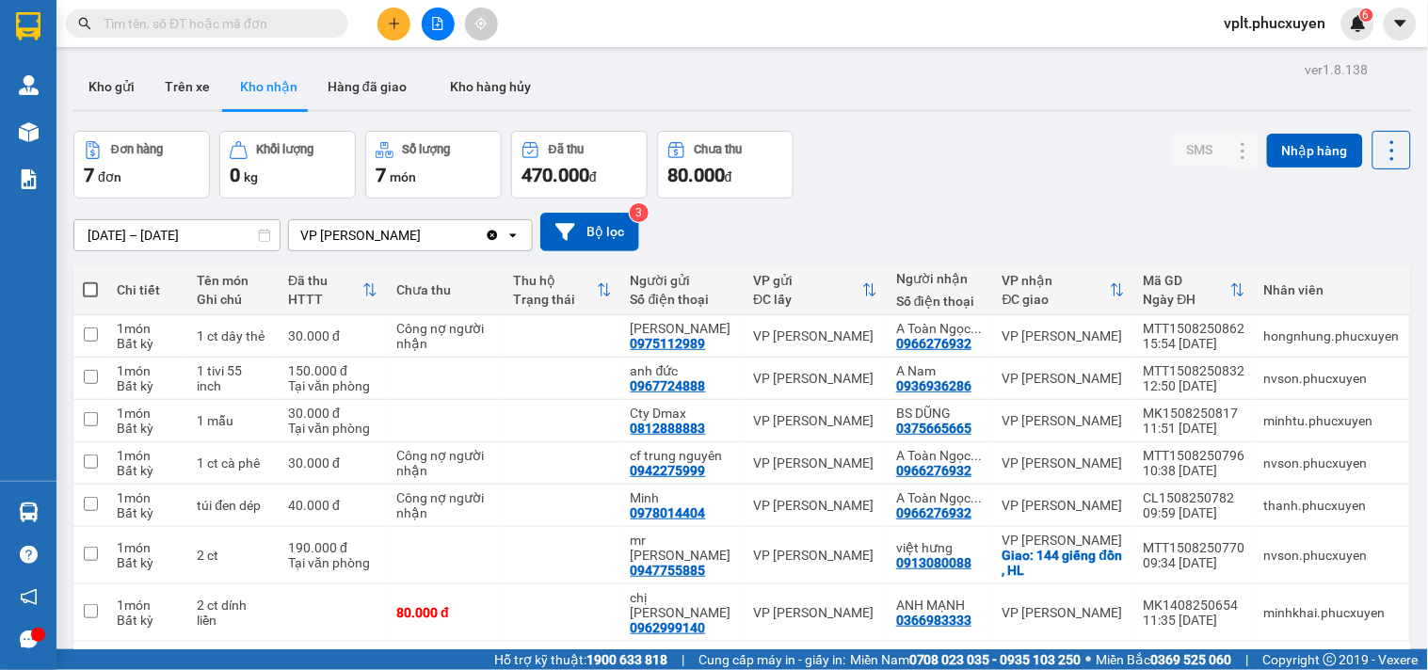
click at [226, 31] on input "text" at bounding box center [215, 23] width 222 height 21
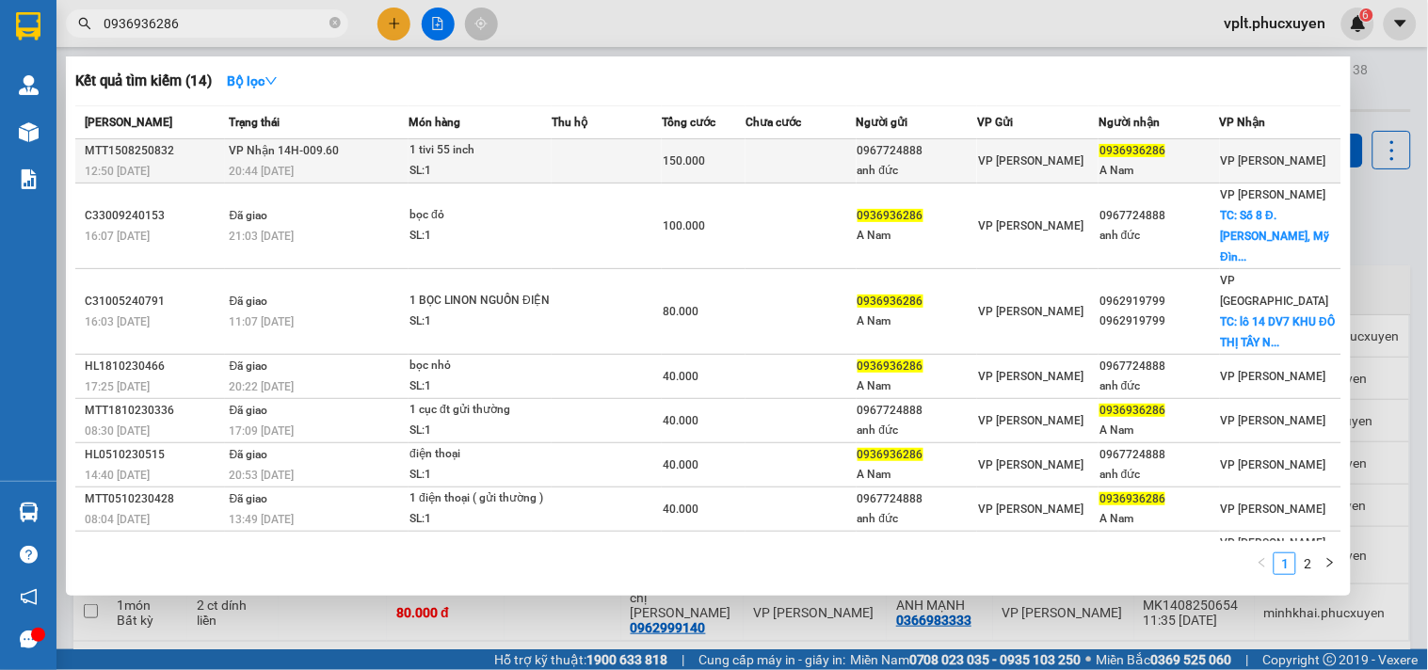
type input "0936936286"
click at [589, 174] on td at bounding box center [607, 161] width 110 height 44
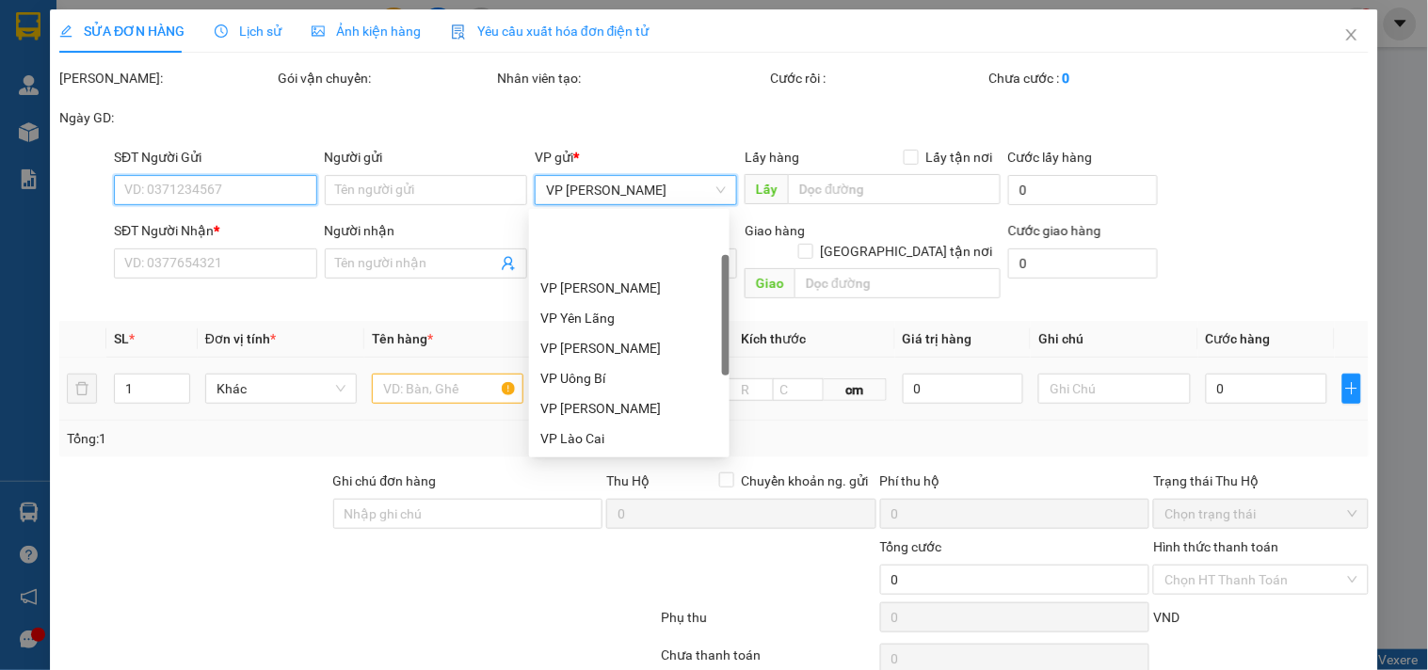
scroll to position [89, 0]
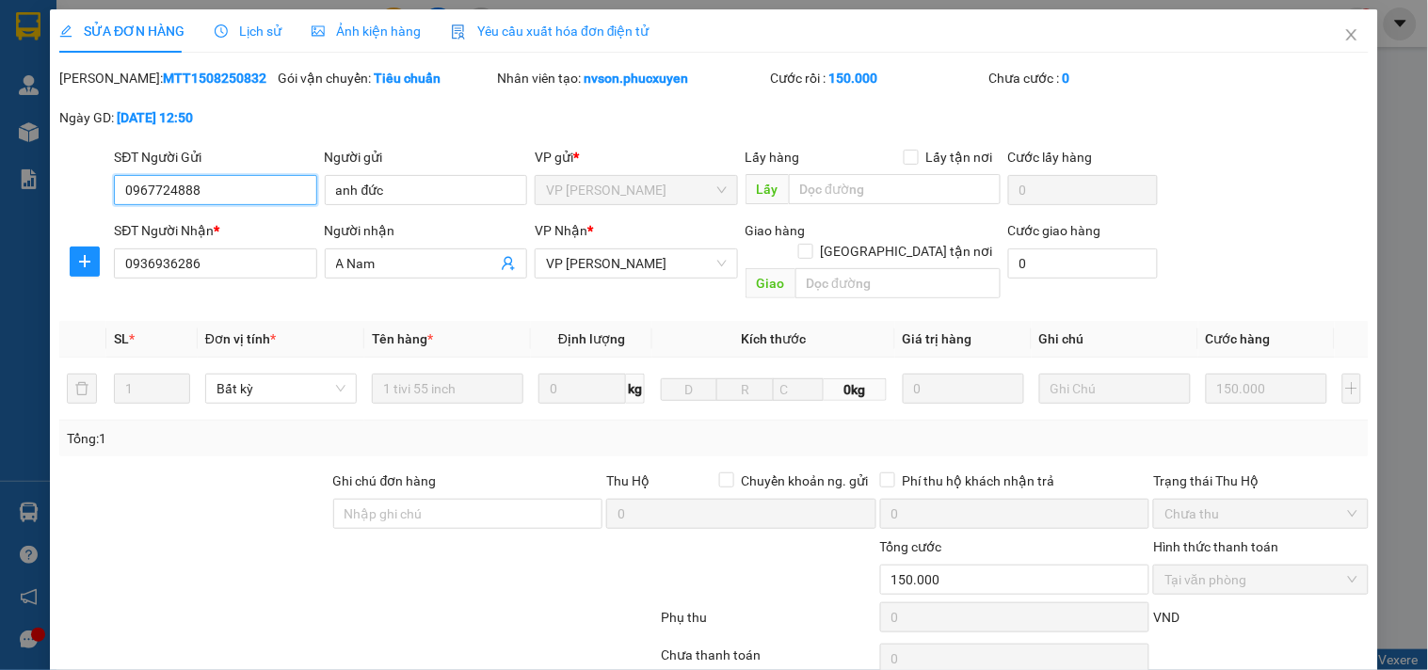
type input "0967724888"
type input "anh đức"
type input "0936936286"
type input "A Nam"
type input "150.000"
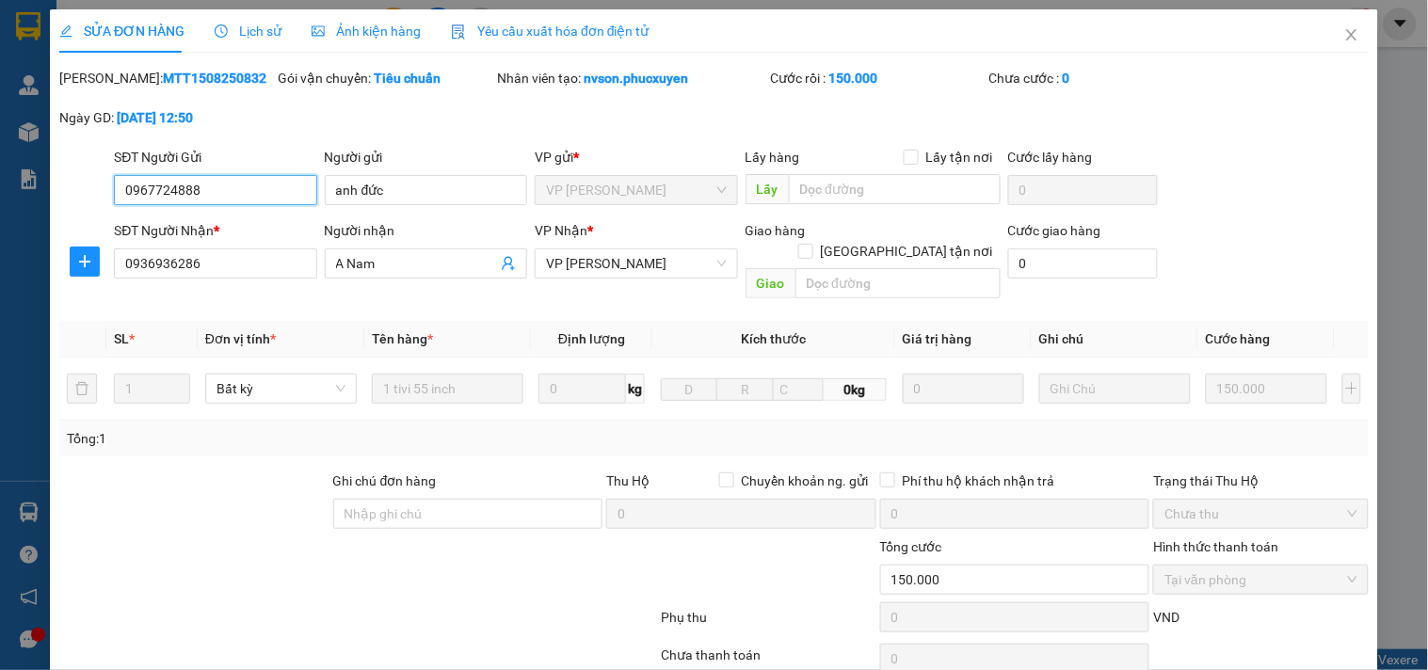
scroll to position [126, 0]
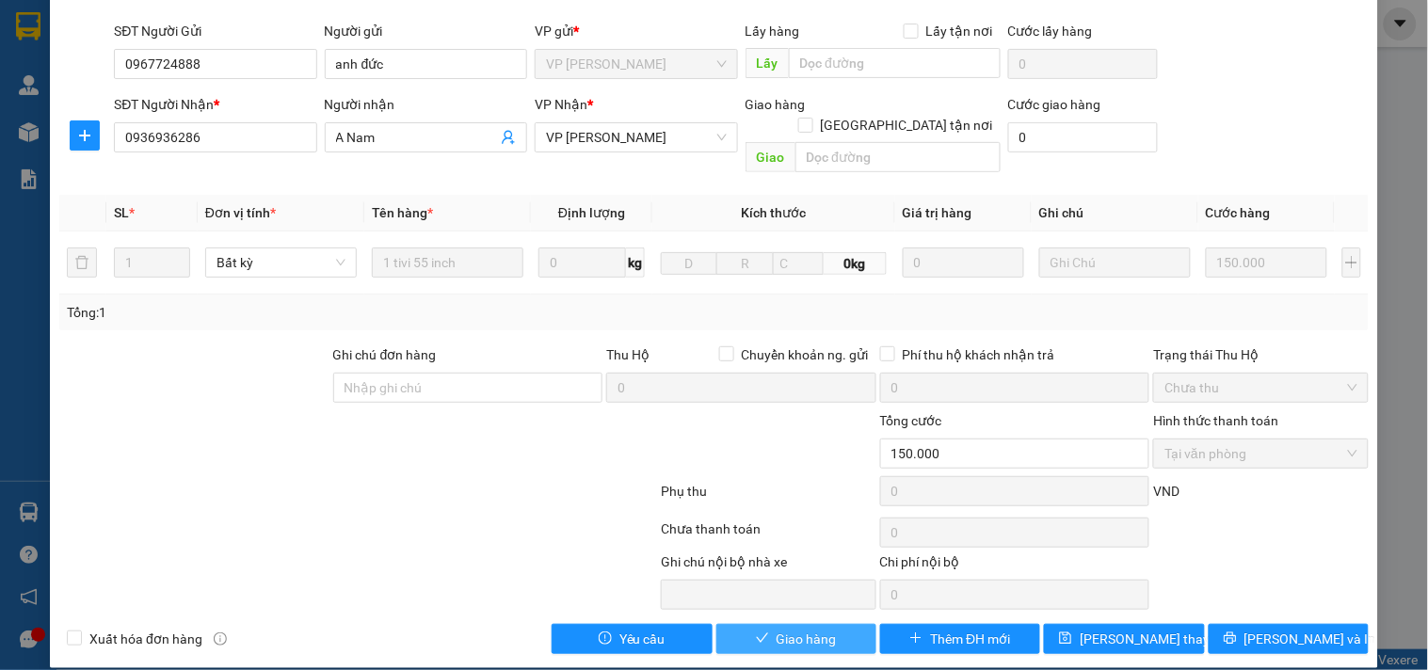
click at [765, 624] on button "Giao hàng" at bounding box center [796, 639] width 160 height 30
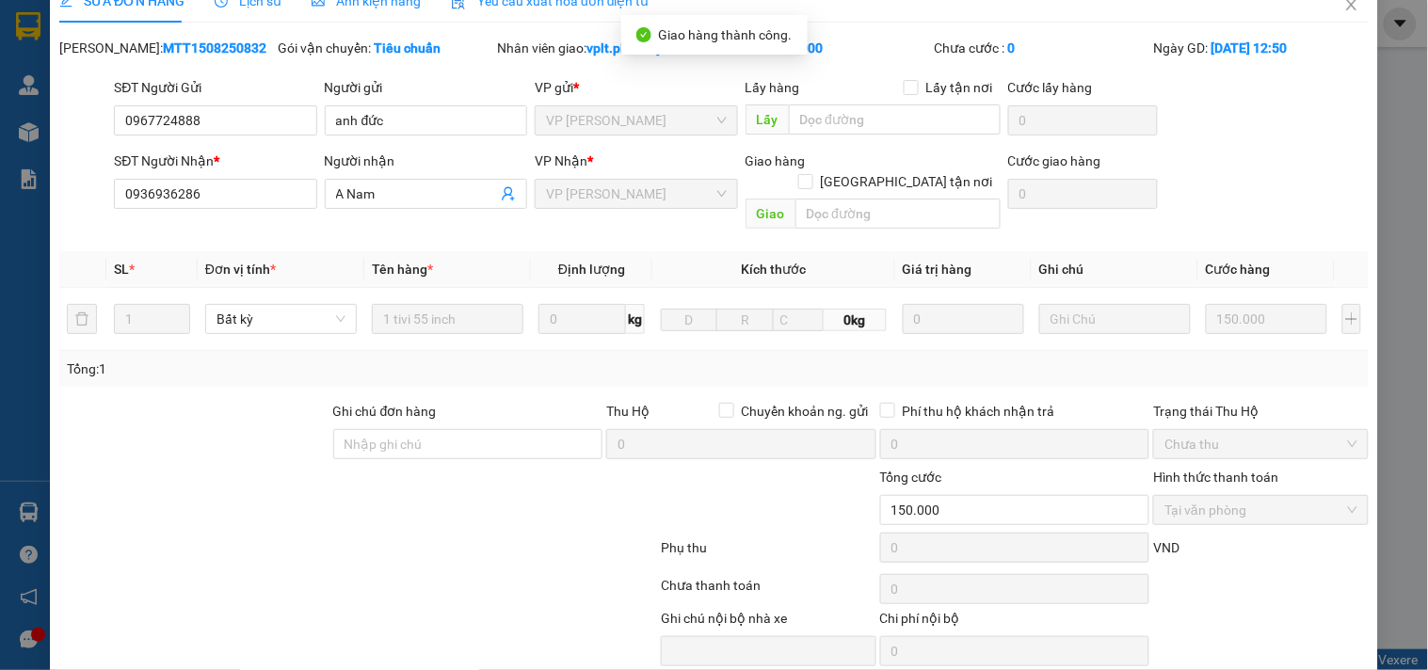
scroll to position [0, 0]
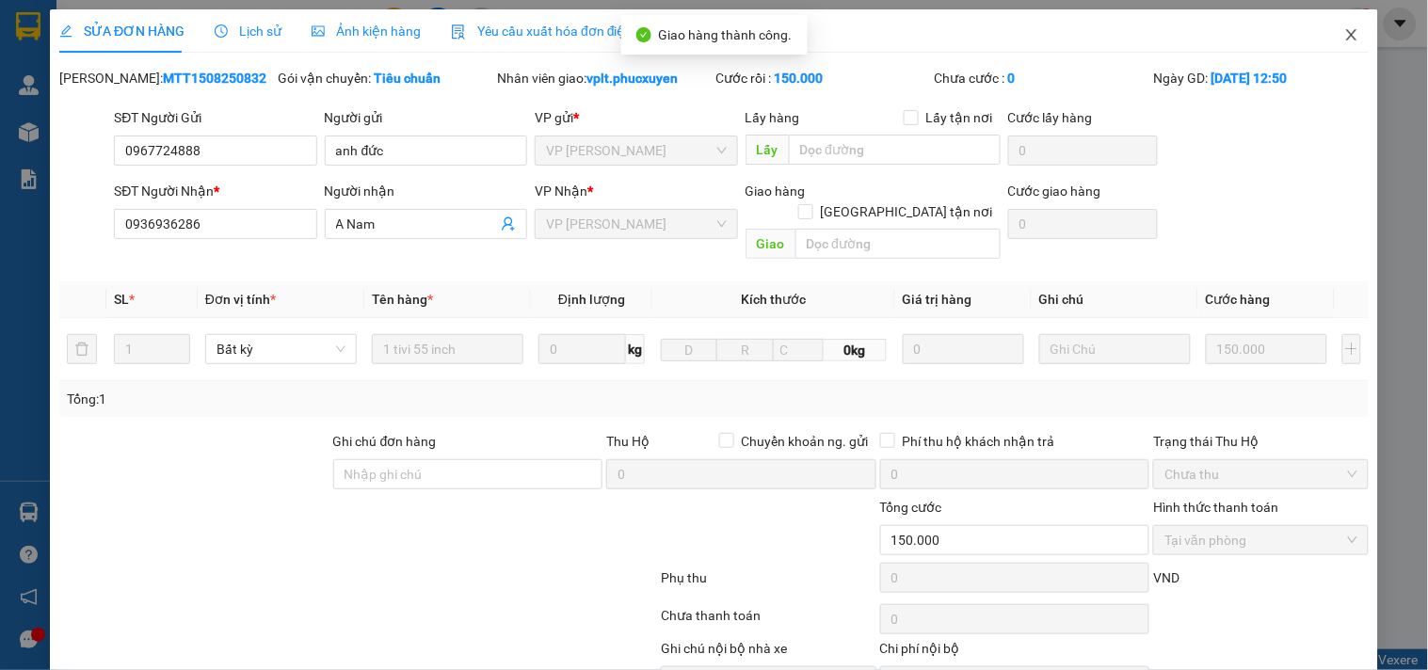
click at [1344, 31] on icon "close" at bounding box center [1351, 34] width 15 height 15
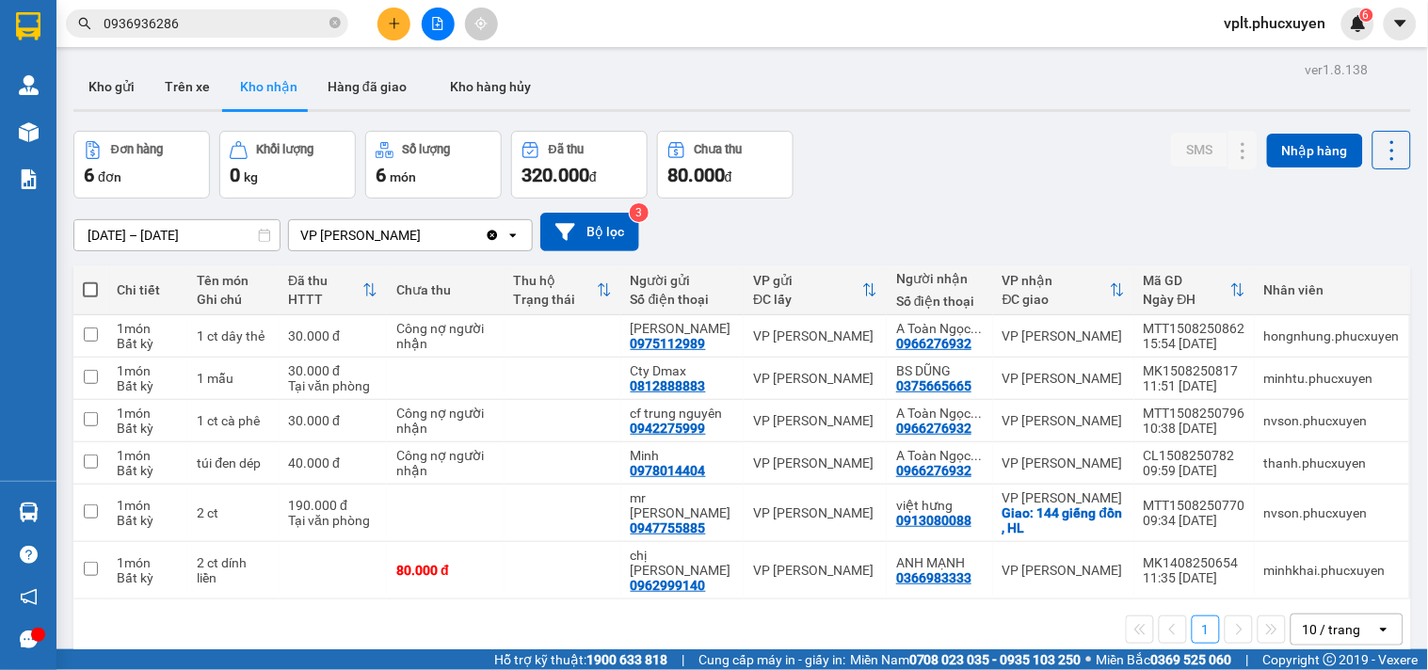
click at [1284, 32] on span "vplt.phucxuyen" at bounding box center [1276, 23] width 132 height 24
click at [1281, 61] on span "Đăng xuất" at bounding box center [1284, 58] width 93 height 21
